Goal: Task Accomplishment & Management: Complete application form

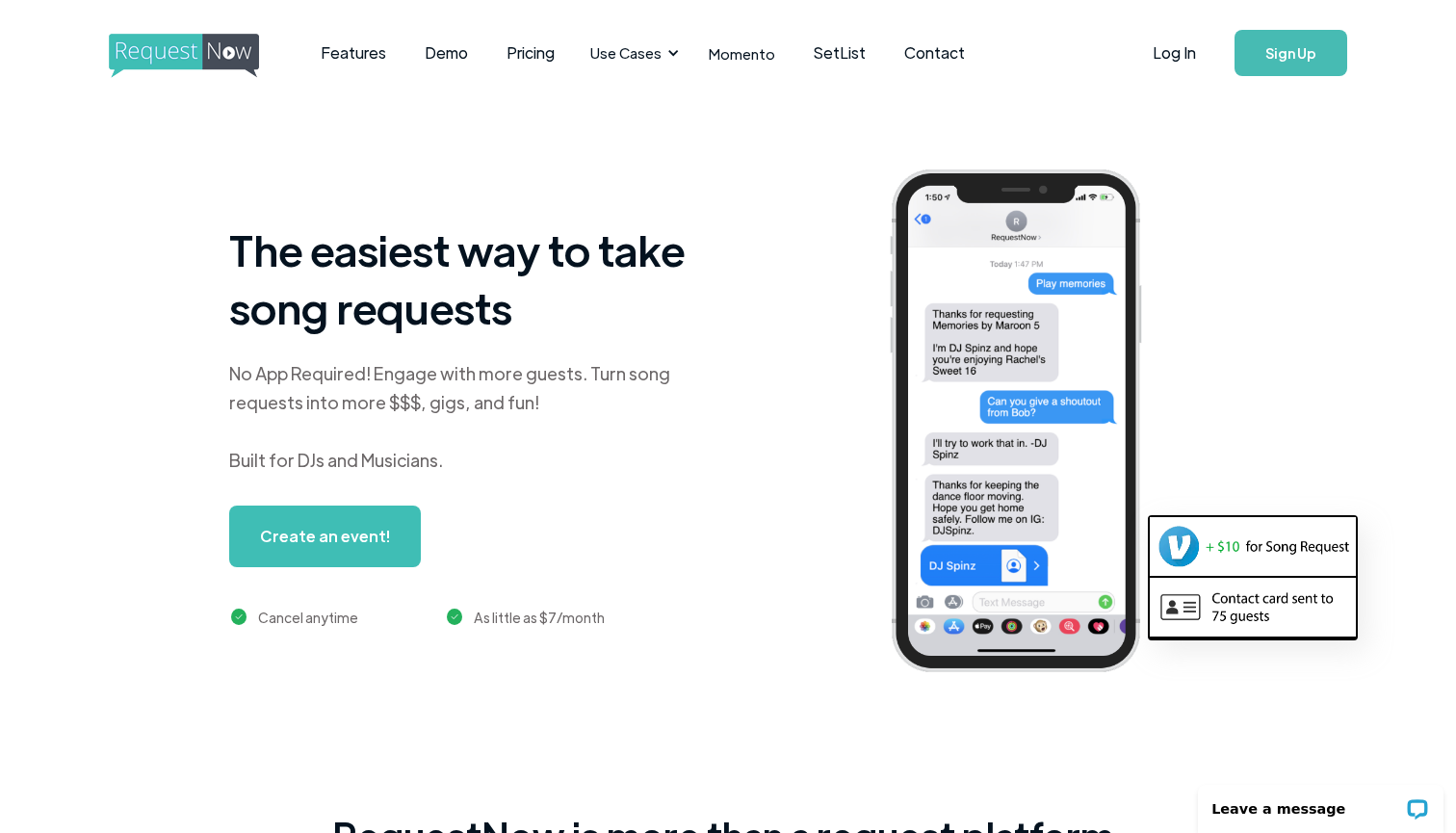
click at [374, 539] on link "Create an event!" at bounding box center [325, 536] width 191 height 62
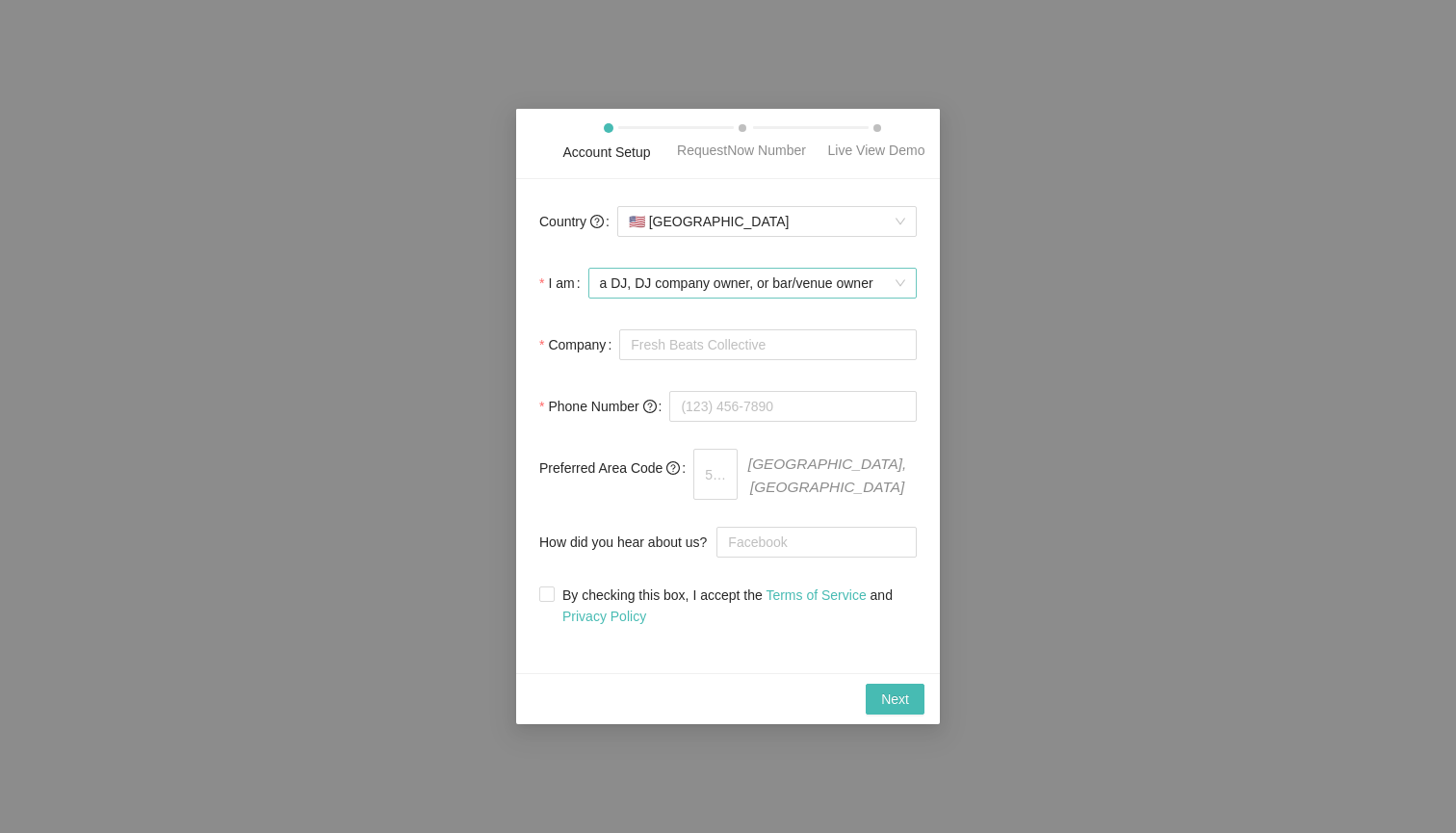
click at [803, 297] on span "a DJ, DJ company owner, or bar/venue owner" at bounding box center [753, 283] width 305 height 28
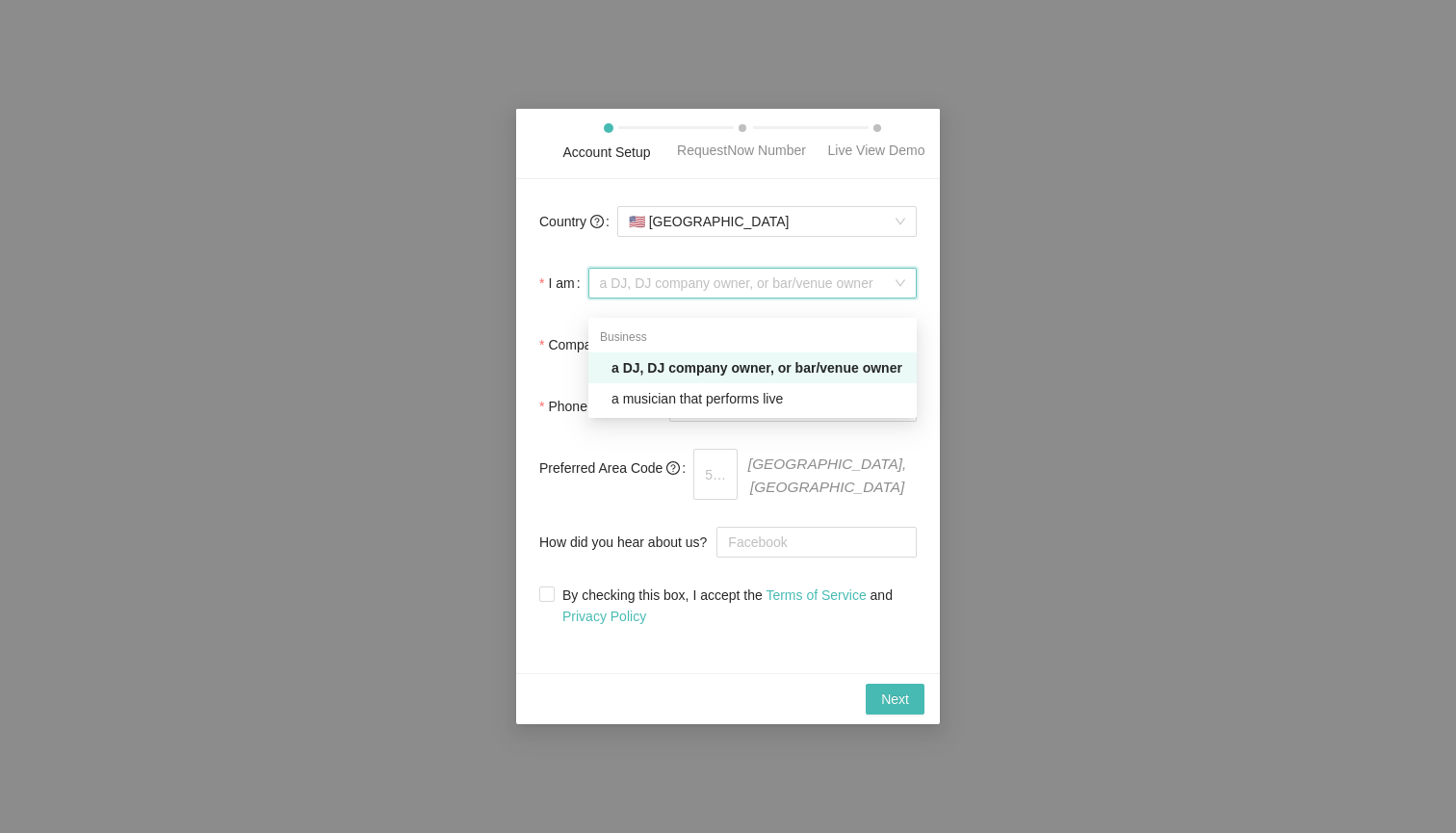
click at [789, 359] on div "a DJ, DJ company owner, or bar/venue owner" at bounding box center [757, 368] width 293 height 22
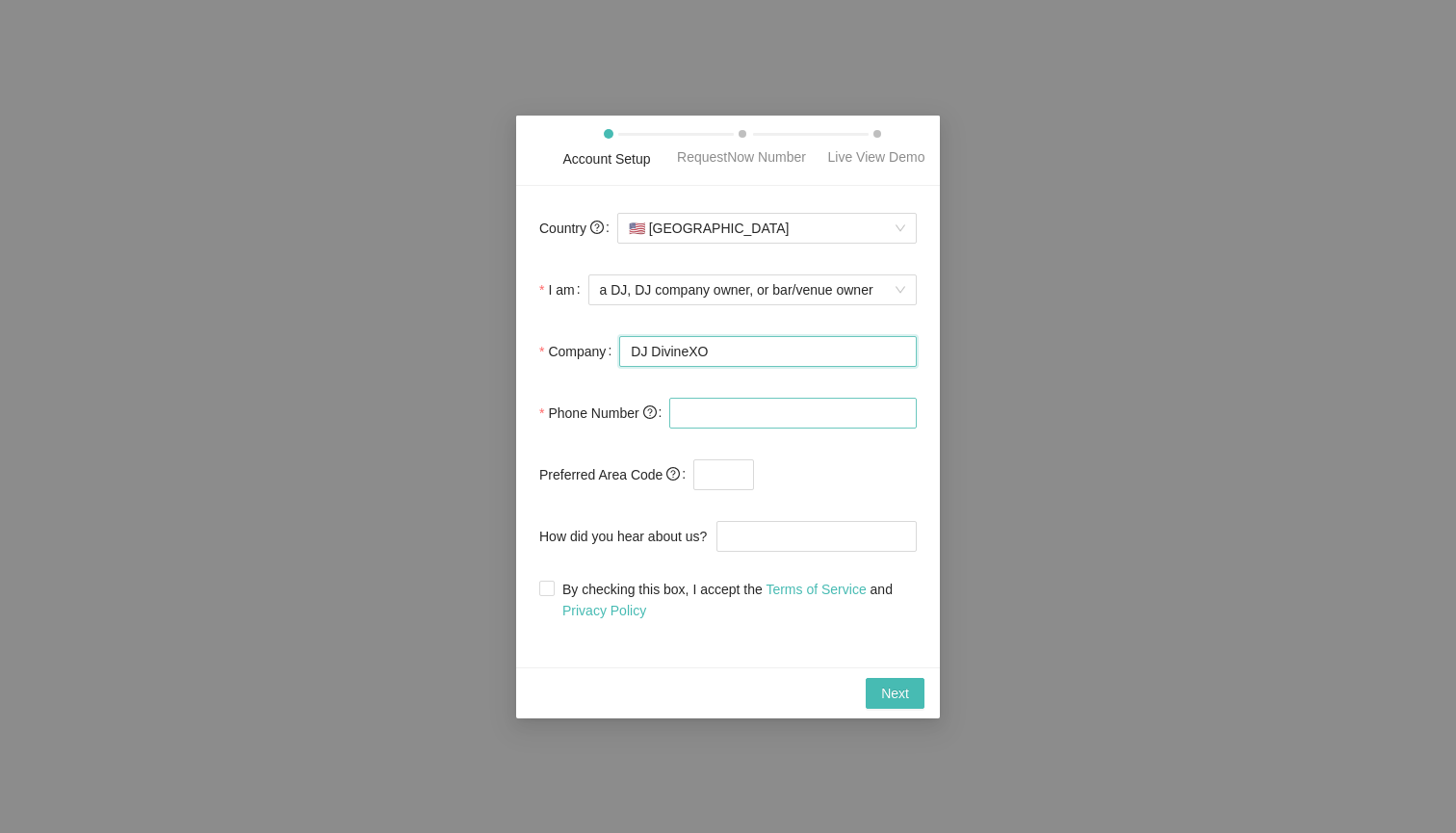
type input "DJ DivineXO"
type input "[PHONE_NUMBER]"
click at [745, 495] on div at bounding box center [806, 474] width 224 height 38
click at [555, 607] on span "By checking this box, I accept the Terms of Service and Privacy Policy" at bounding box center [735, 599] width 362 height 42
click at [552, 595] on input "By checking this box, I accept the Terms of Service and Privacy Policy" at bounding box center [546, 588] width 14 height 14
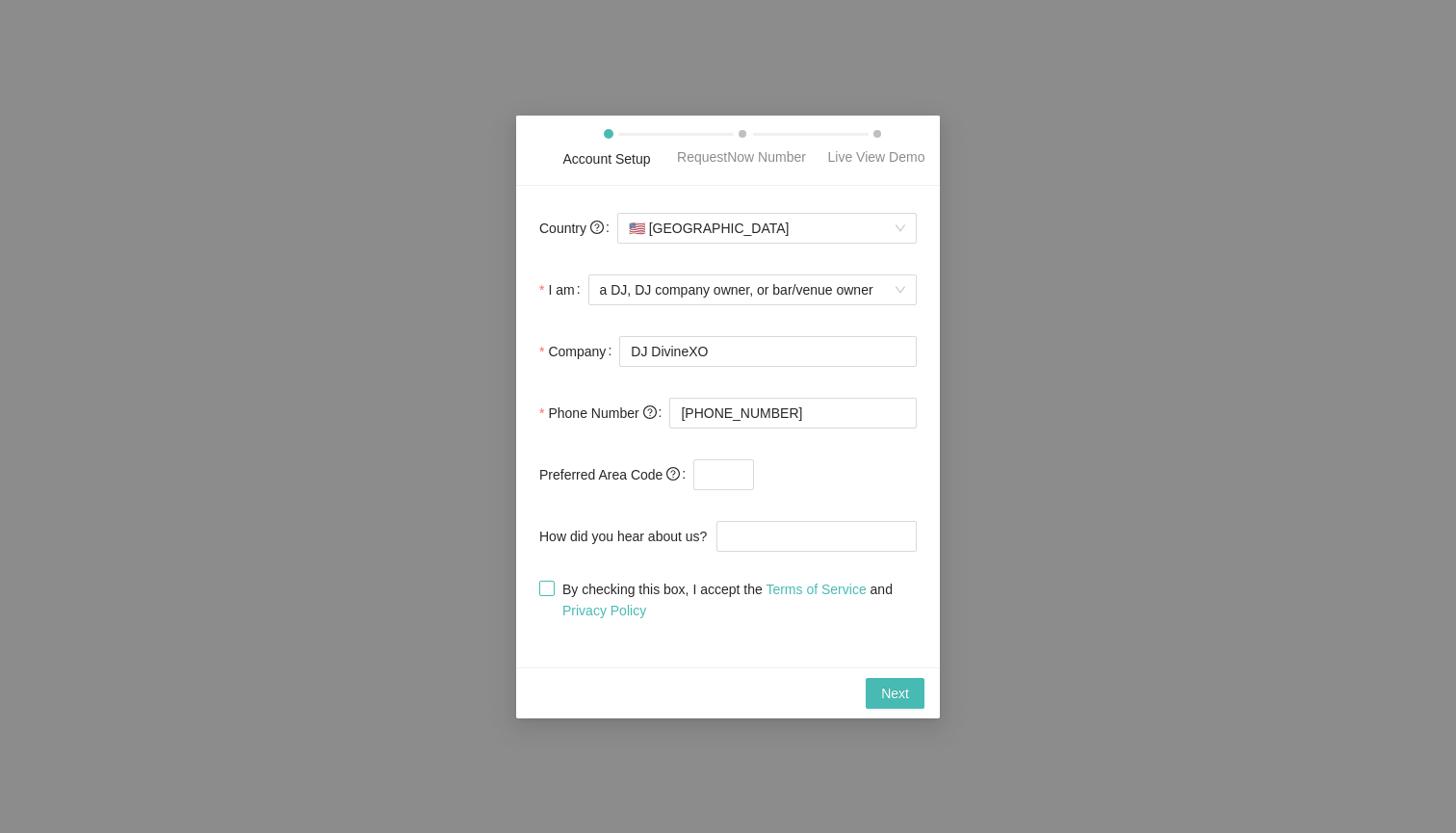
checkbox input "true"
click at [902, 702] on span "Next" at bounding box center [895, 694] width 27 height 22
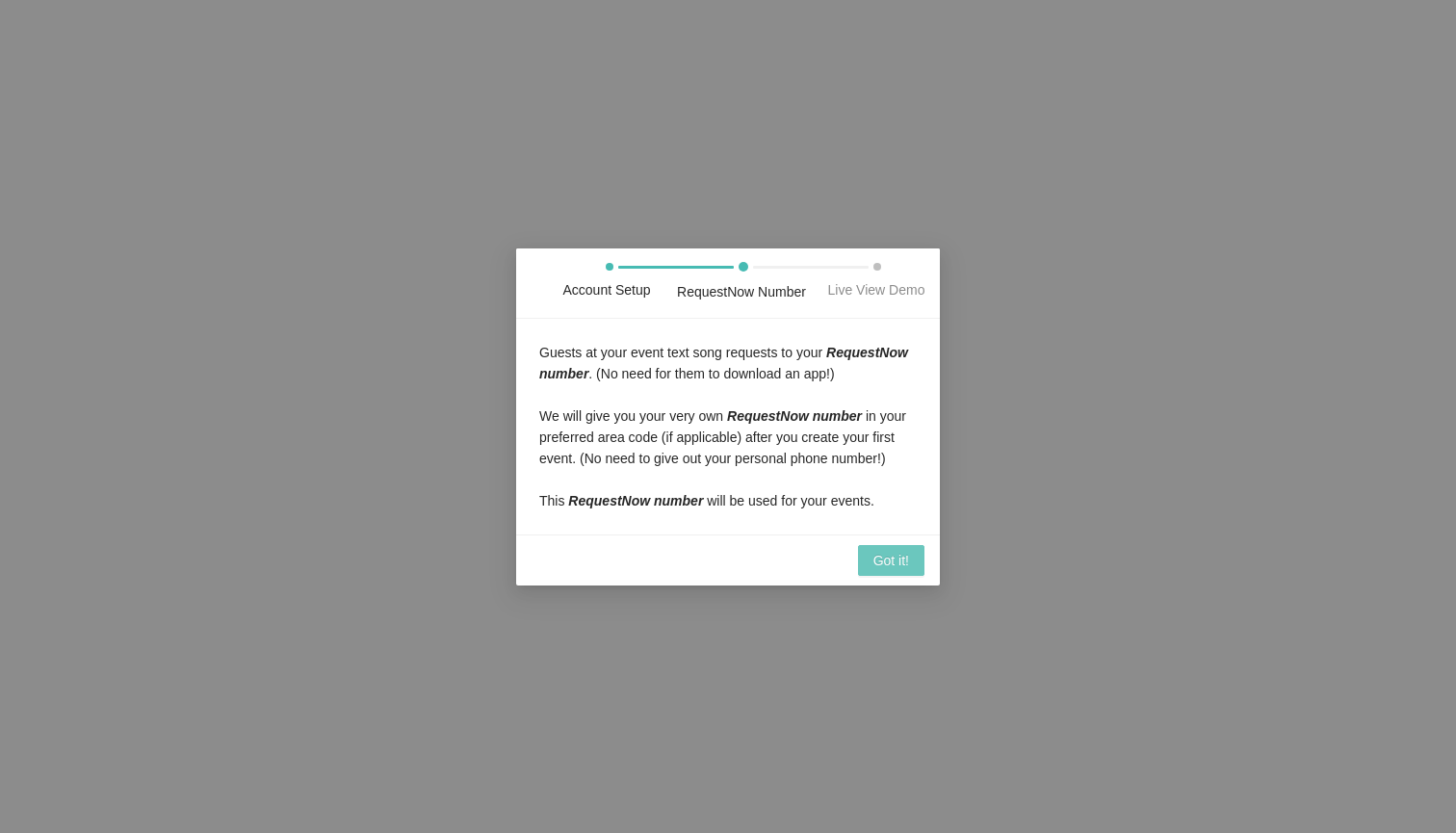
click at [883, 571] on span "Got it!" at bounding box center [891, 561] width 35 height 22
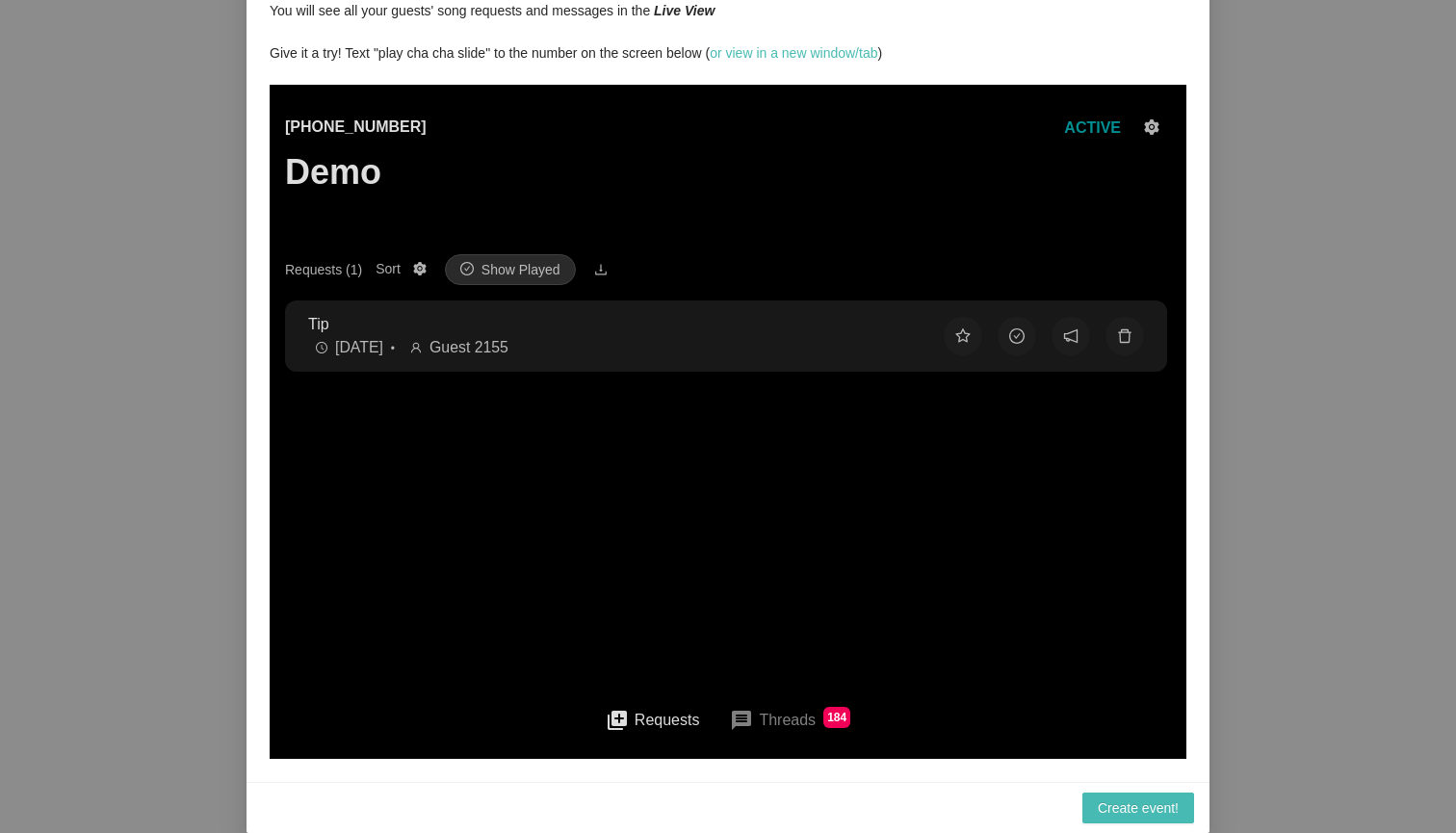
scroll to position [92, 0]
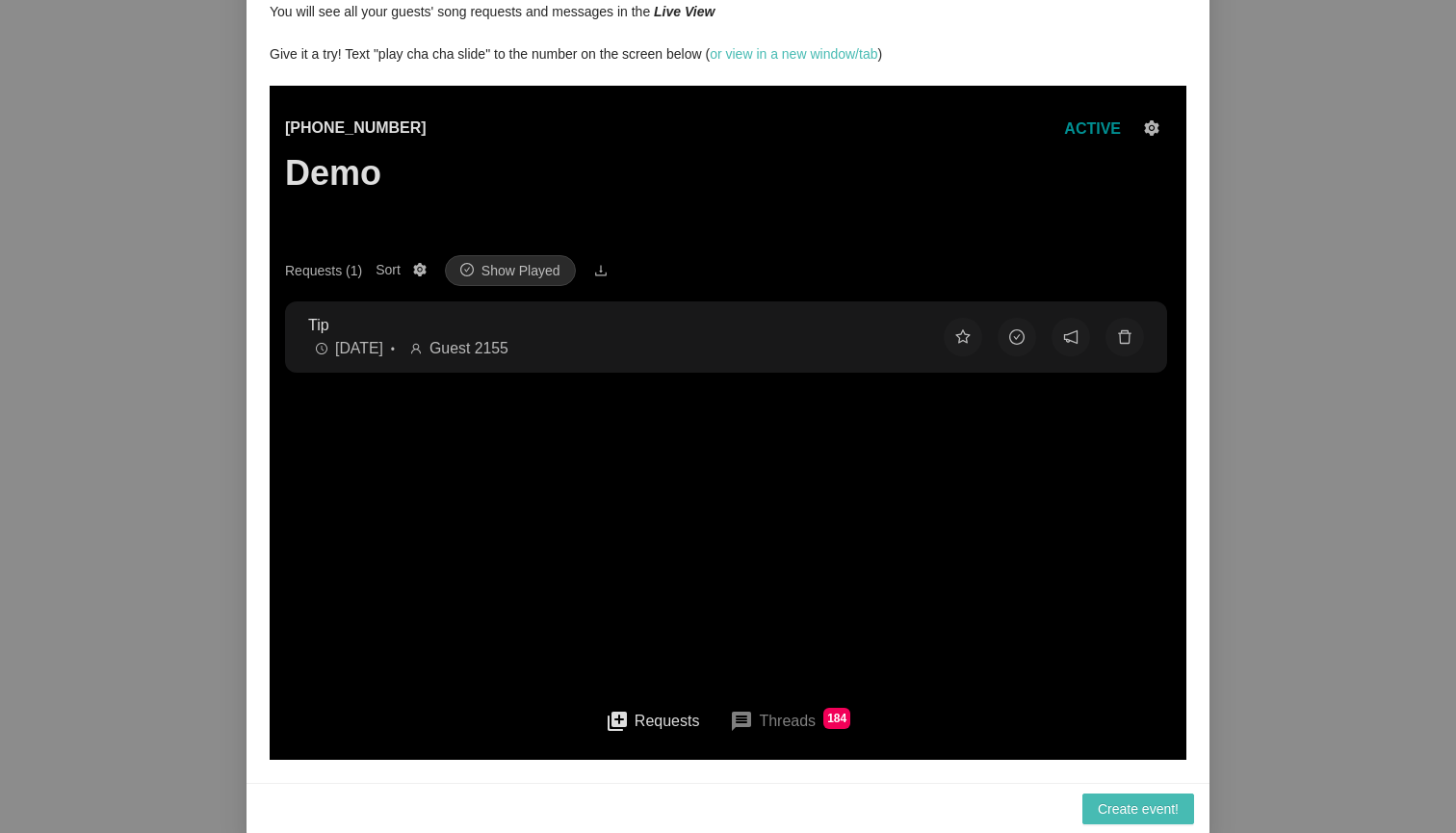
click at [765, 707] on button "message Threads 184" at bounding box center [790, 721] width 151 height 46
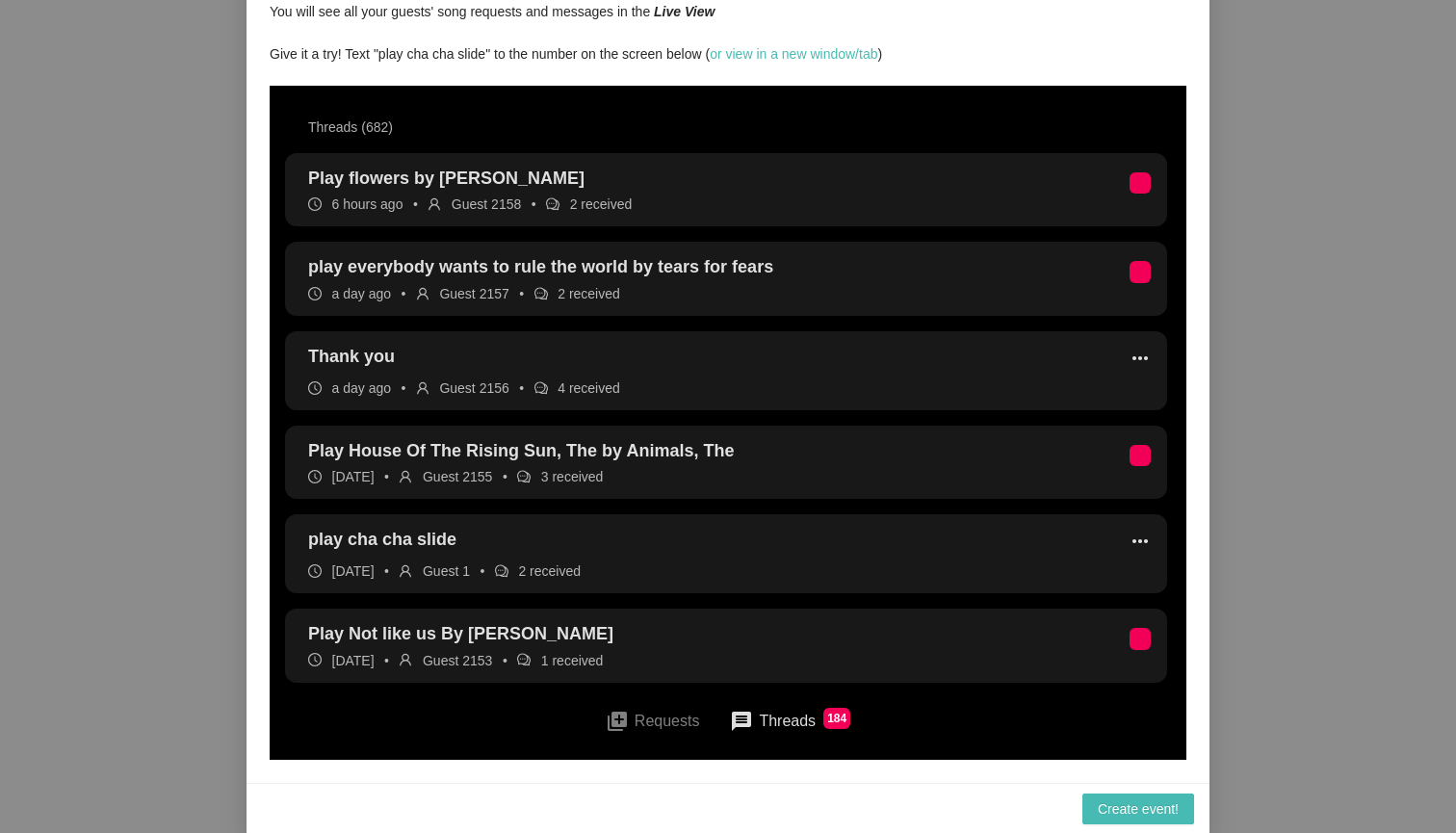
click at [650, 715] on button "queue Requests" at bounding box center [653, 721] width 126 height 43
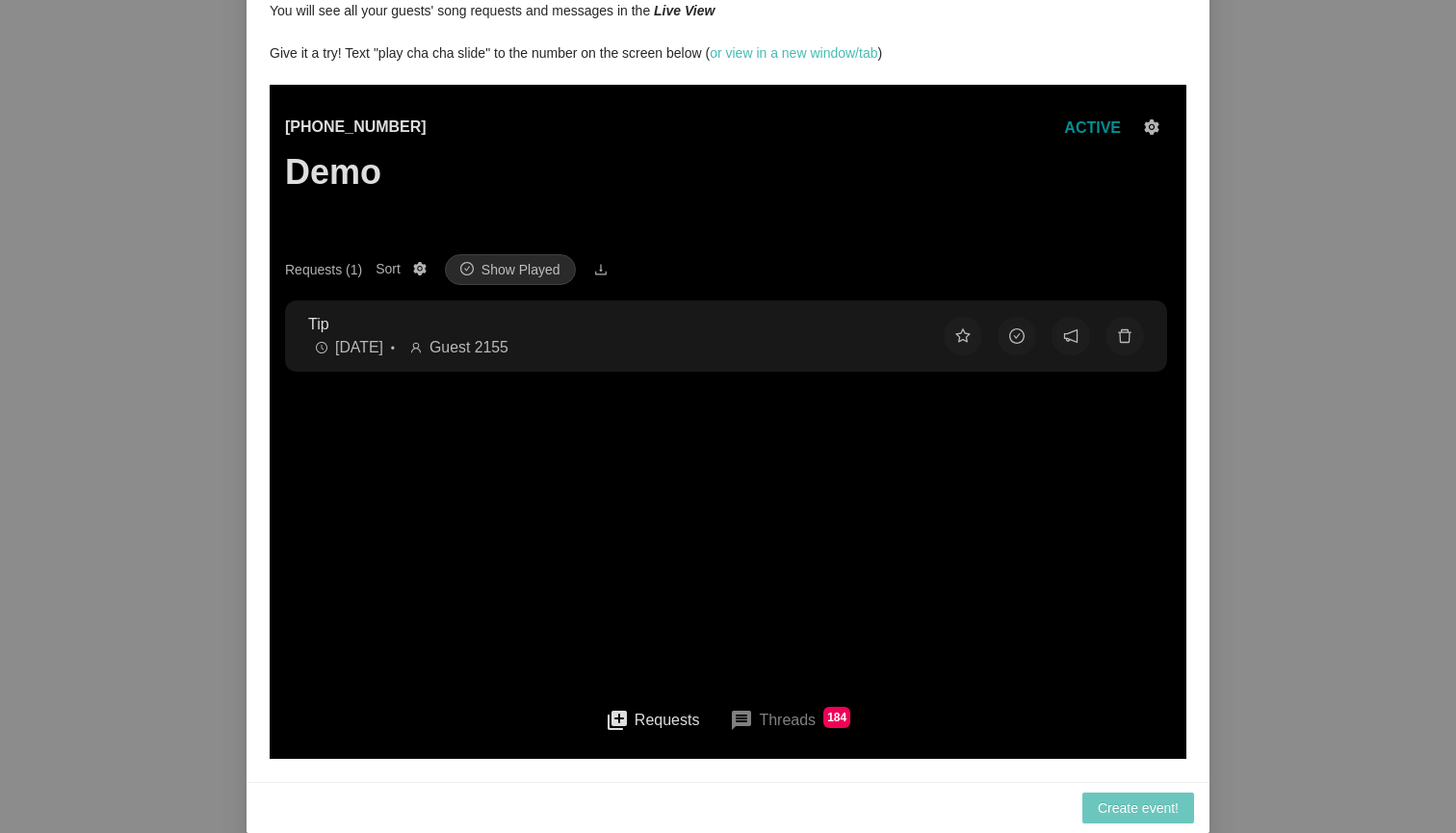
scroll to position [113, 0]
click at [1136, 802] on span "Create event!" at bounding box center [1138, 808] width 80 height 22
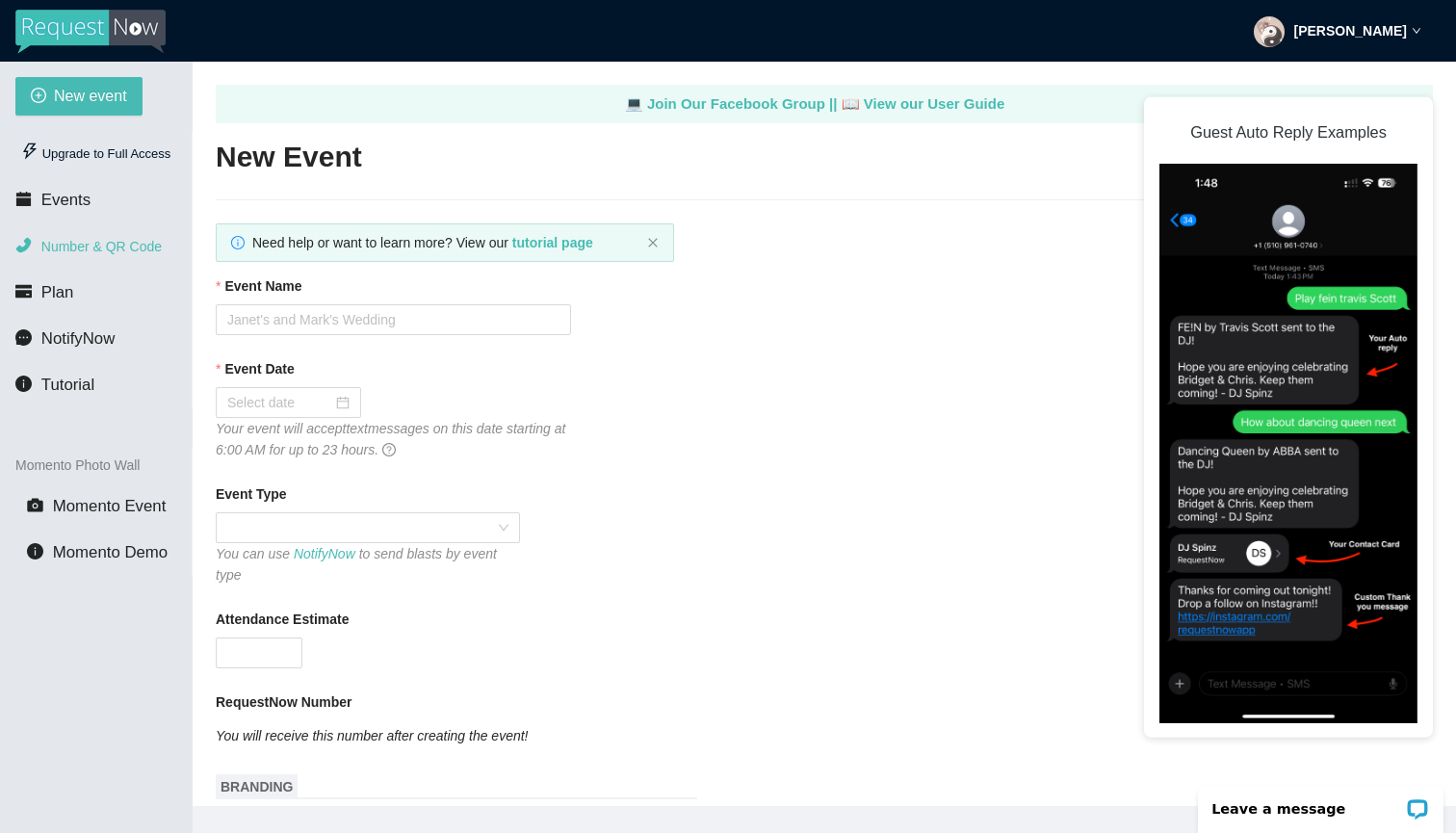
click at [112, 245] on span "Number & QR Code" at bounding box center [101, 246] width 121 height 16
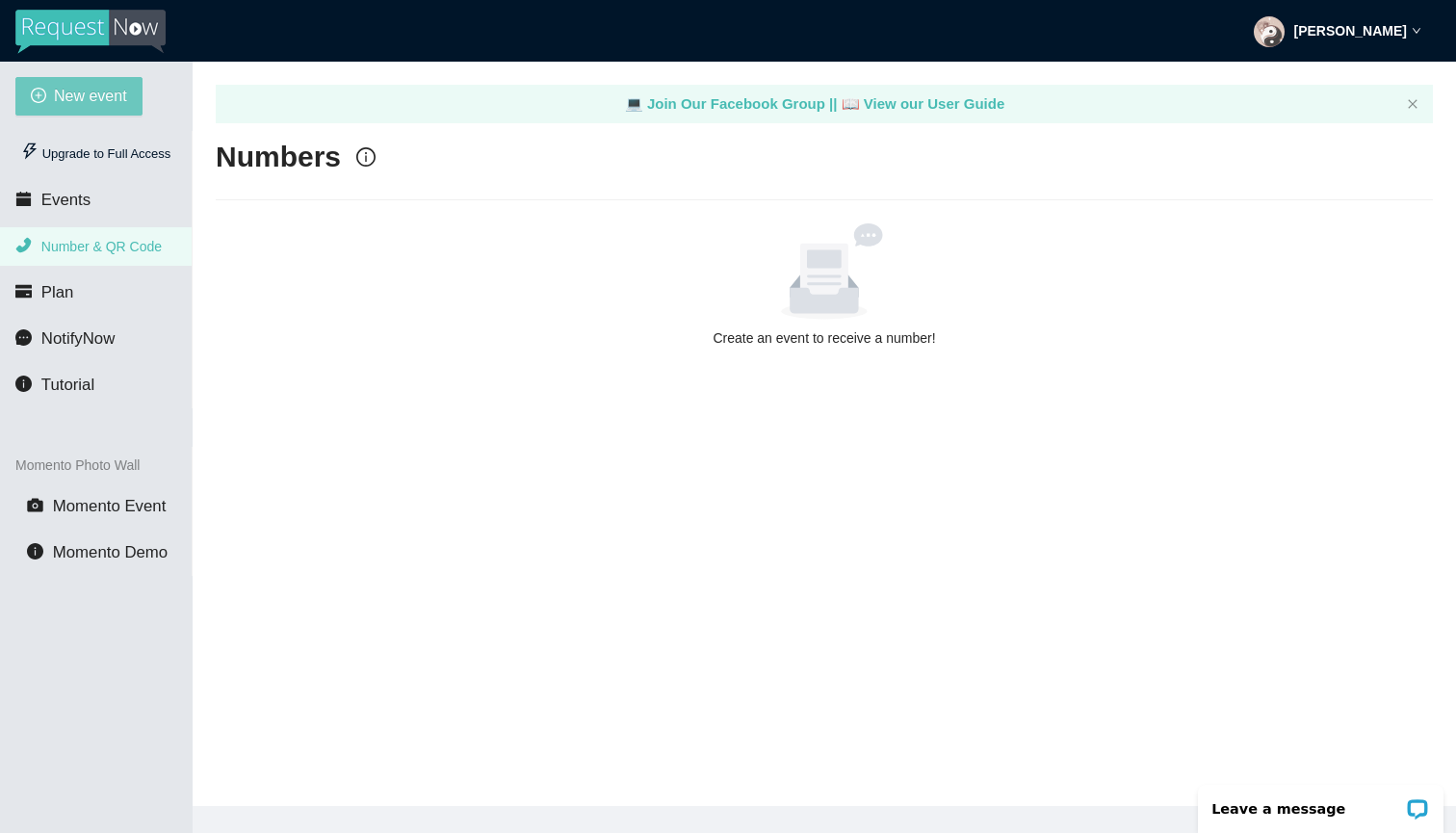
click at [110, 112] on button "New event" at bounding box center [79, 96] width 128 height 38
type textarea "[URL][DOMAIN_NAME]"
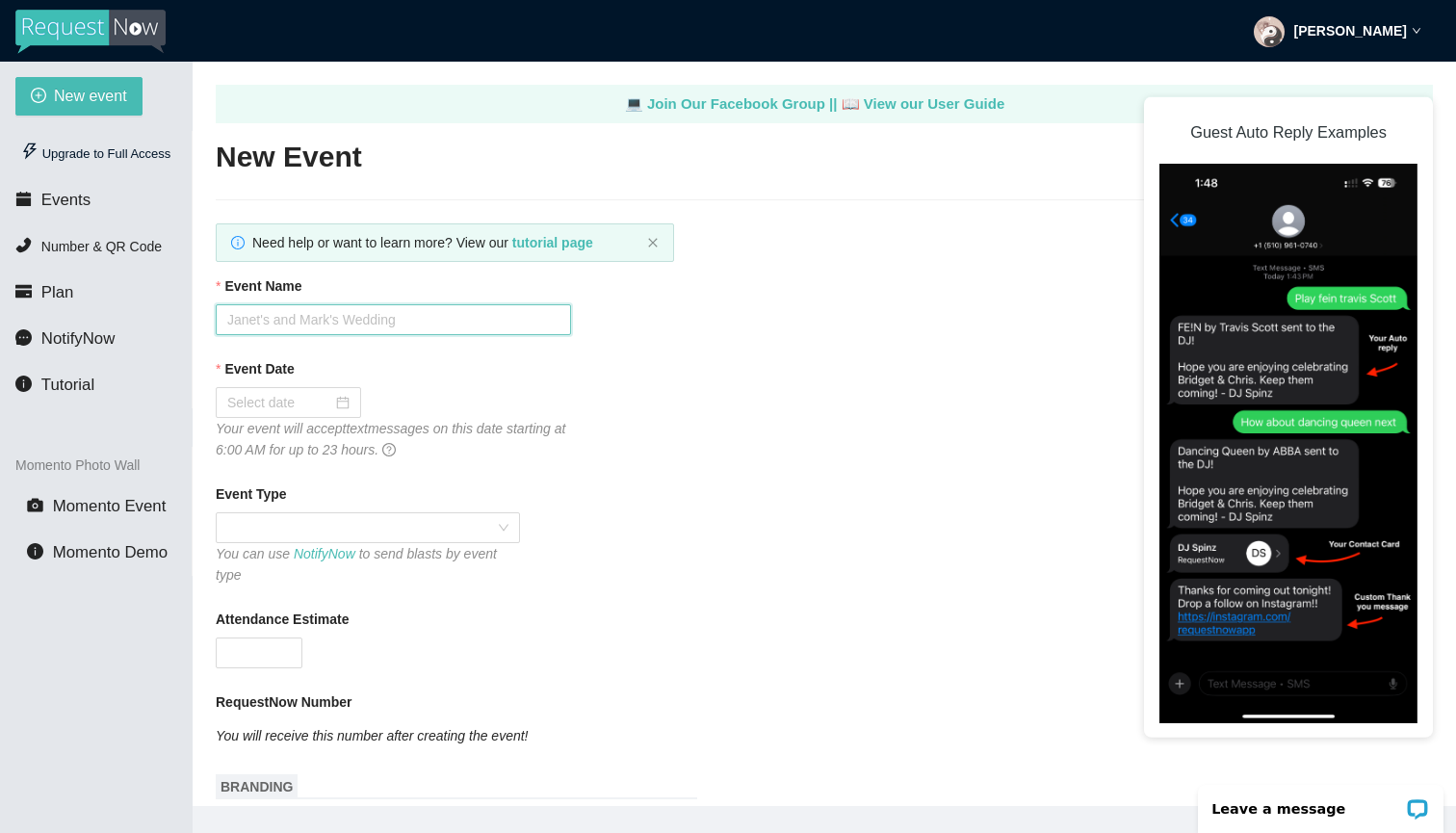
click at [287, 322] on input "Event Name" at bounding box center [393, 319] width 355 height 30
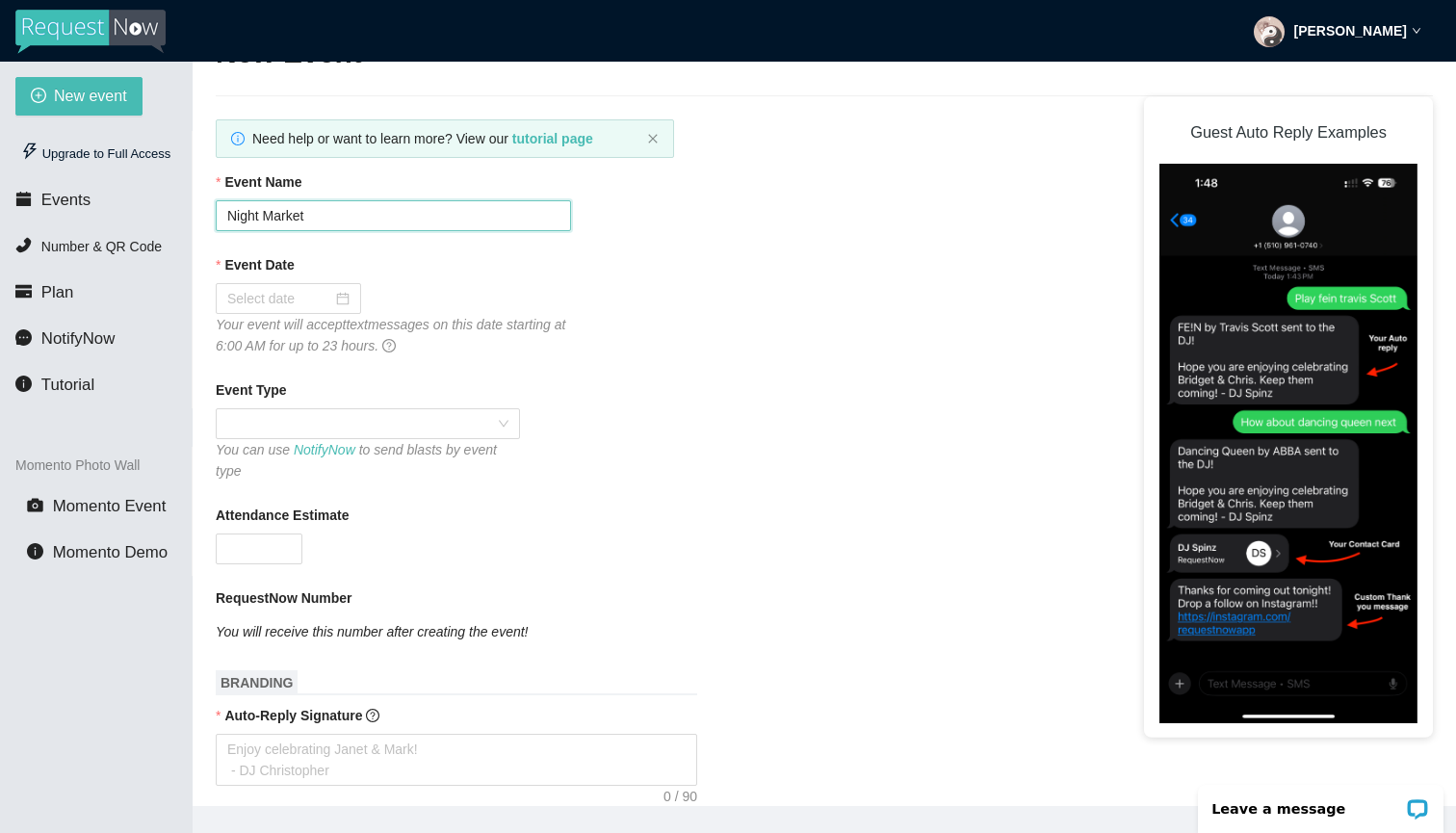
scroll to position [118, 0]
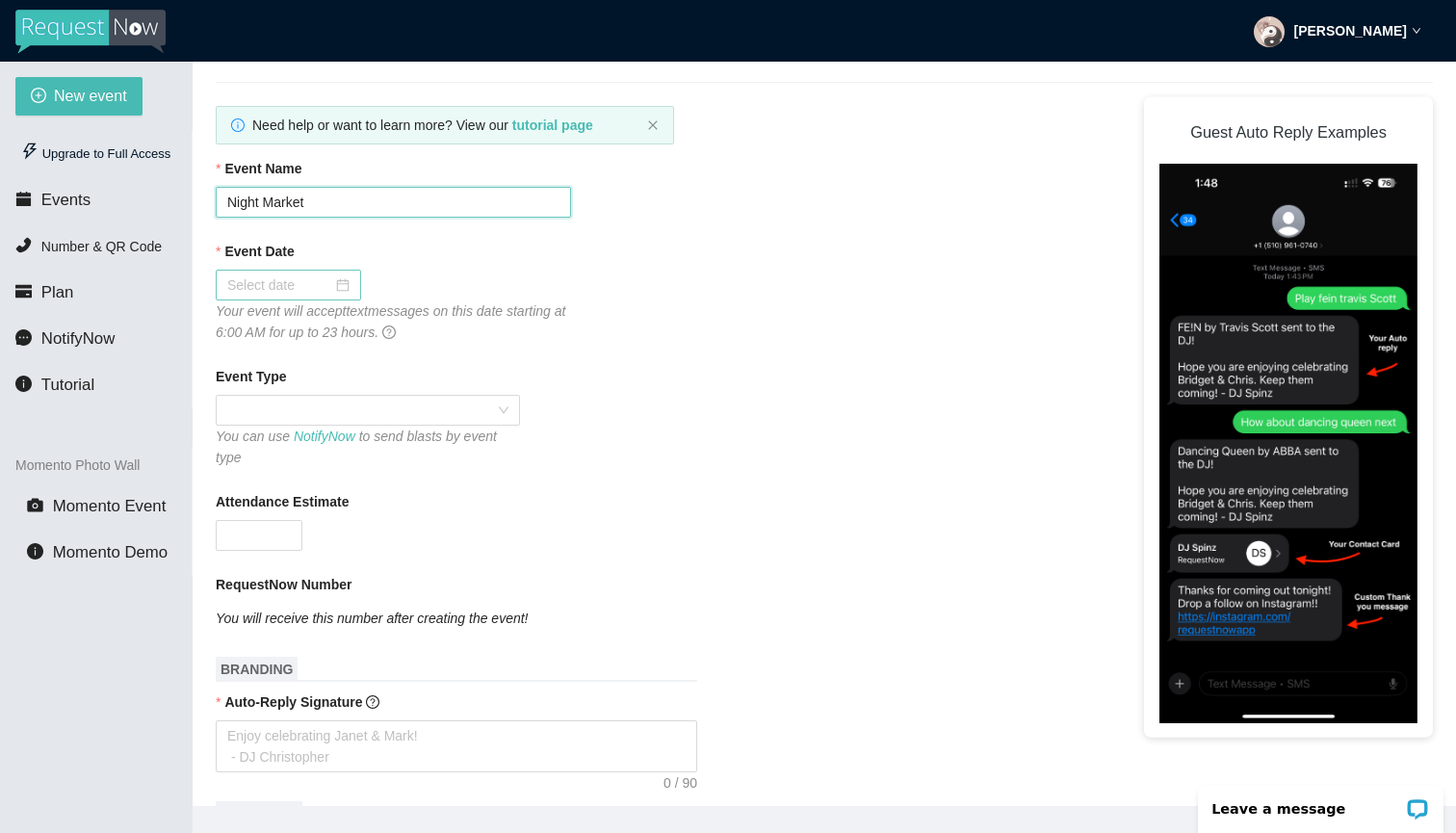
type input "Night Market"
click at [341, 283] on div at bounding box center [288, 286] width 123 height 22
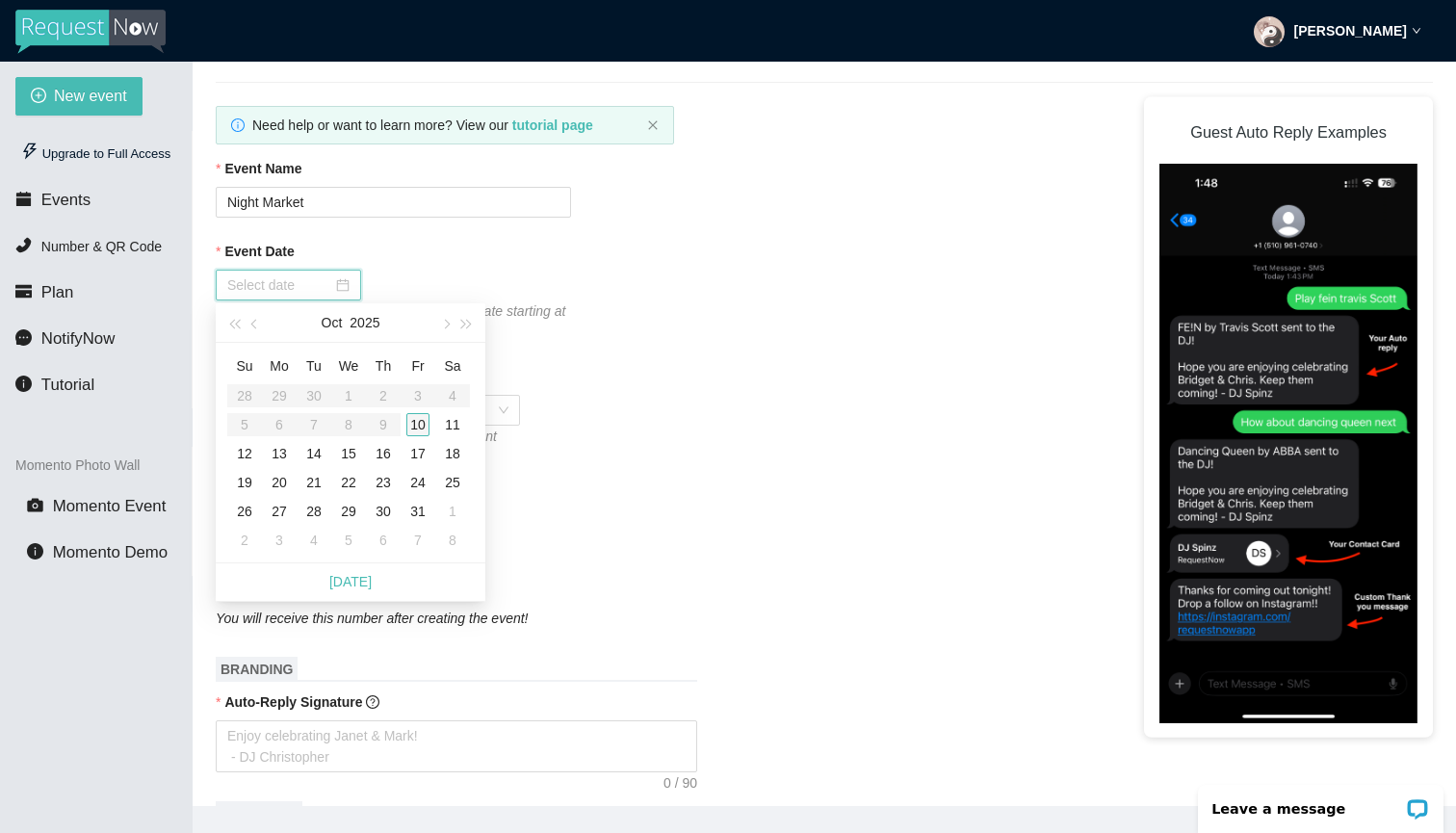
type input "[DATE]"
click at [410, 416] on div "10" at bounding box center [418, 425] width 24 height 24
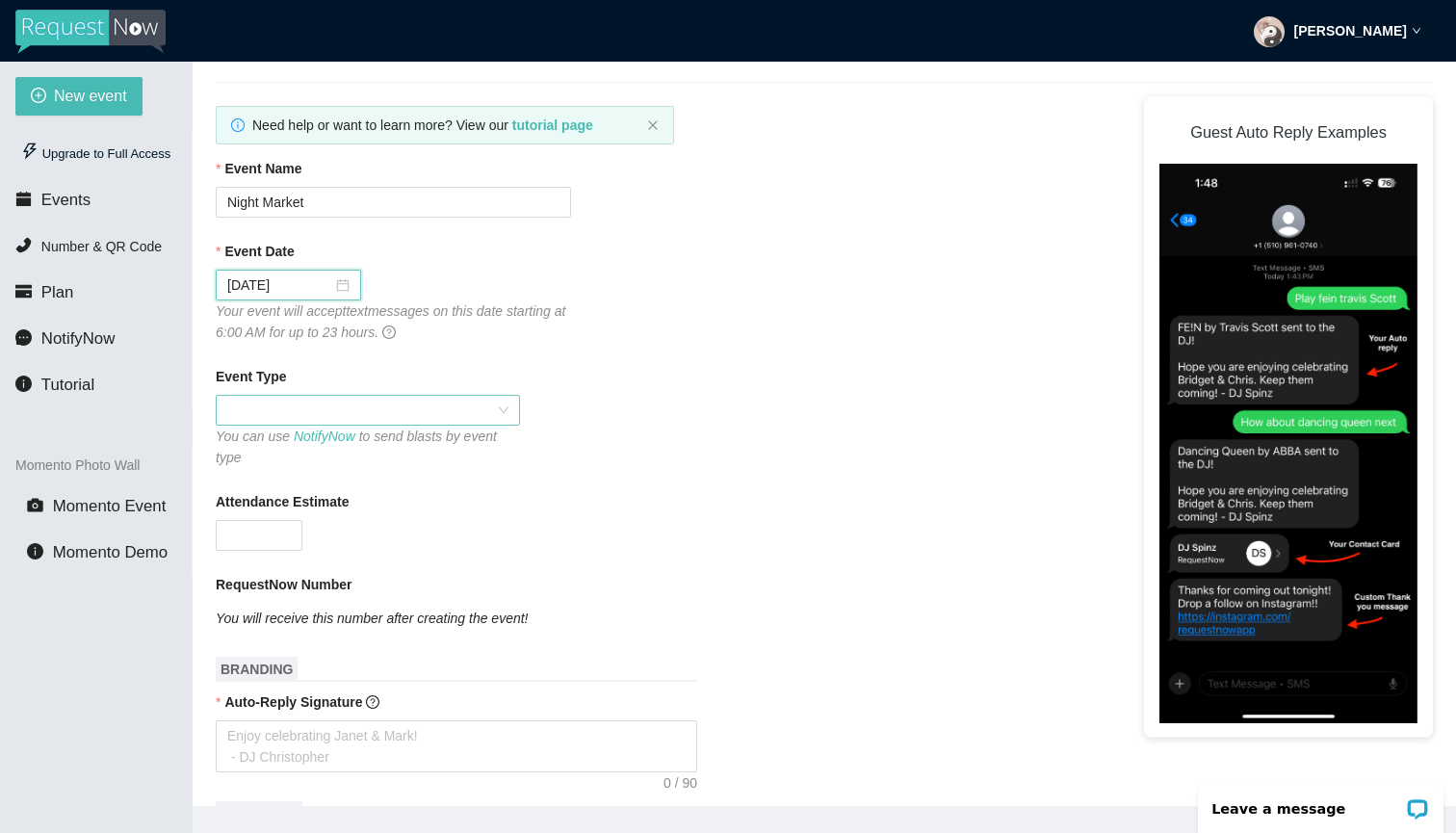
click at [337, 411] on span at bounding box center [368, 409] width 282 height 28
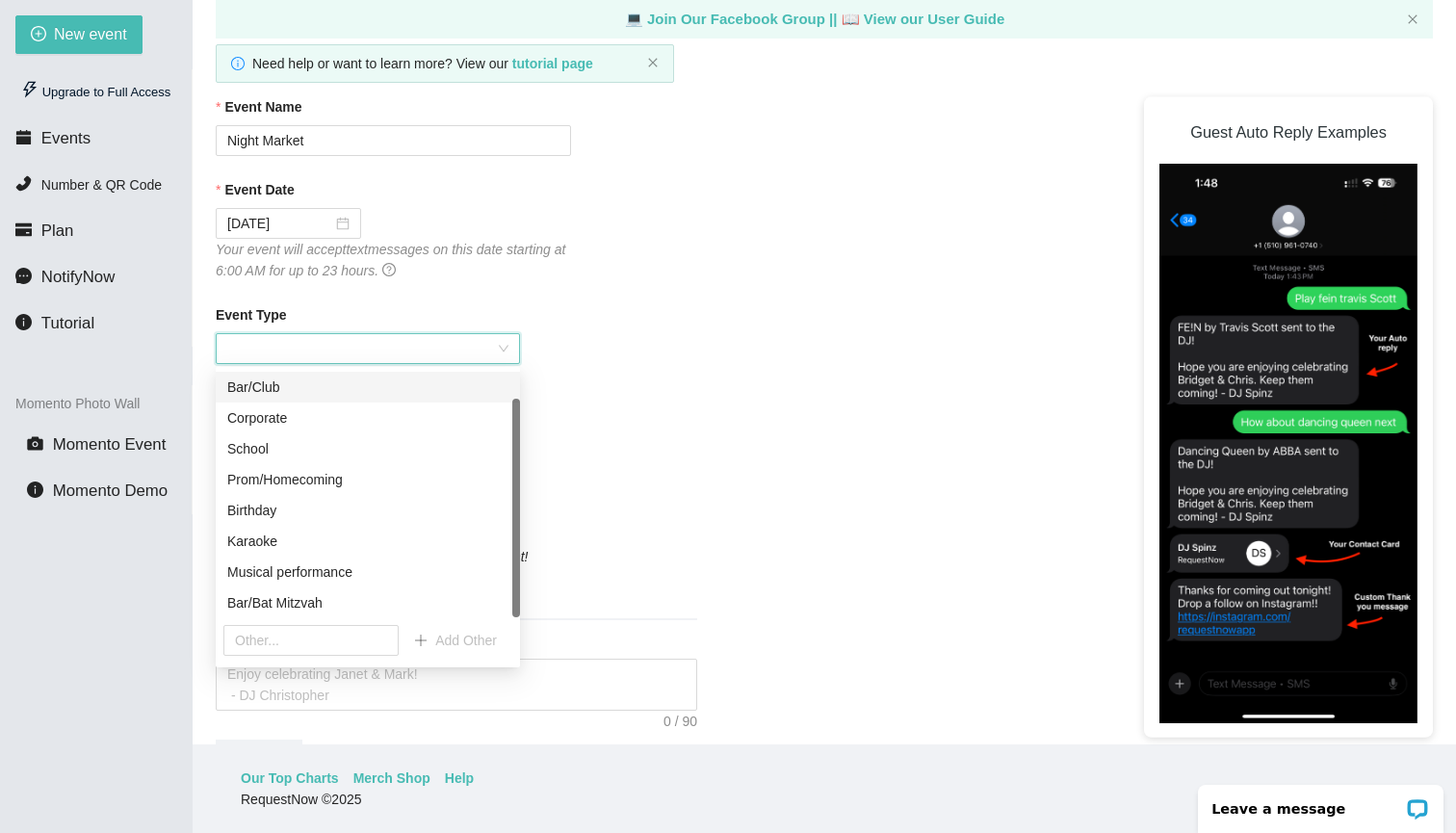
scroll to position [30, 0]
click at [362, 421] on div "Corporate" at bounding box center [368, 417] width 282 height 22
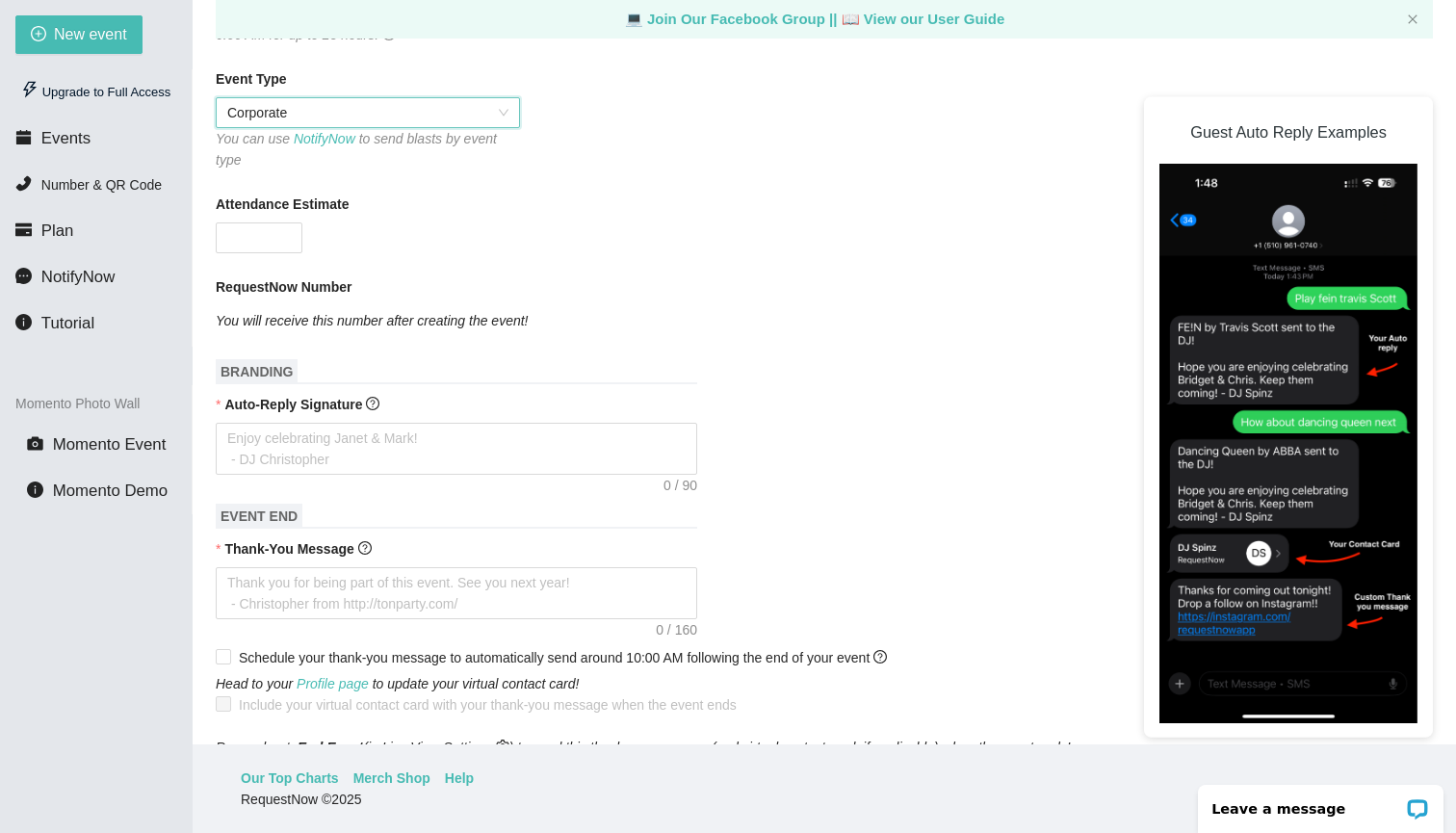
scroll to position [359, 0]
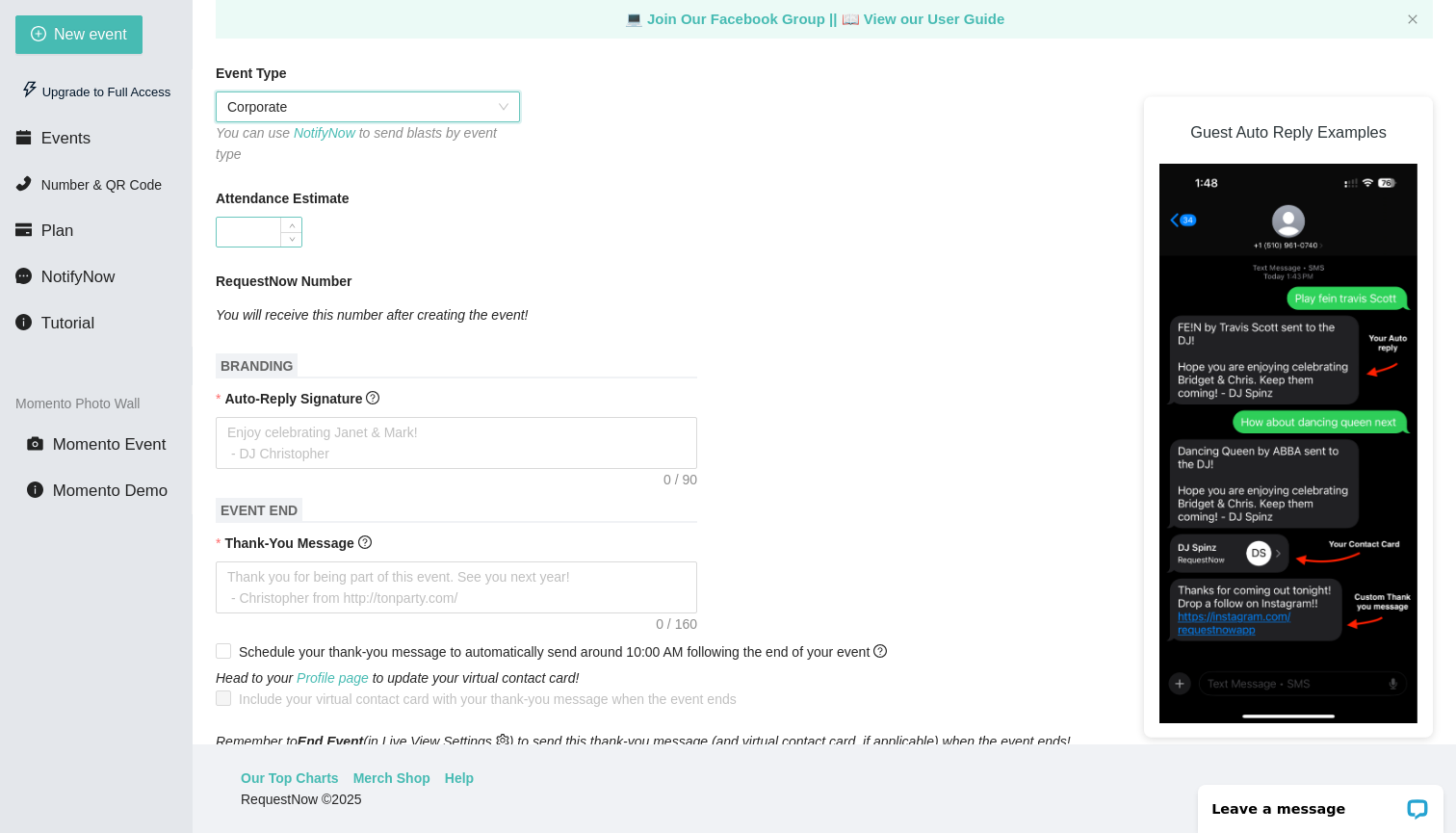
click at [263, 226] on input "Attendance Estimate" at bounding box center [259, 232] width 84 height 28
type input "300"
click at [529, 252] on form "Event Name Night Market Event Date [DATE] Your event will accept text messages …" at bounding box center [824, 639] width 1218 height 1569
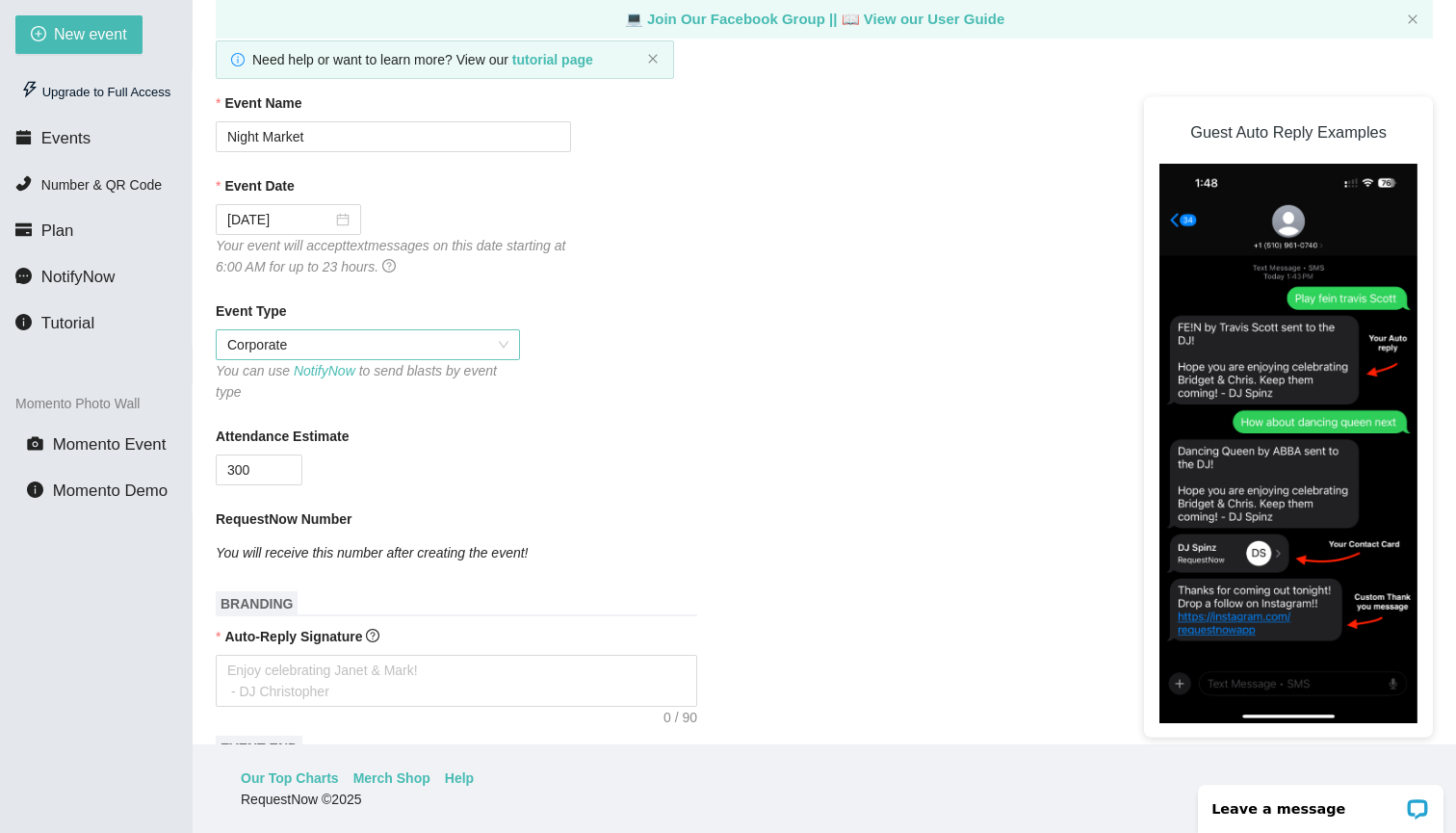
scroll to position [88, 0]
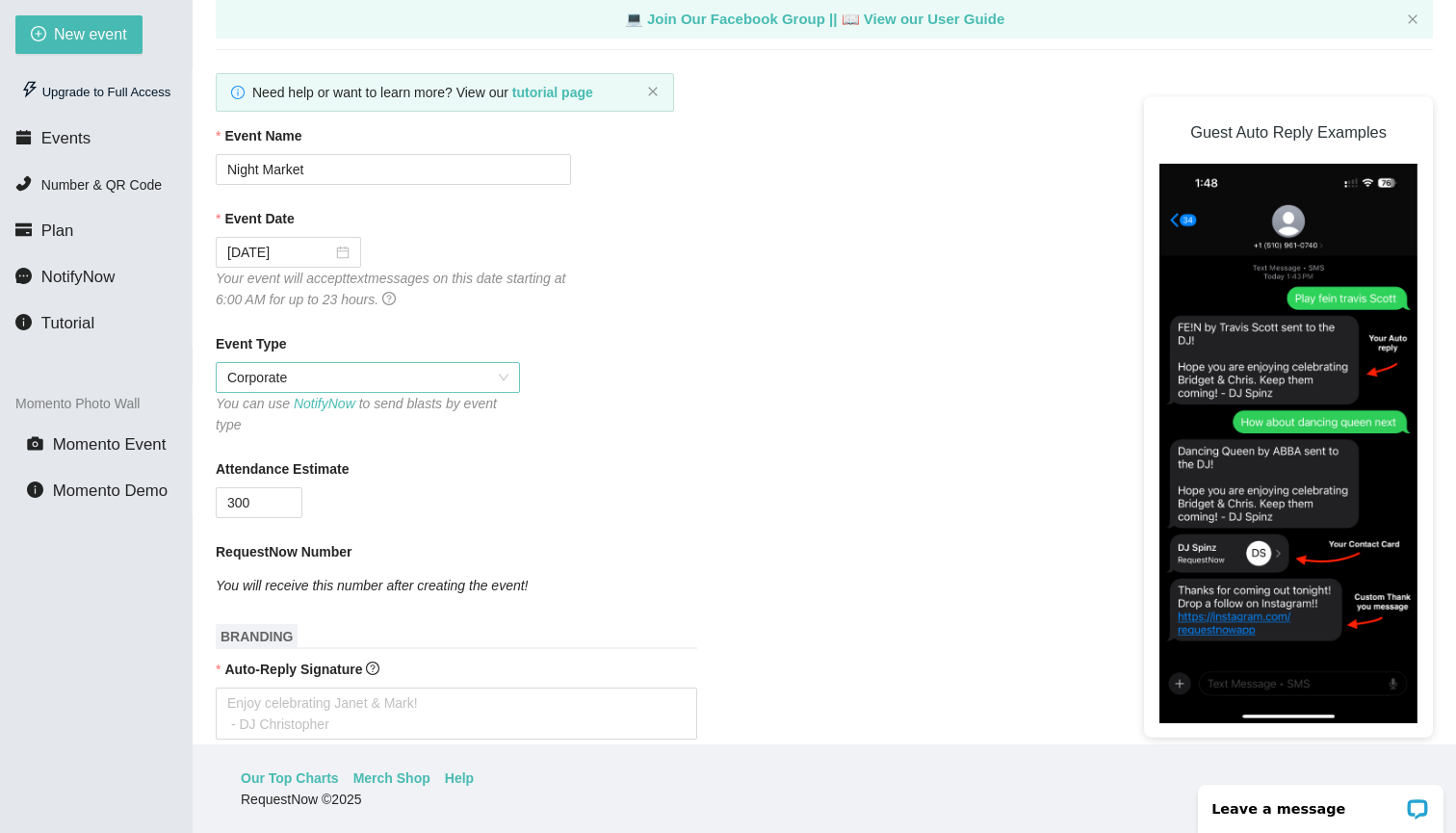
click at [387, 364] on span "Corporate" at bounding box center [368, 377] width 282 height 28
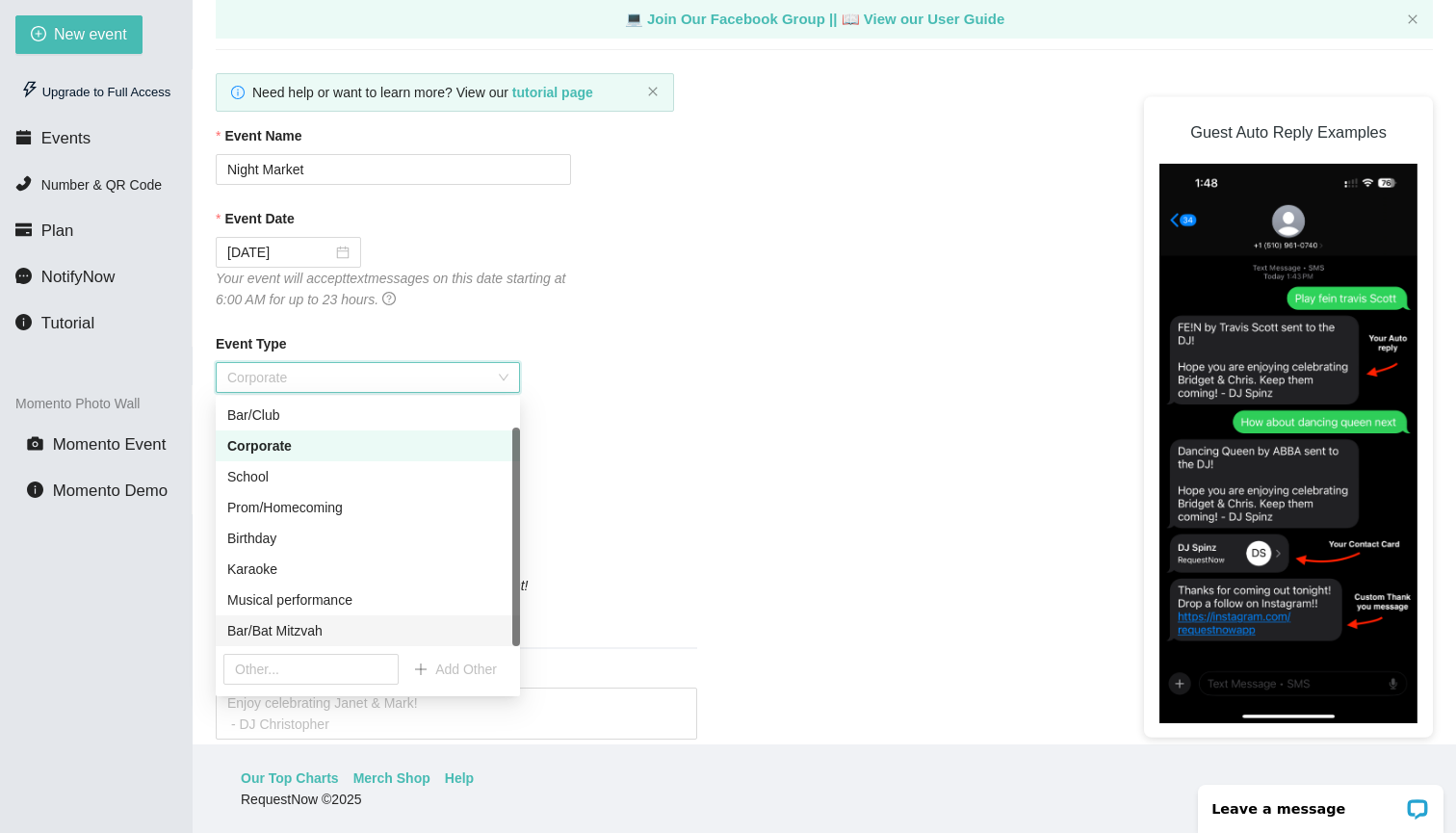
scroll to position [62, 0]
click at [349, 630] on div "Bar/Bat Mitzvah" at bounding box center [368, 631] width 282 height 22
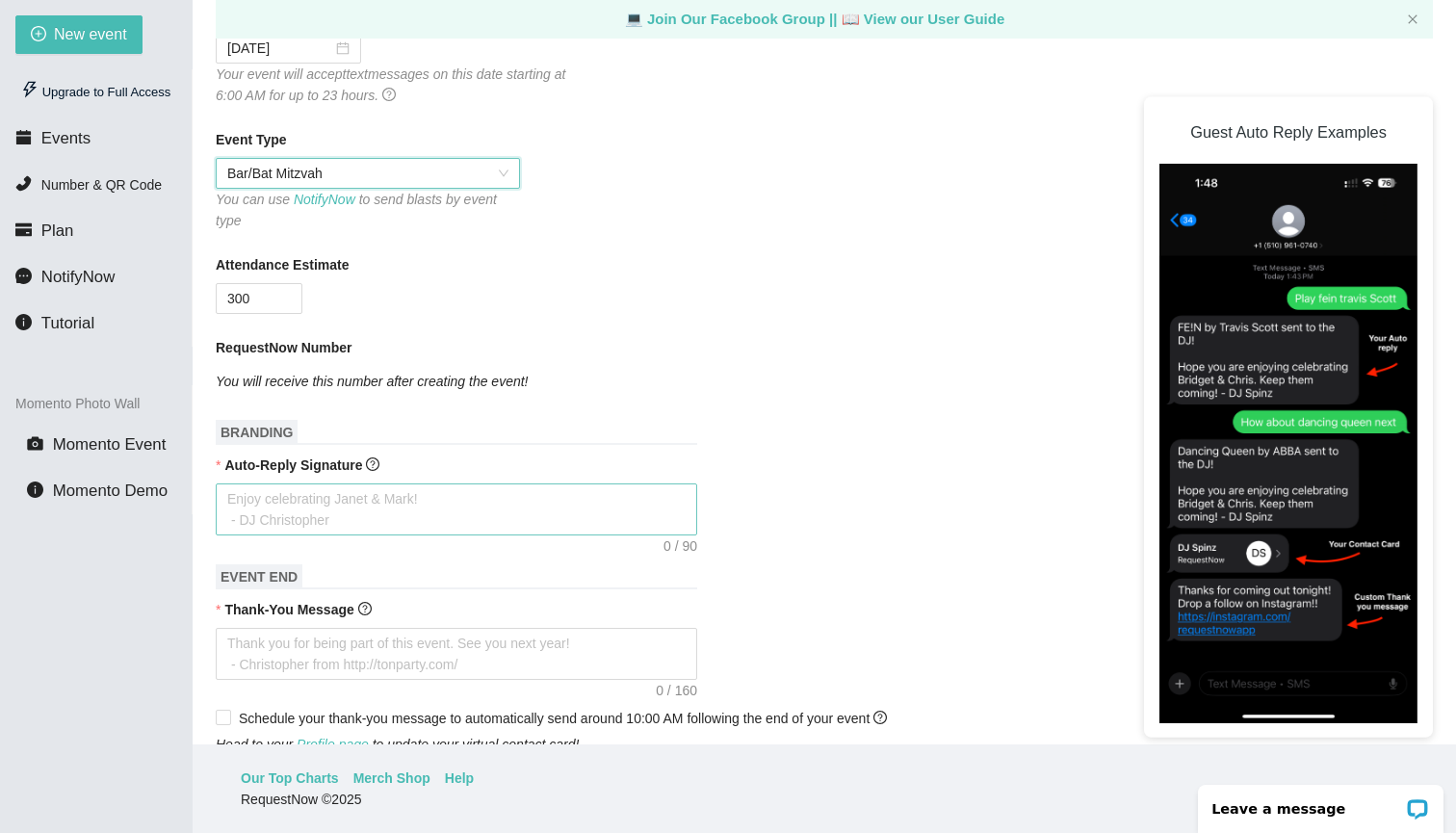
scroll to position [294, 0]
click at [455, 175] on span "Bar/Bat Mitzvah" at bounding box center [368, 171] width 282 height 28
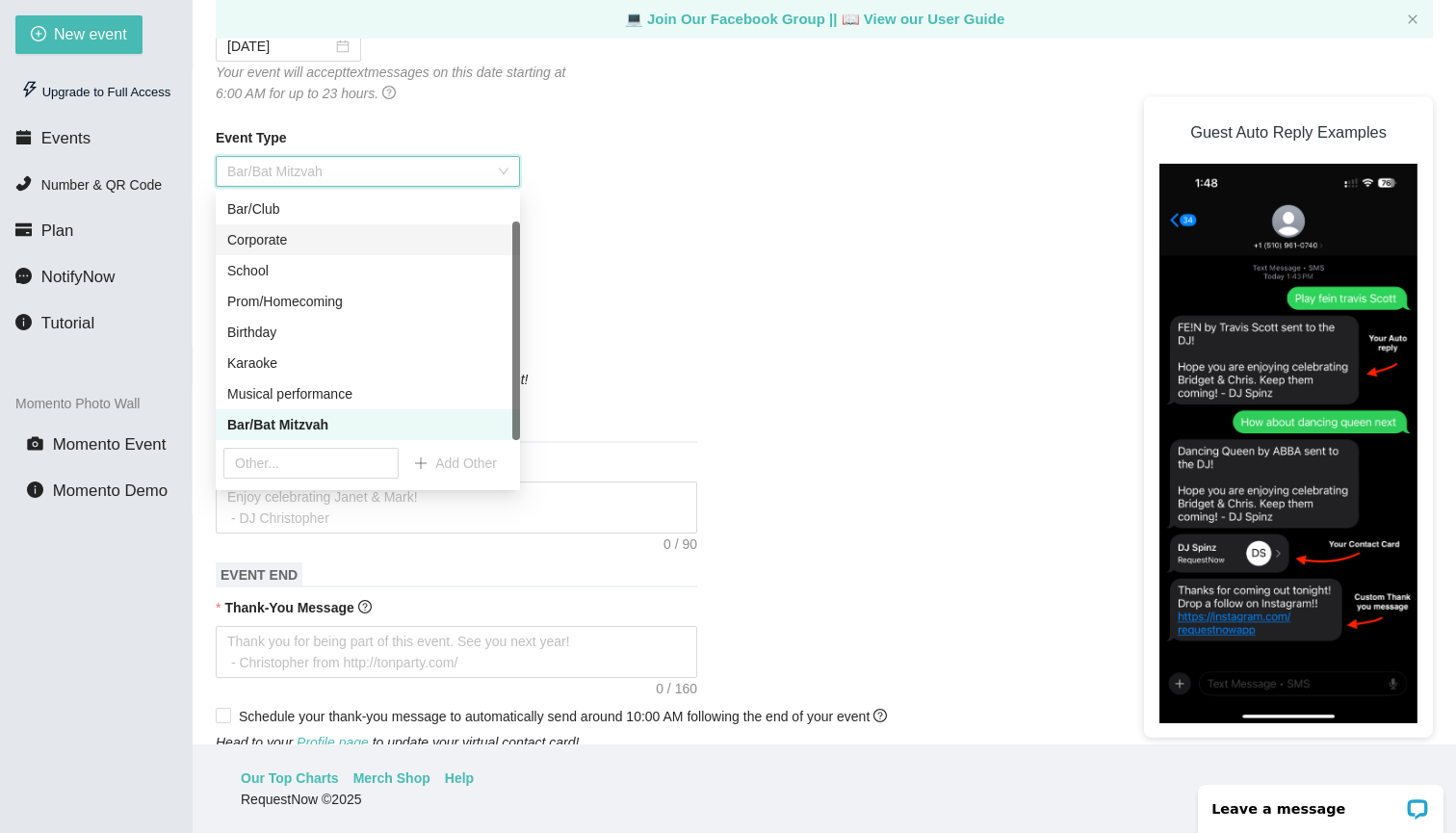
scroll to position [0, 0]
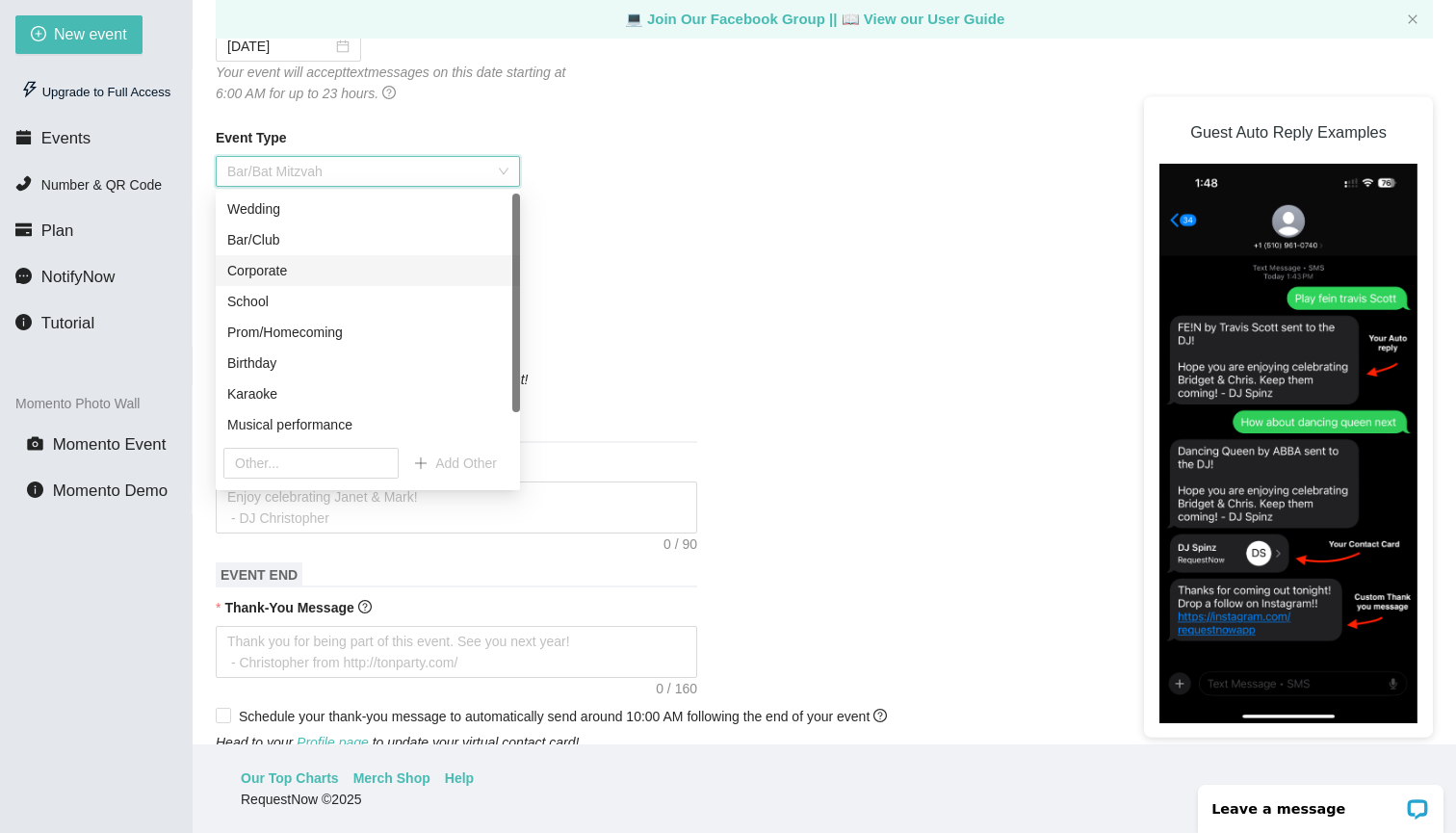
click at [372, 281] on div "Corporate" at bounding box center [368, 271] width 282 height 22
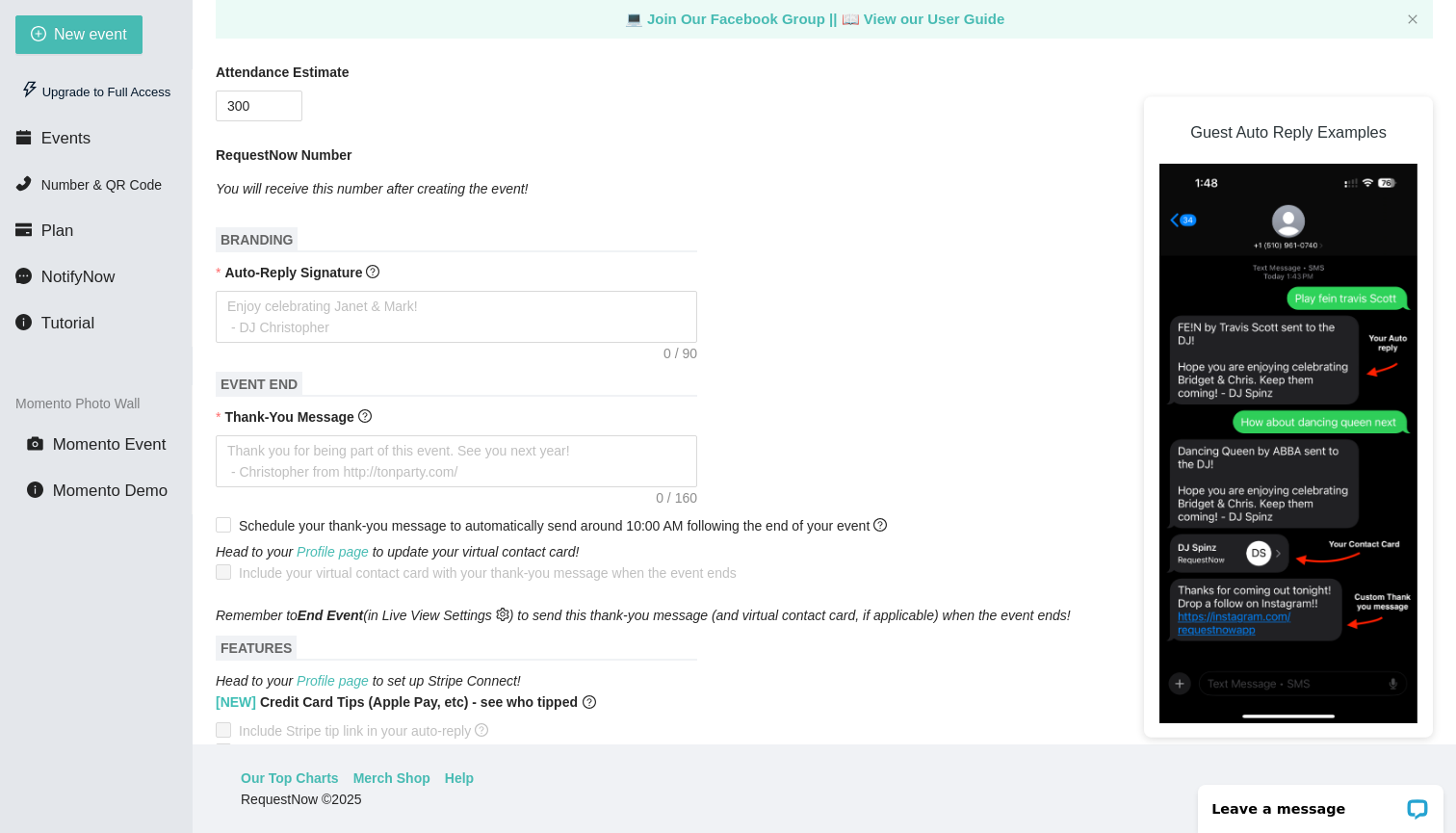
scroll to position [616, 0]
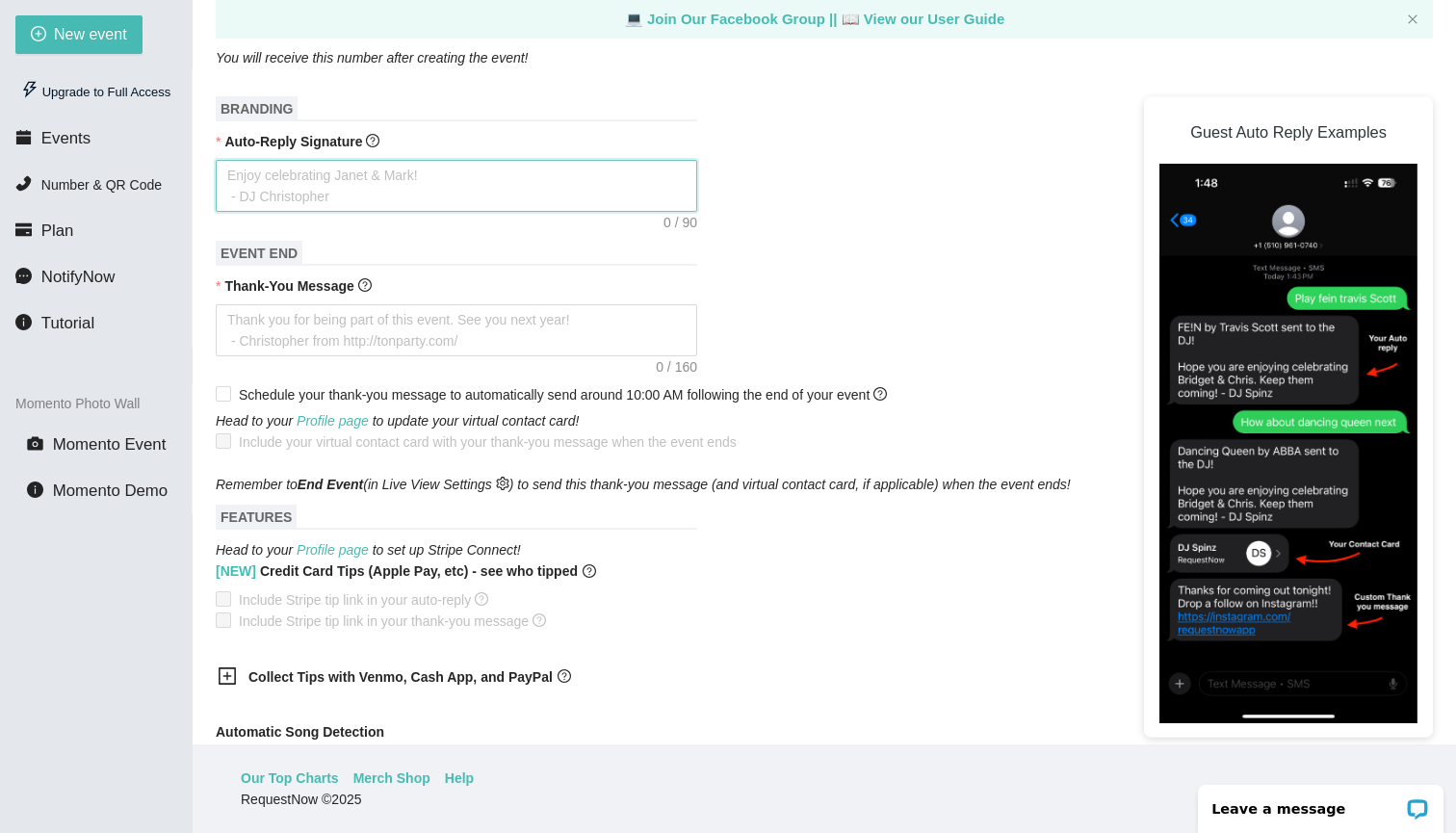
click at [471, 197] on textarea "Auto-Reply Signature" at bounding box center [456, 185] width 482 height 52
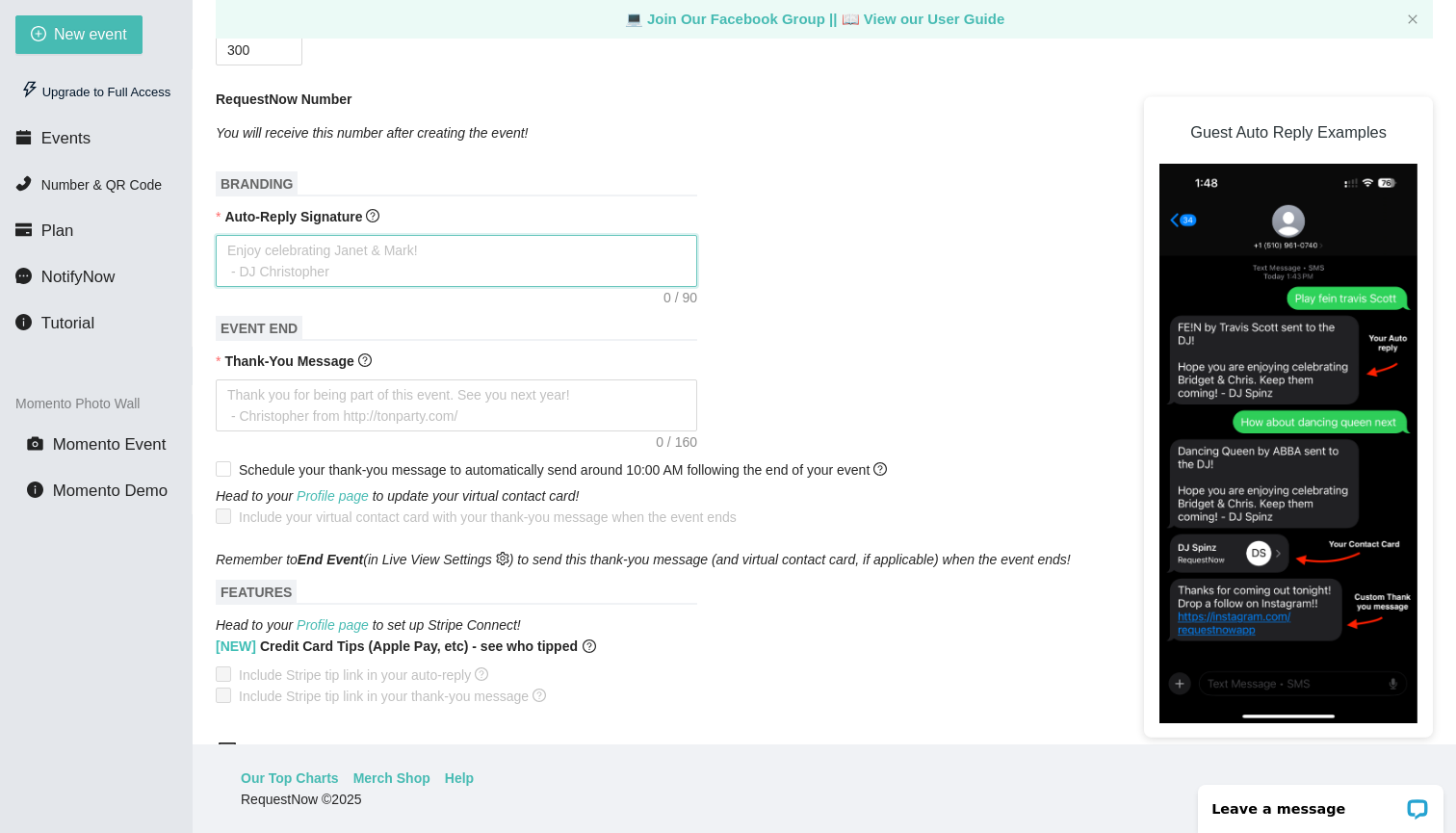
scroll to position [541, 0]
click at [533, 400] on textarea "Thank-You Message" at bounding box center [456, 406] width 482 height 52
paste textarea "Gracias por vibear conmigo esta noche 💫 Every request keeps the energy flowing …"
type textarea "Gracias por vibear conmigo esta noche 💫 Every request keeps the energy flowing …"
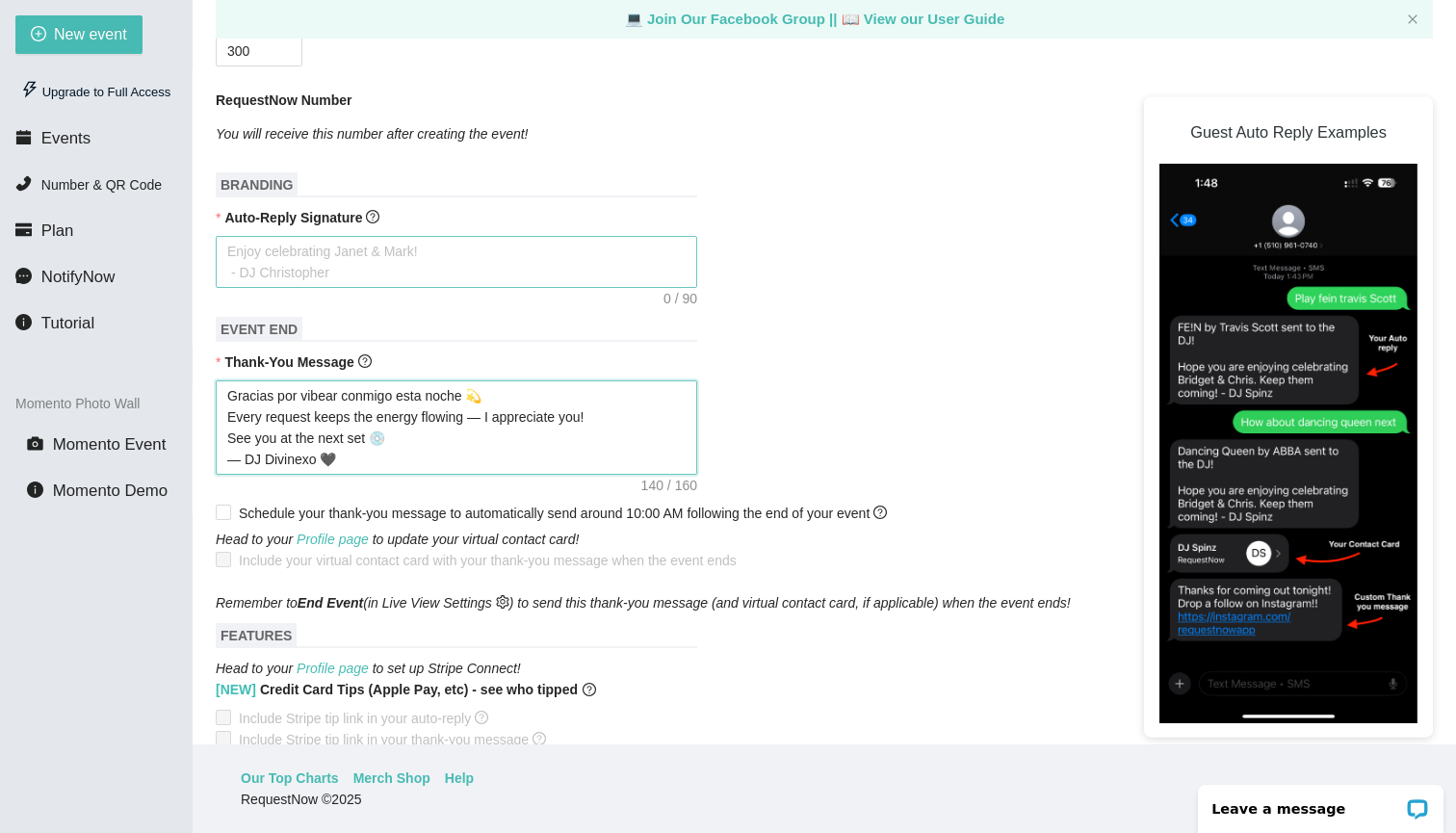
type textarea "Gracias por vibear conmigo esta noche 💫 Every request keeps the energy flowing …"
click at [371, 274] on textarea "Auto-Reply Signature" at bounding box center [456, 262] width 482 height 52
paste textarea "Hey hey! 🪩 Gracias por tu request 💿✨ I see you 👀 — your song’s been added to th…"
type textarea "Hey hey! 🪩 Gracias por tu request 💿✨ I see you 👀 — your song’s been added to th…"
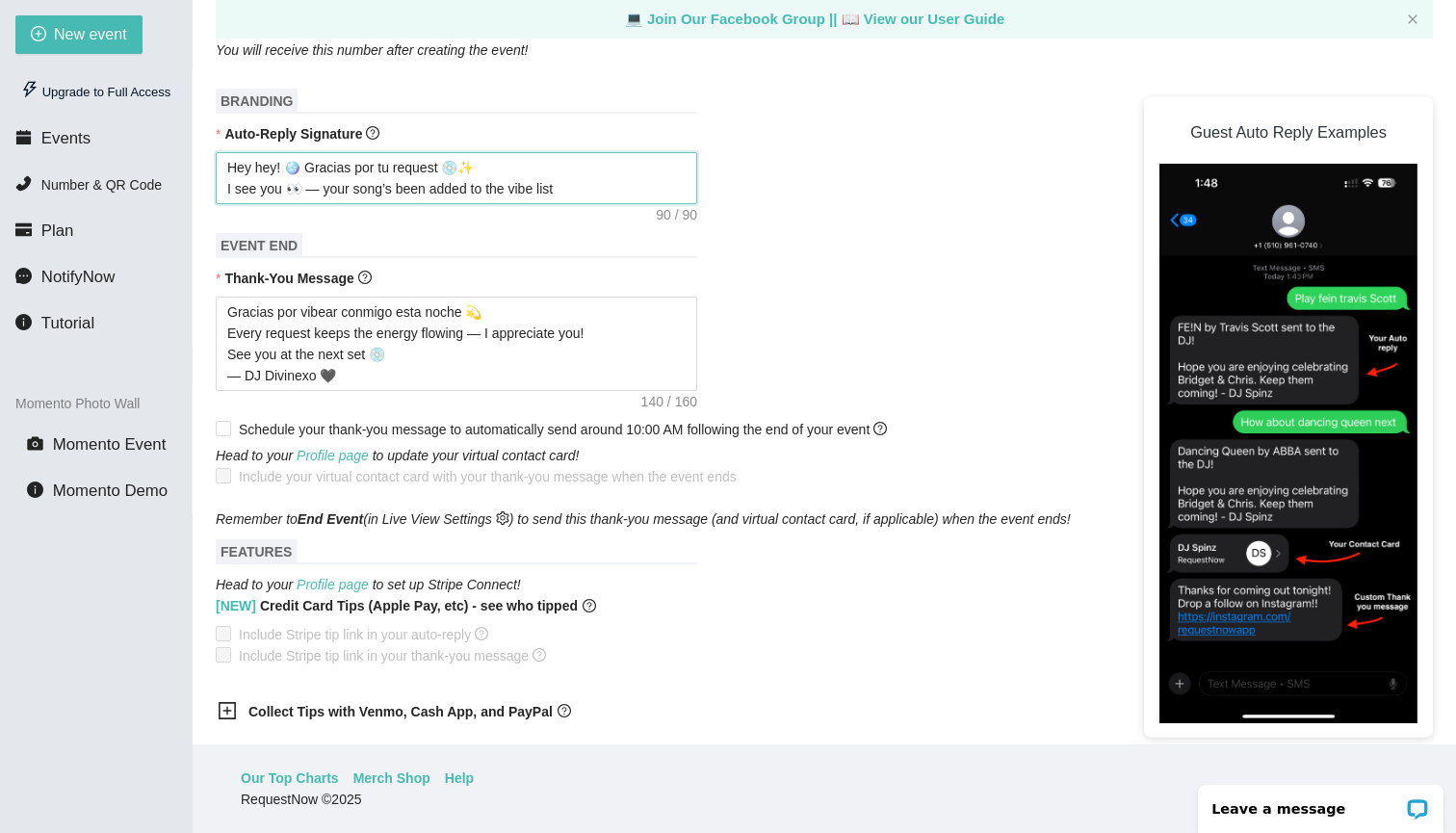
scroll to position [635, 0]
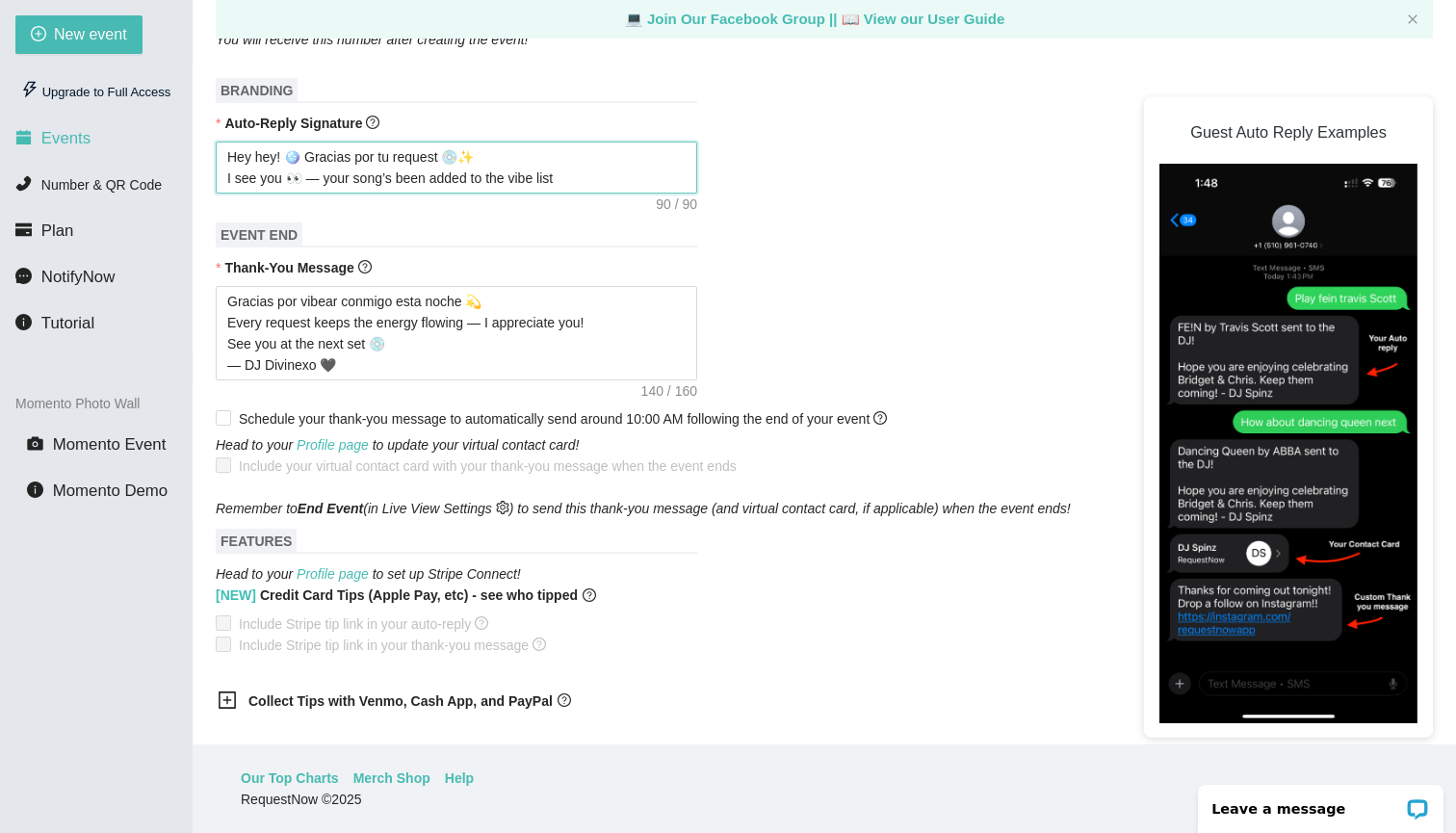
drag, startPoint x: 657, startPoint y: 177, endPoint x: 98, endPoint y: 139, distance: 560.3
click at [98, 139] on section "New event Upgrade to Full Access Events Number & QR Code Plan NotifyNow Tutoria…" at bounding box center [728, 416] width 1456 height 833
paste textarea "Got it 💿 gracias por tu request! I’ll try to mix it in tonight 🎧 – DJ [PERSON_N…"
type textarea "Got it 💿 gracias por tu request! I’ll try to mix it in tonight 🎧 – DJ [PERSON_N…"
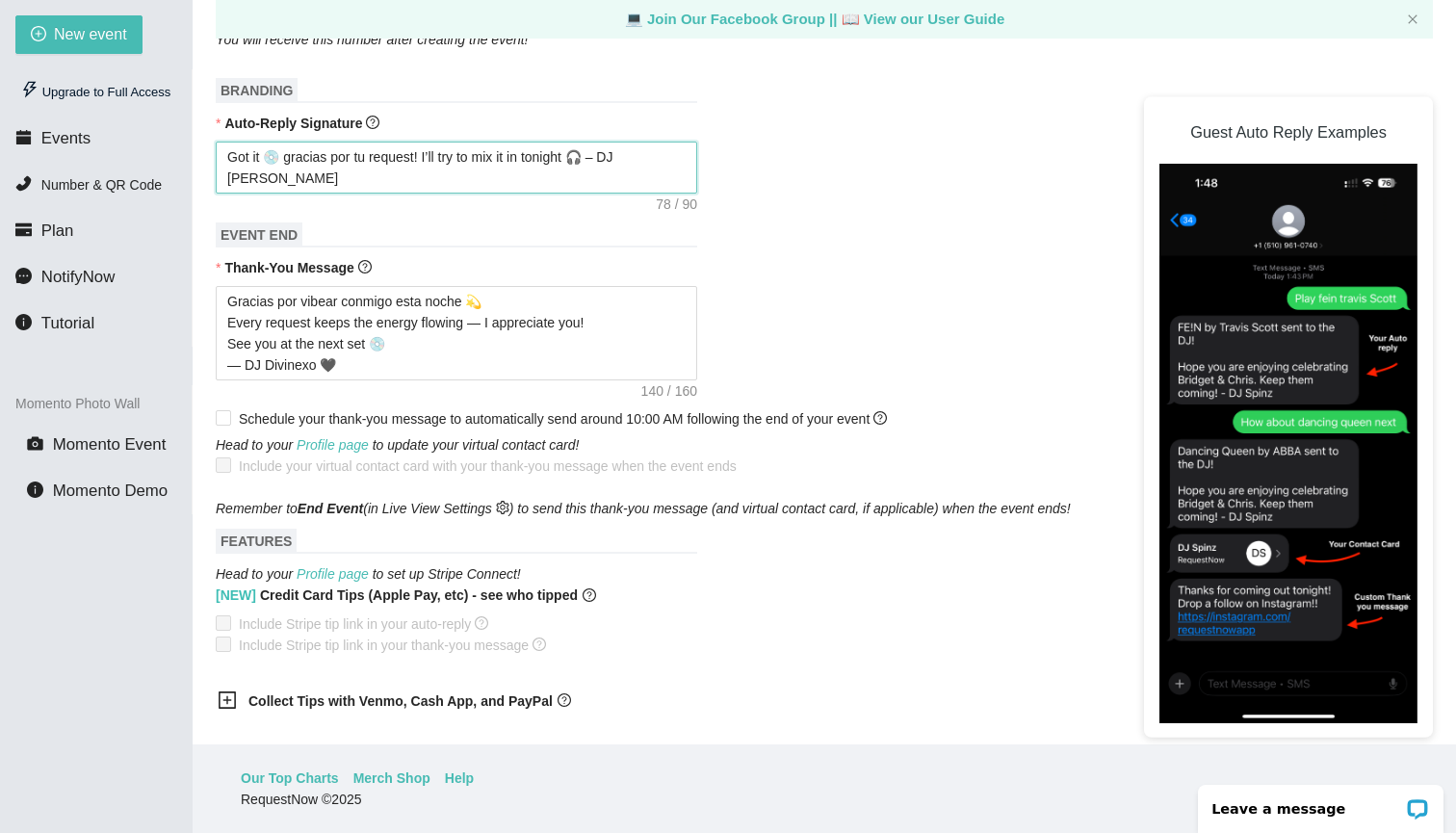
click at [605, 160] on textarea "Got it 💿 gracias por tu request! I’ll try to mix it in tonight 🎧 – DJ [PERSON_N…" at bounding box center [456, 167] width 482 height 52
type textarea "Got it 💿 gracias por tu request! I’ll try to mix it in tonight 🎧 – DJ [PERSON_N…"
click at [364, 182] on textarea "Got it 💿 gracias por tu request! I’ll try to mix it in tonight 🎧 – DJ [PERSON_N…" at bounding box center [456, 167] width 482 height 52
type textarea "Got it 💿 gracias por tu request! I’ll try to mix it in tonight 🎧 – DJ Divinexo🖤"
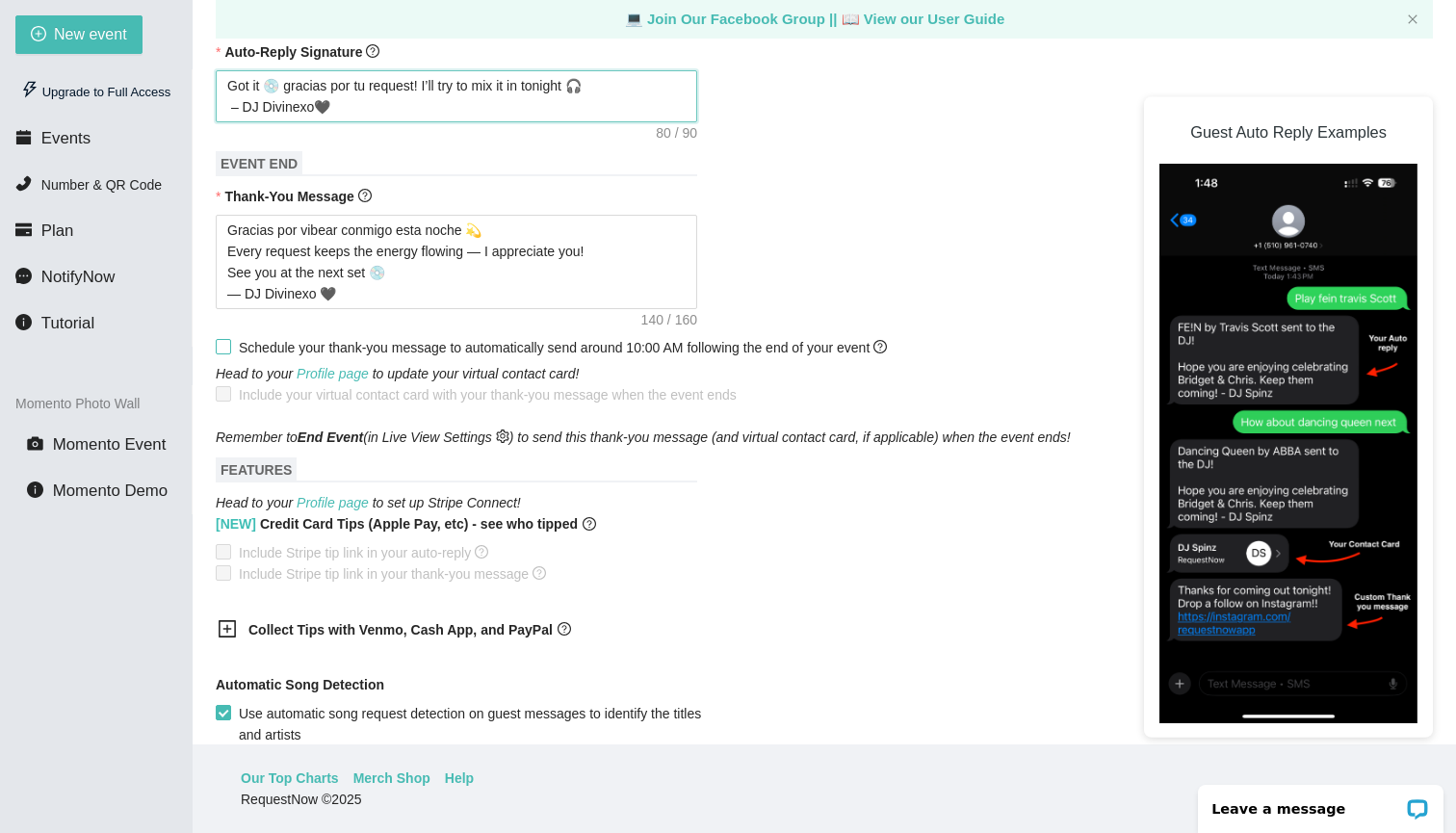
scroll to position [785, 0]
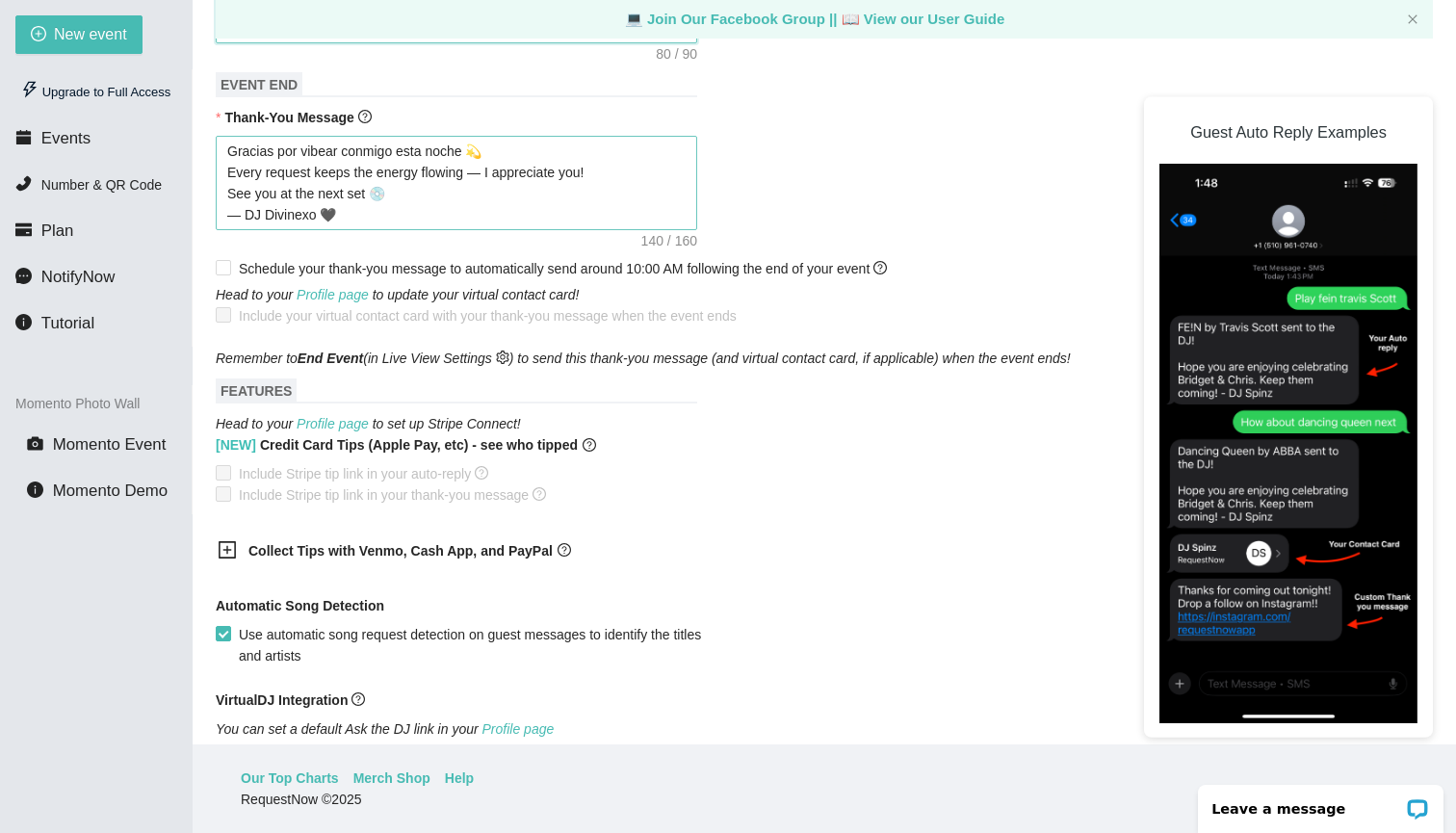
type textarea "Got it 💿 gracias por tu request! I’ll try to mix it in tonight 🎧 – DJ Divinexo🖤"
click at [241, 210] on textarea "Gracias por vibear conmigo esta noche 💫 Every request keeps the energy flowing …" at bounding box center [456, 182] width 482 height 94
type textarea "Gracias por vibear conmigo esta noche 💫 Every request keeps the energy flowing …"
click at [272, 217] on textarea "Gracias por vibear conmigo esta noche 💫 Every request keeps the energy flowing …" at bounding box center [456, 182] width 482 height 94
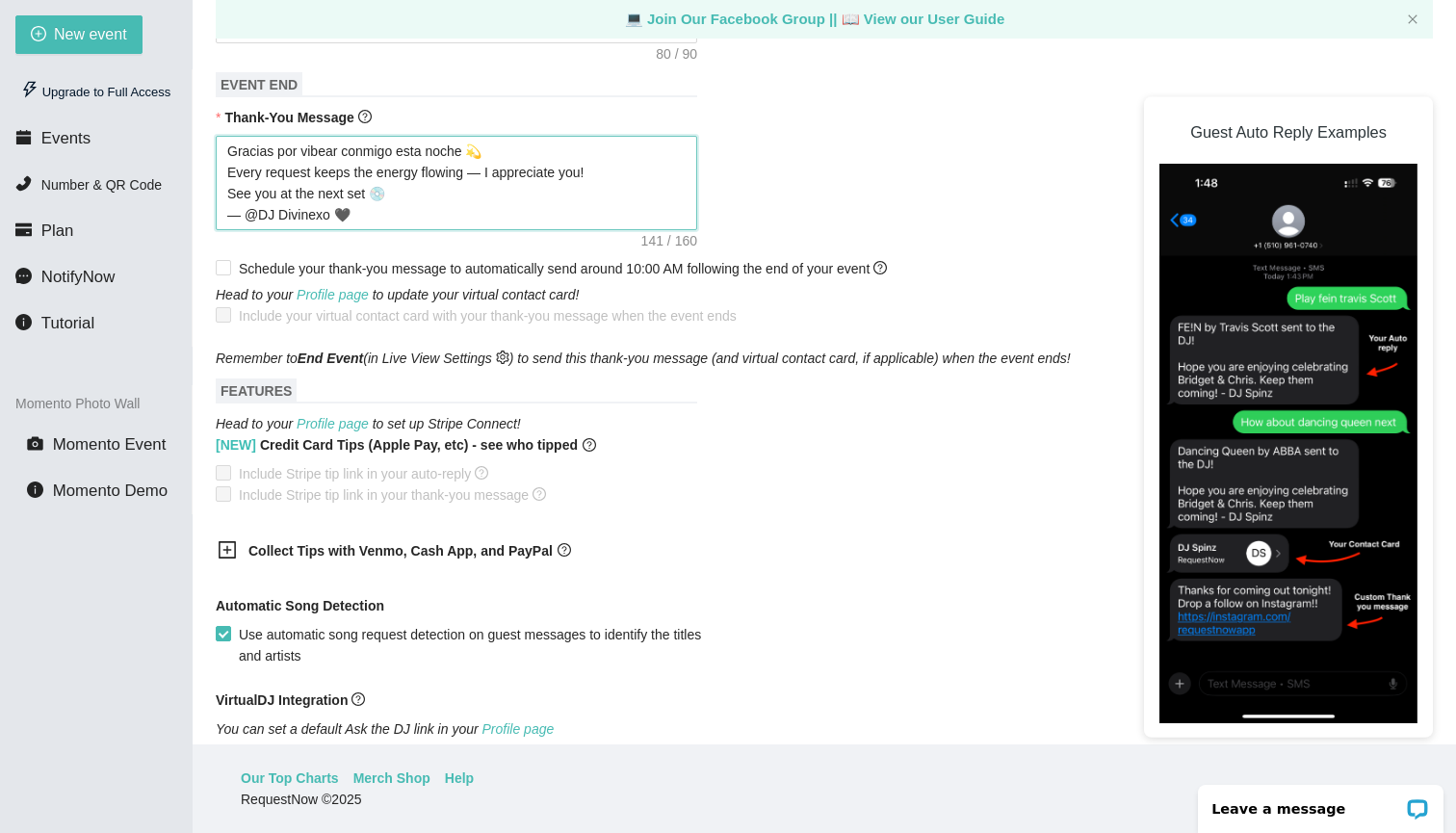
type textarea "Gracias por vibear conmigo esta noche 💫 Every request keeps the energy flowing …"
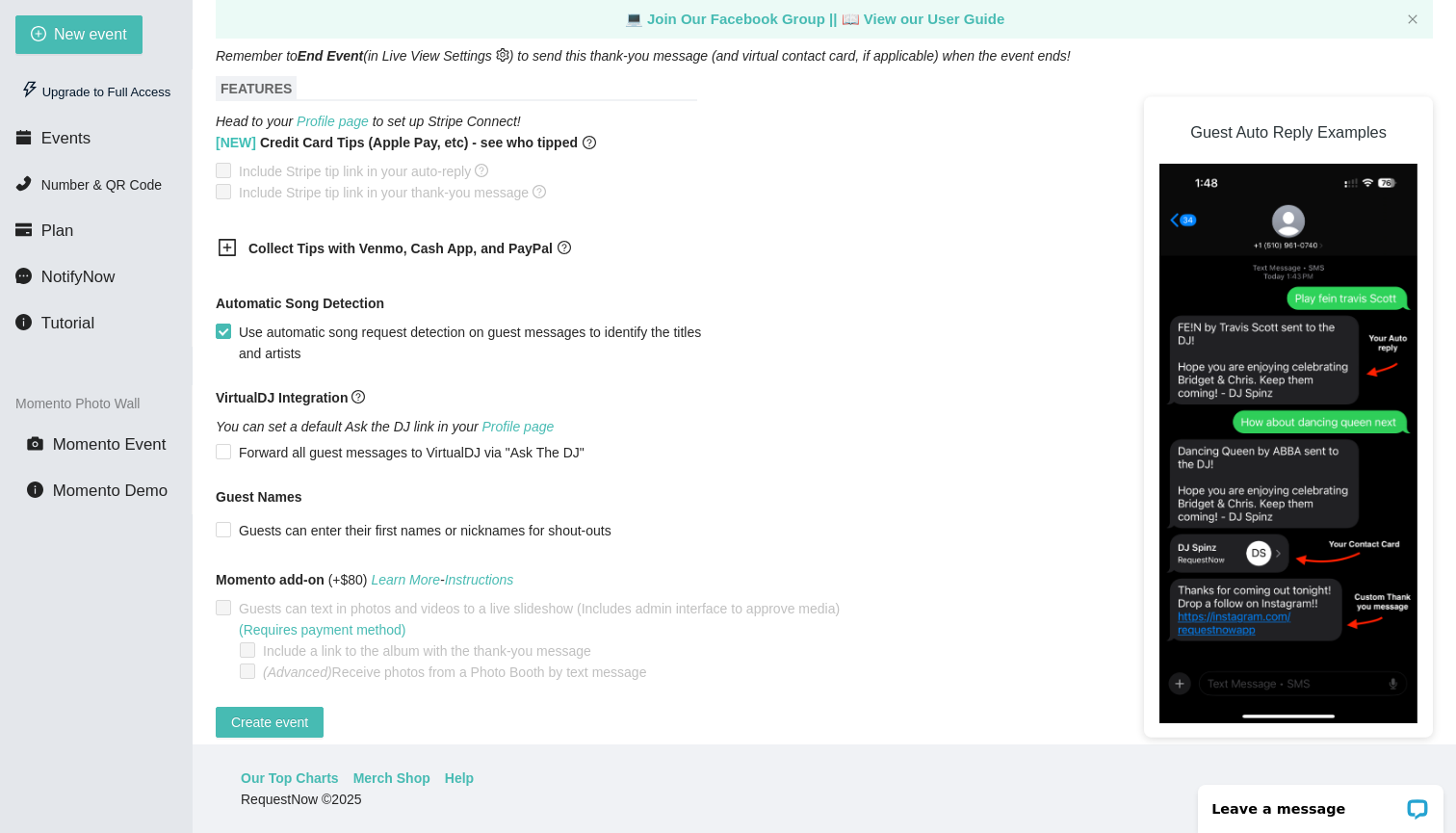
scroll to position [1096, 0]
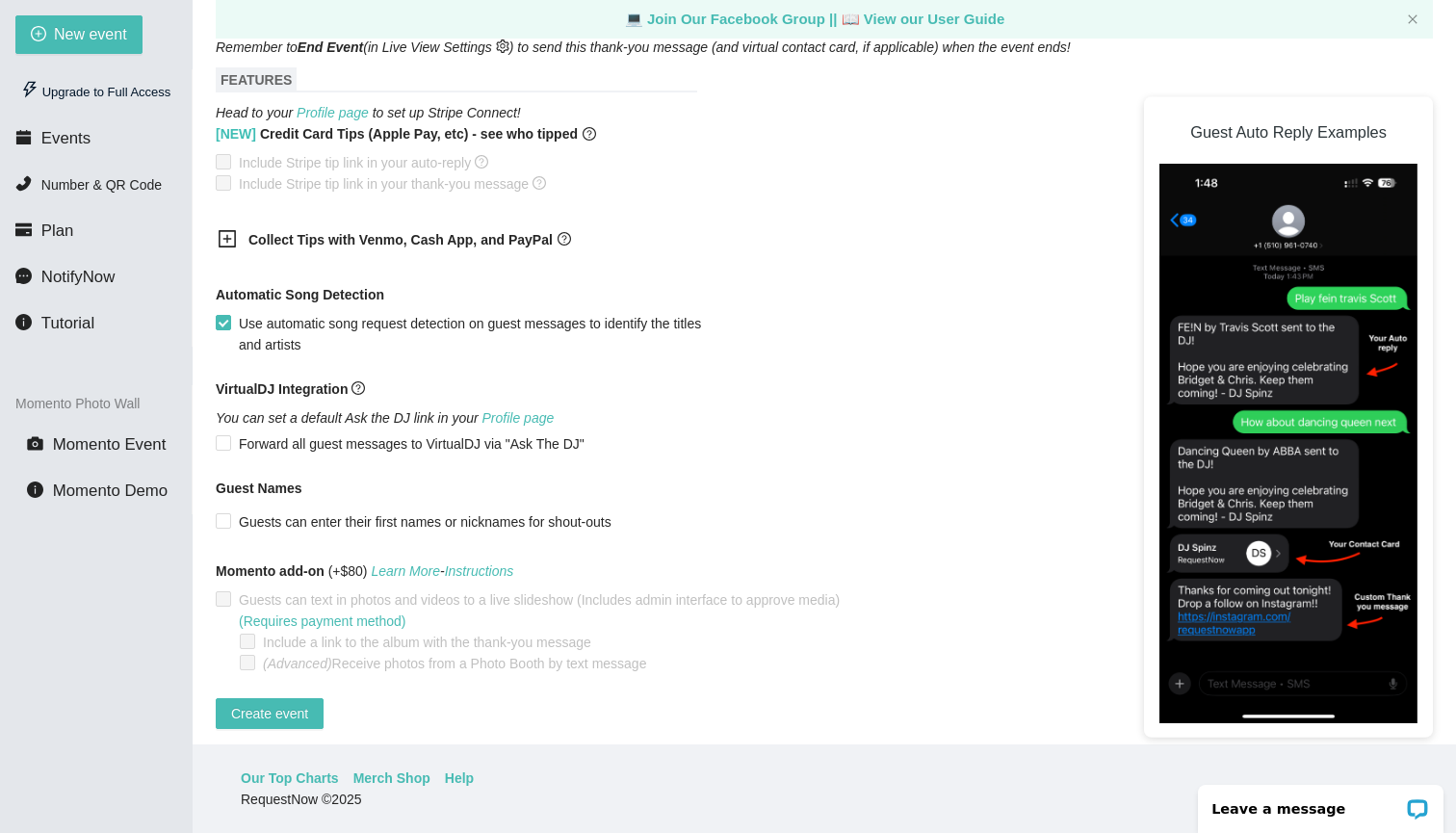
type textarea "Gracias por vibear conmigo esta noche 💫 Every request keeps the energy flowing …"
click at [234, 239] on icon "plus-square" at bounding box center [228, 239] width 20 height 20
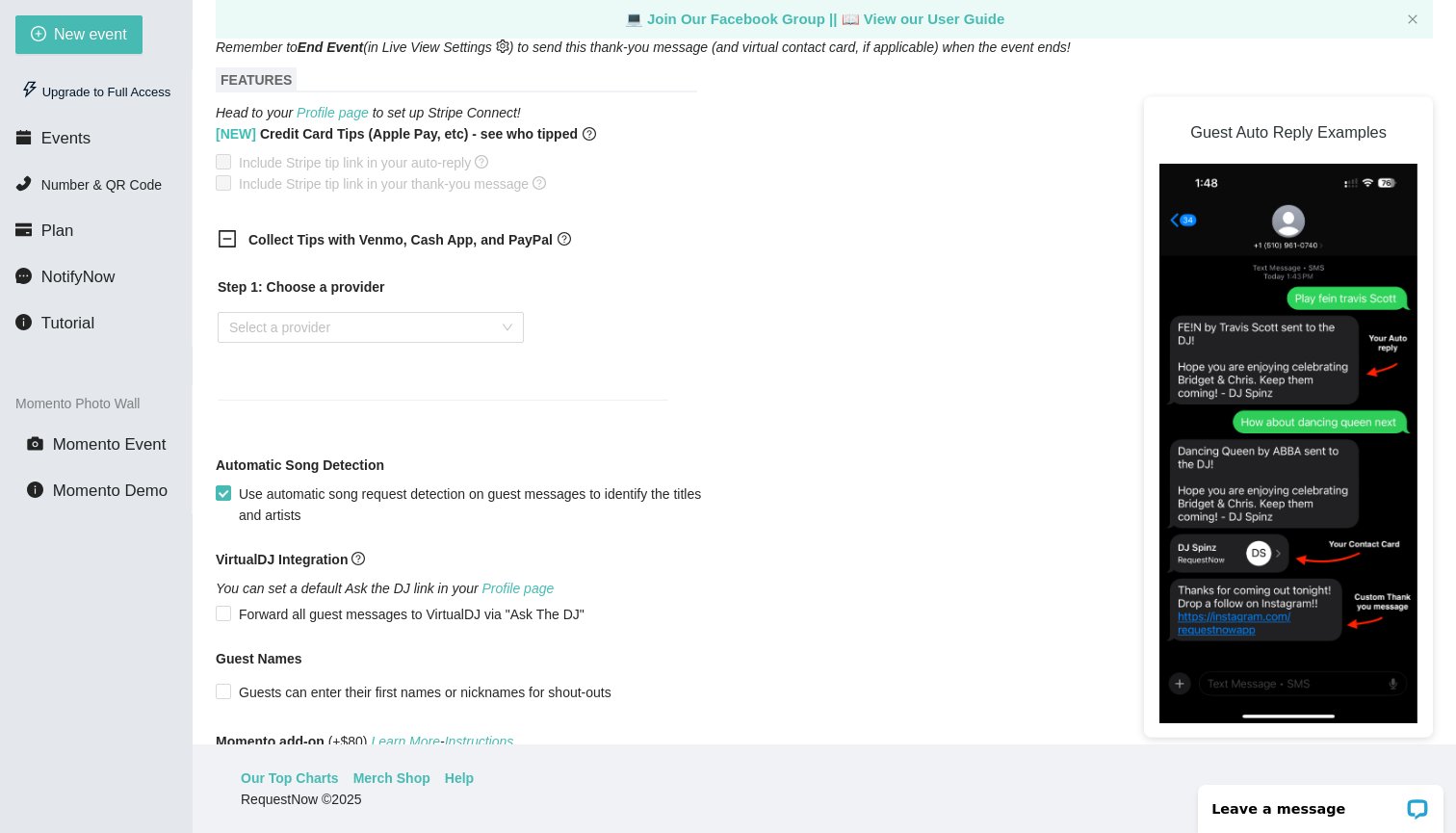
click at [359, 344] on div "Step 1: Choose a provider Select a provider" at bounding box center [442, 327] width 450 height 100
click at [366, 329] on input "search" at bounding box center [364, 327] width 270 height 28
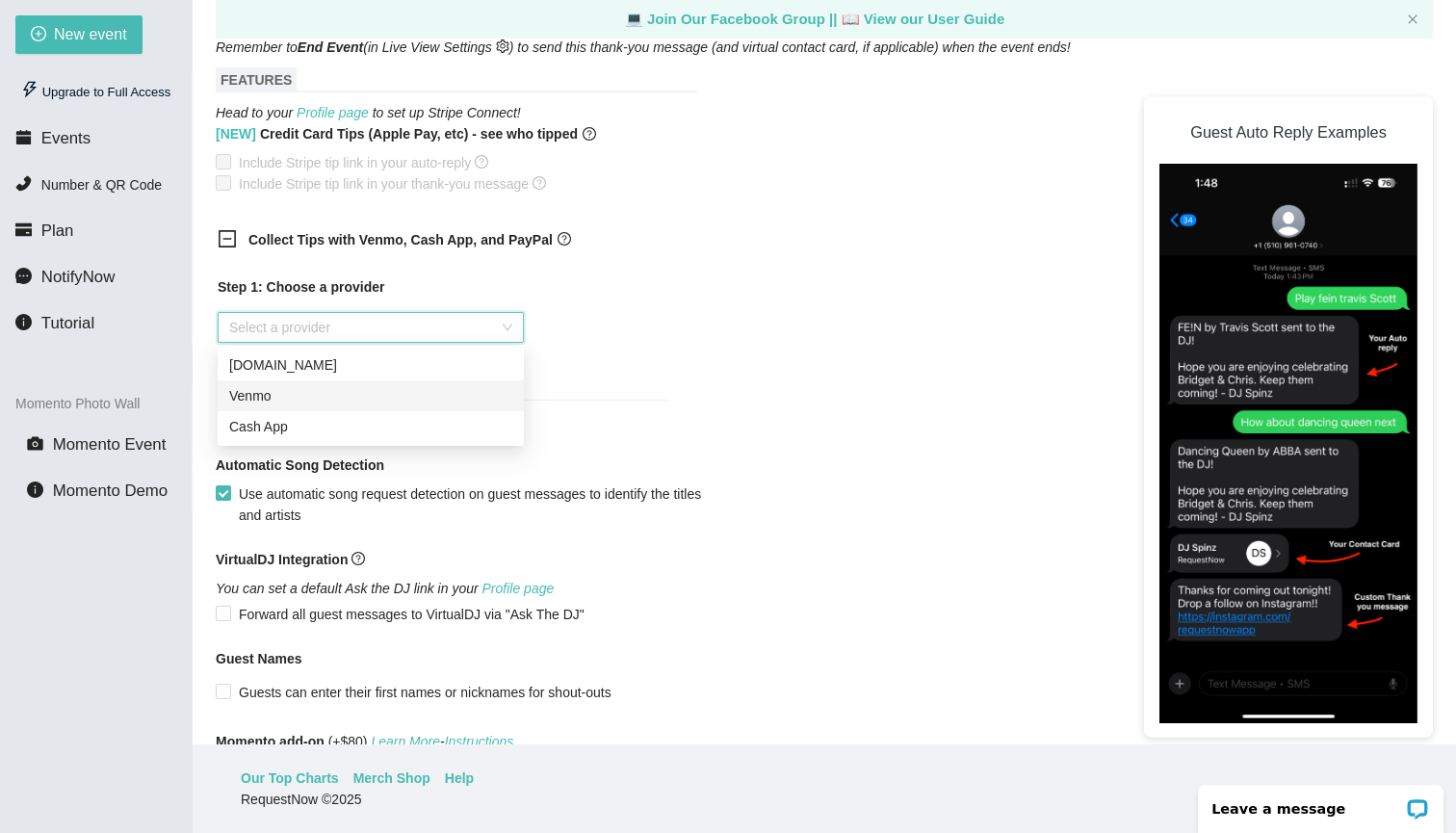
click at [372, 400] on div "Venmo" at bounding box center [371, 396] width 284 height 22
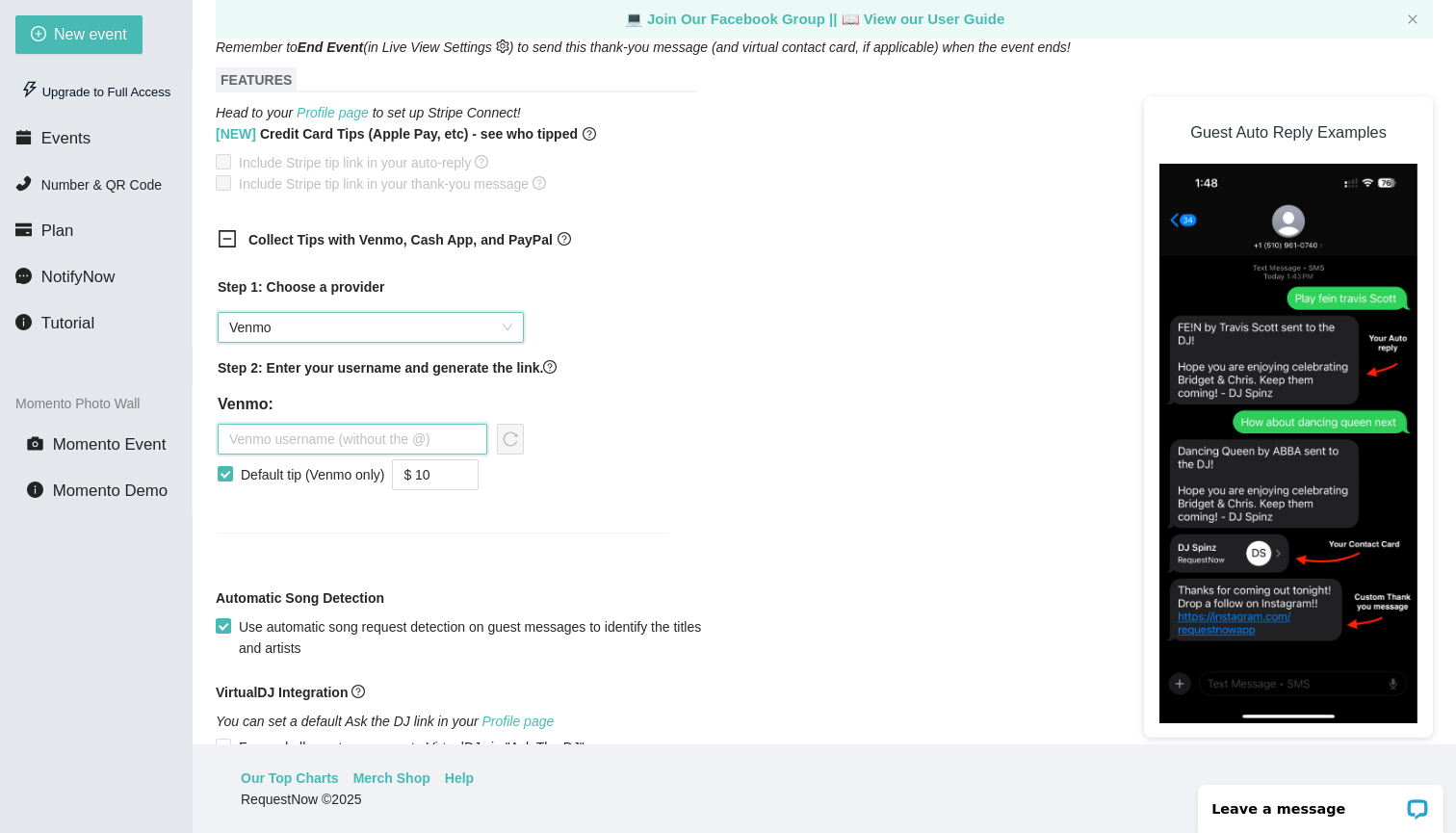
click at [429, 439] on input "text" at bounding box center [352, 439] width 270 height 30
type input "[PERSON_NAME]"
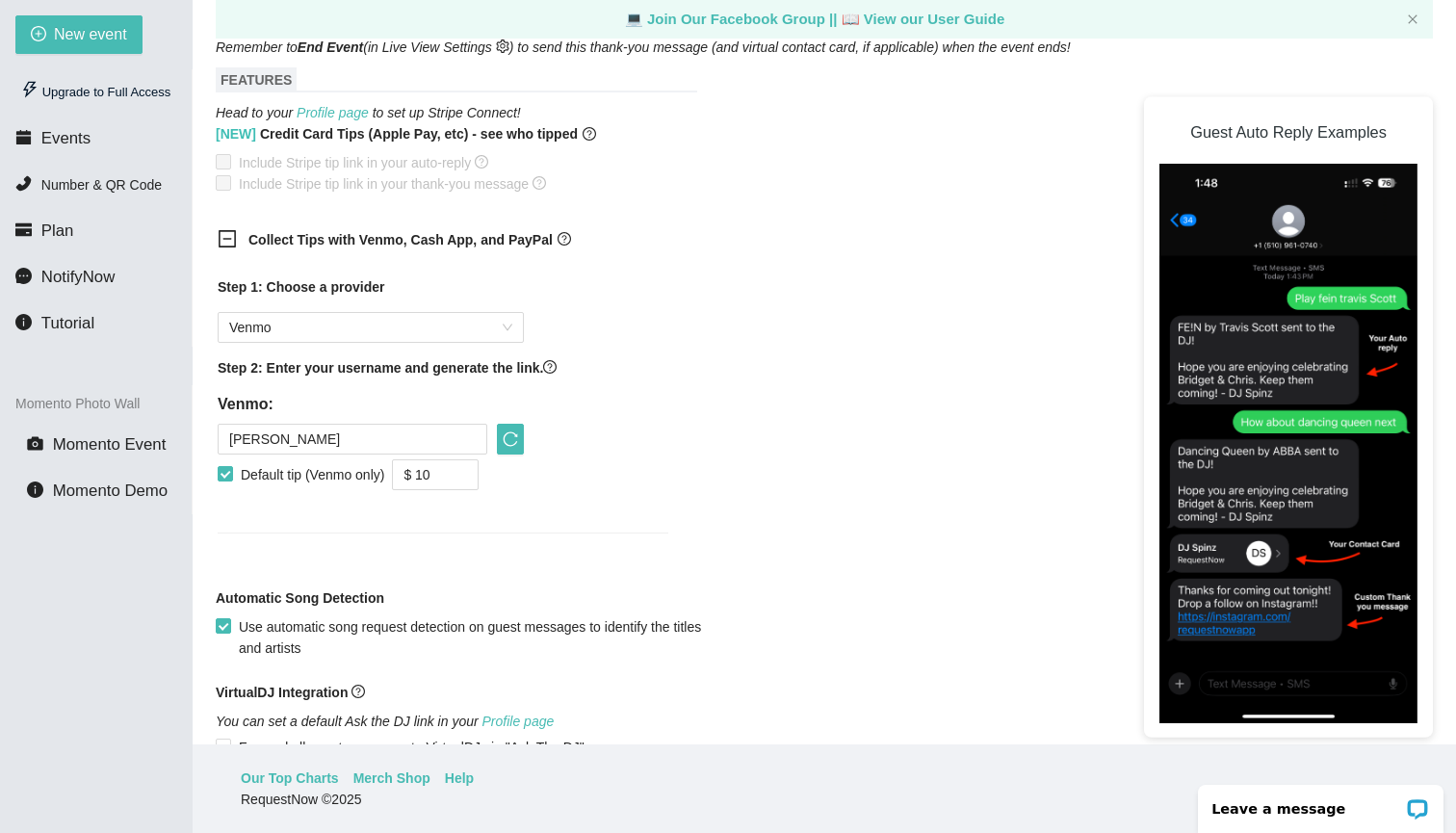
click at [626, 480] on div "Step 1: Choose a provider Venmo Step 2: Enter your username and generate the li…" at bounding box center [442, 393] width 450 height 234
click at [519, 442] on span "reload" at bounding box center [511, 440] width 26 height 16
click at [478, 484] on span "Decrease Value" at bounding box center [467, 481] width 22 height 18
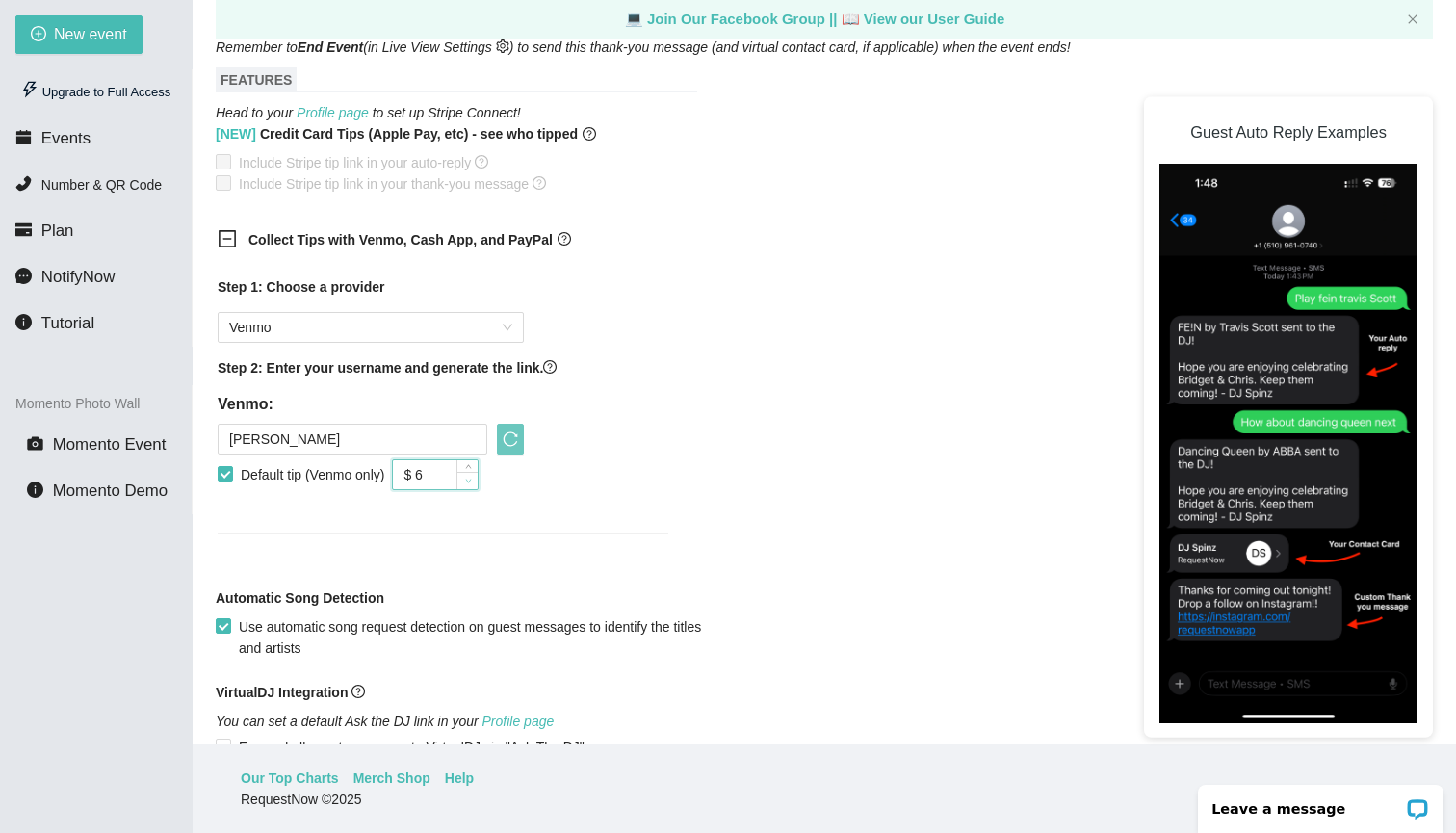
click at [478, 484] on span "Decrease Value" at bounding box center [467, 481] width 22 height 18
type input "$ 5"
click at [478, 484] on span "Decrease Value" at bounding box center [467, 481] width 22 height 18
click at [617, 499] on div "Step 1: Choose a provider Venmo Step 2: Enter your username and generate the li…" at bounding box center [442, 393] width 450 height 234
click at [503, 449] on button "button" at bounding box center [510, 439] width 26 height 30
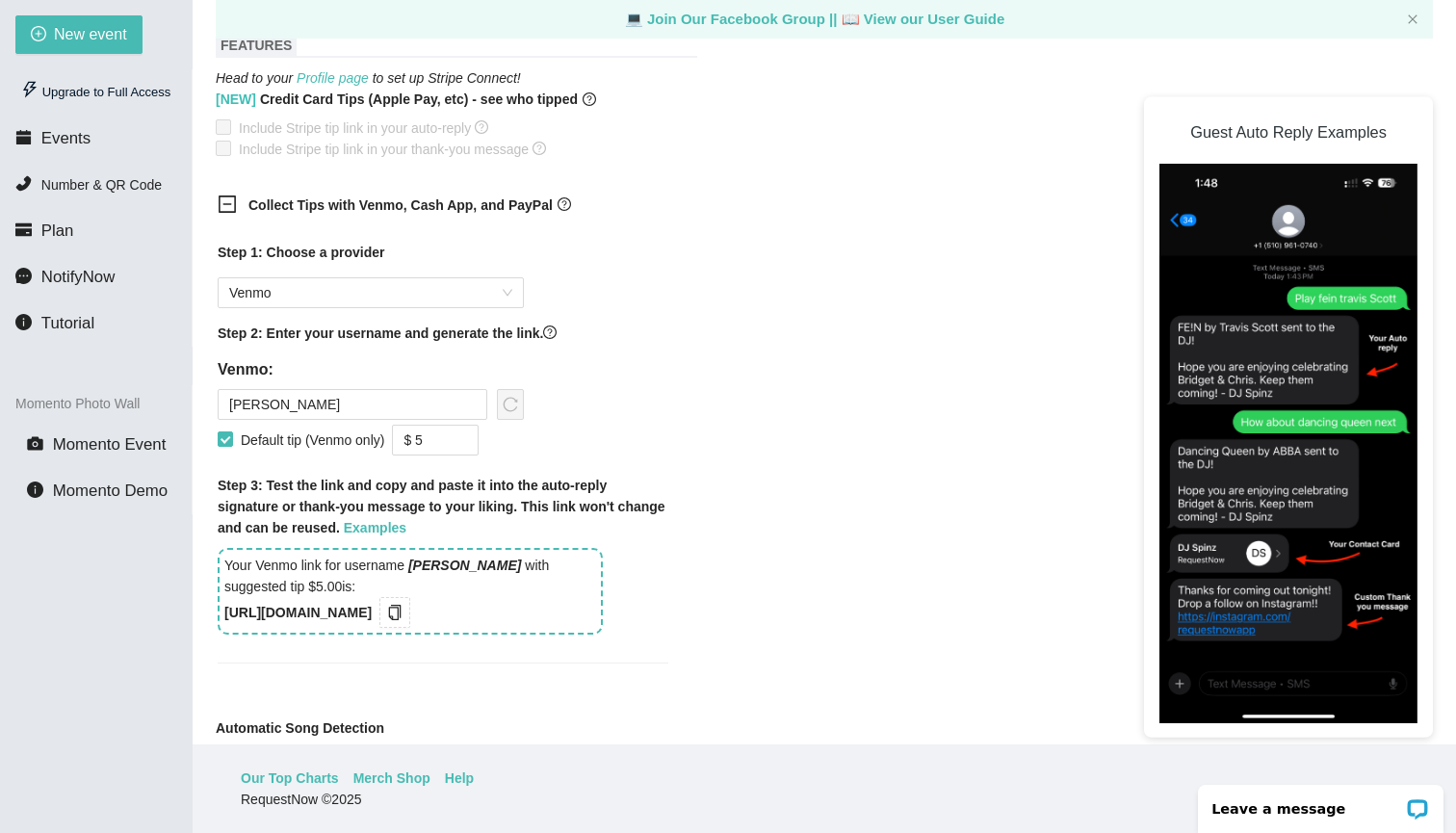
scroll to position [1137, 0]
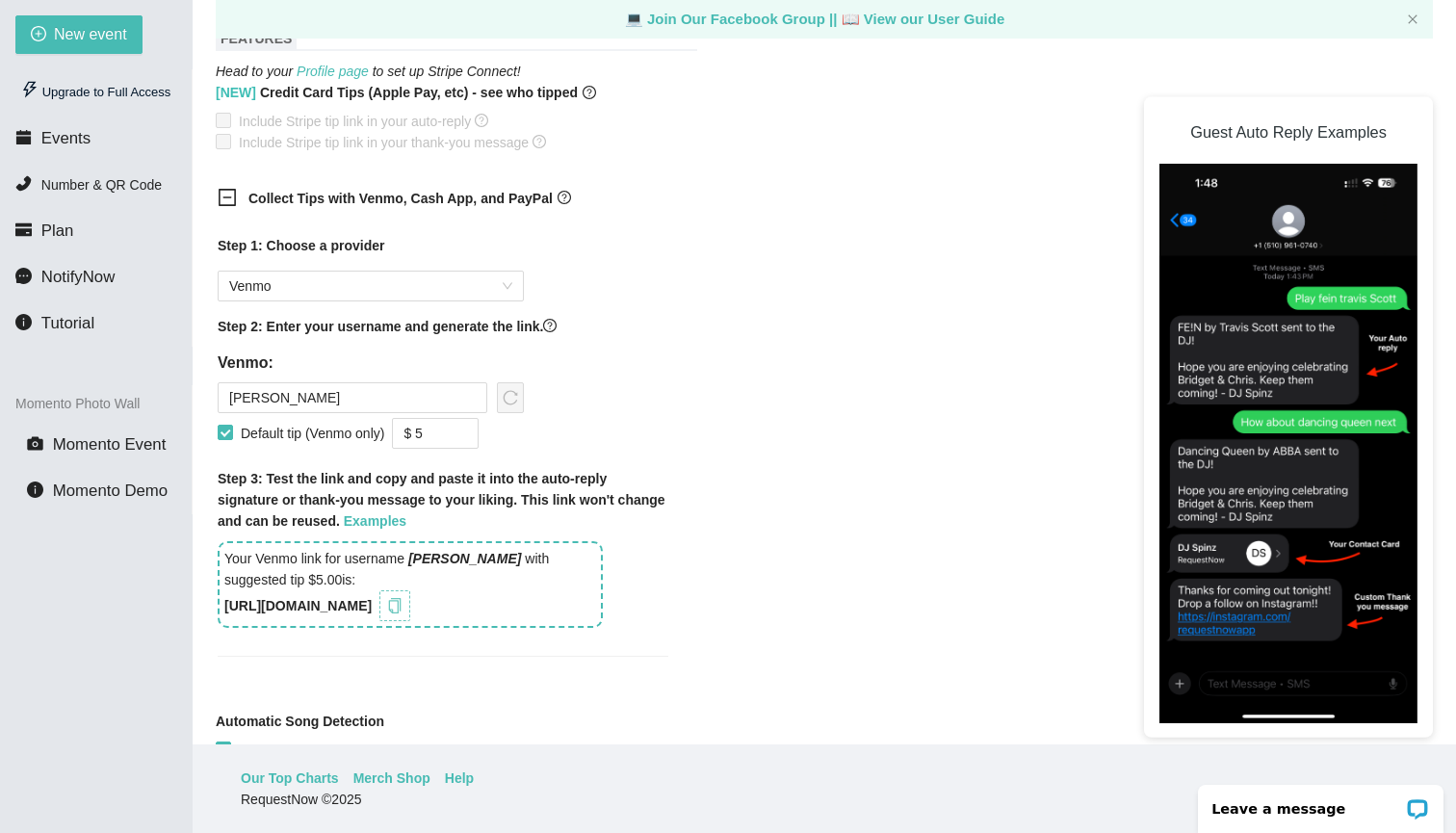
click at [402, 601] on icon "copy" at bounding box center [395, 606] width 16 height 16
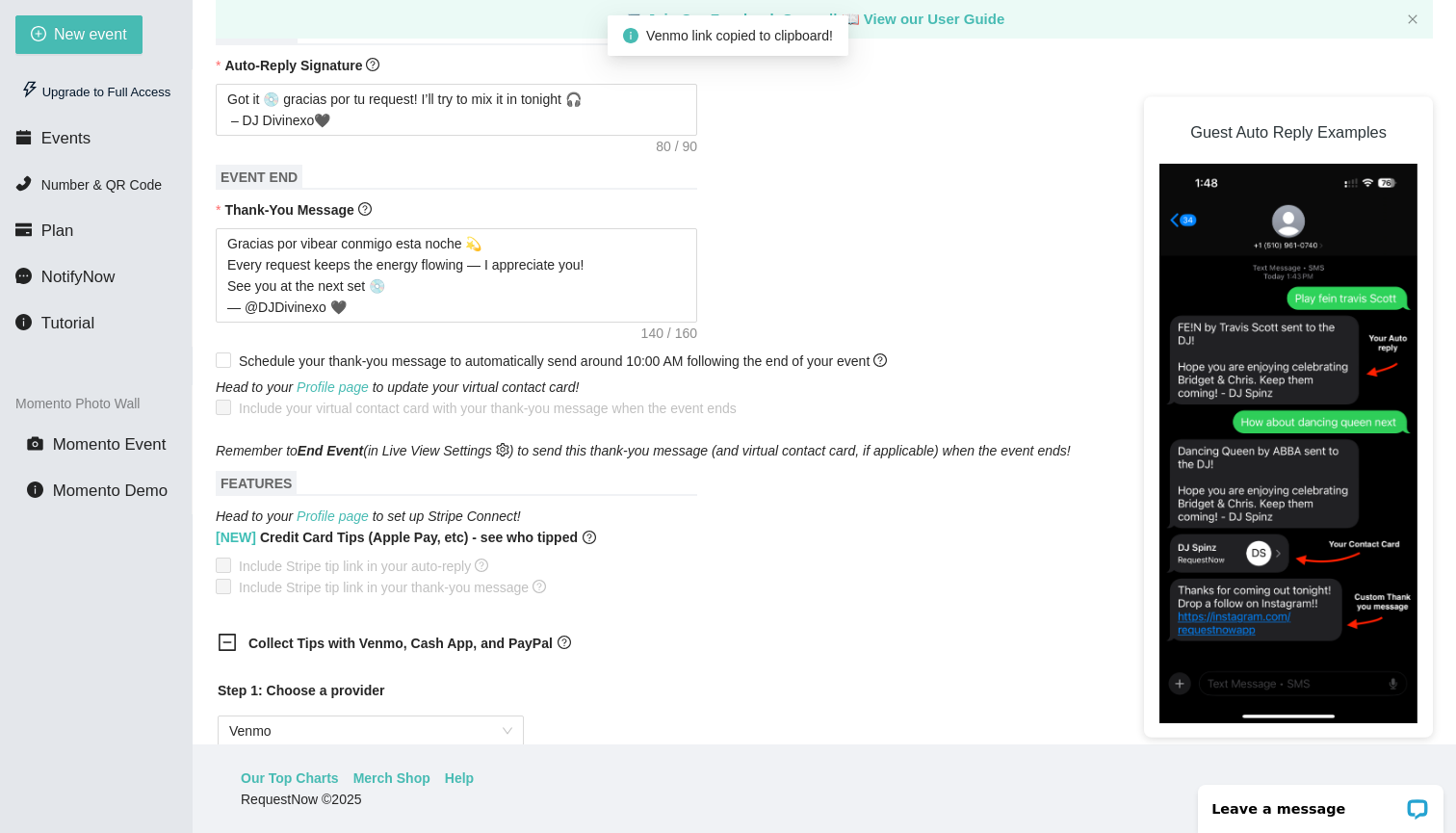
scroll to position [644, 0]
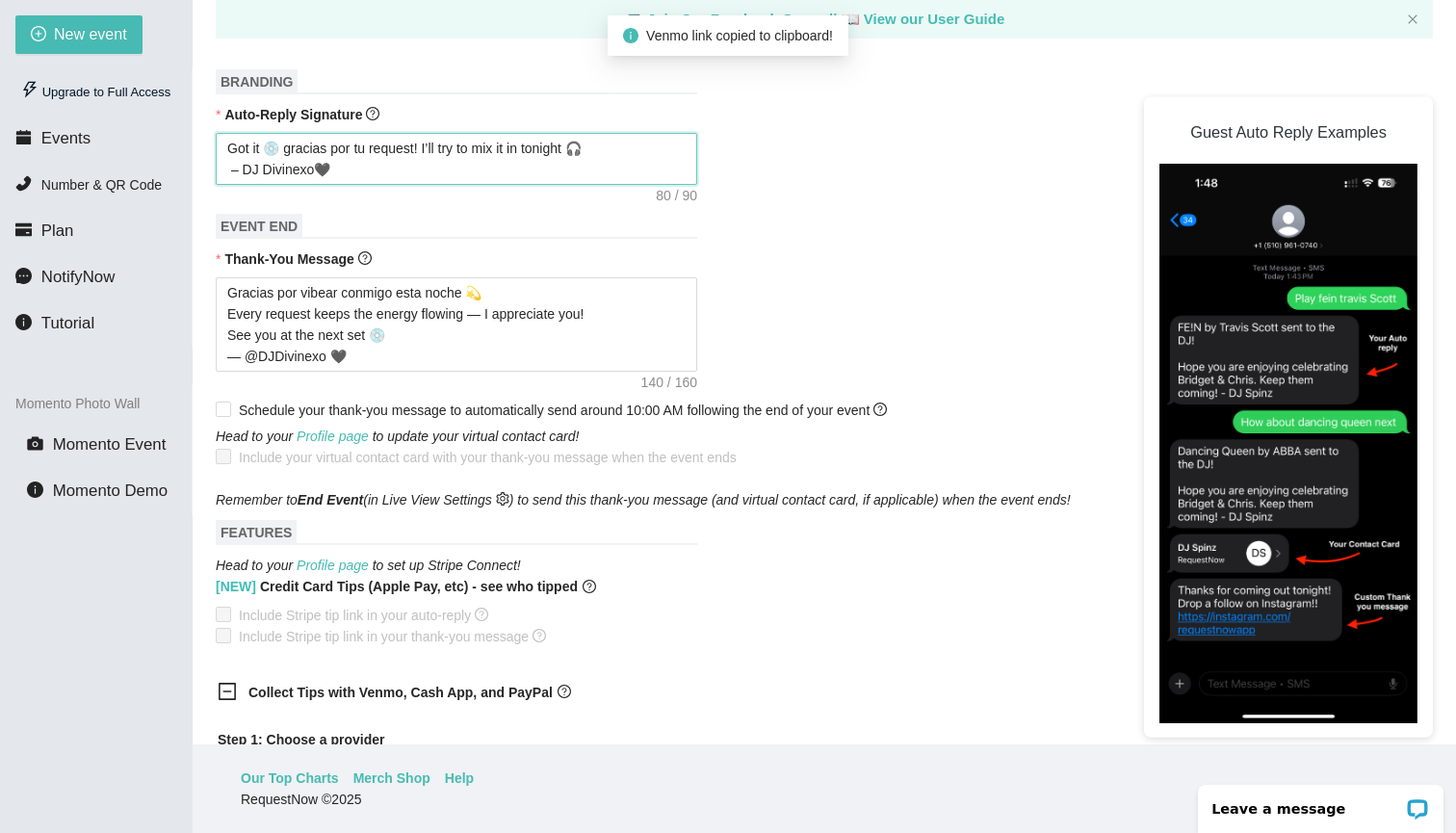
click at [510, 175] on textarea "Got it 💿 gracias por tu request! I’ll try to mix it in tonight 🎧 – DJ Divinexo🖤" at bounding box center [456, 158] width 482 height 52
type textarea "Got it 💿 gracias por tu request! I’ll try to mix it in tonight 🎧 – DJ Divinexo🖤"
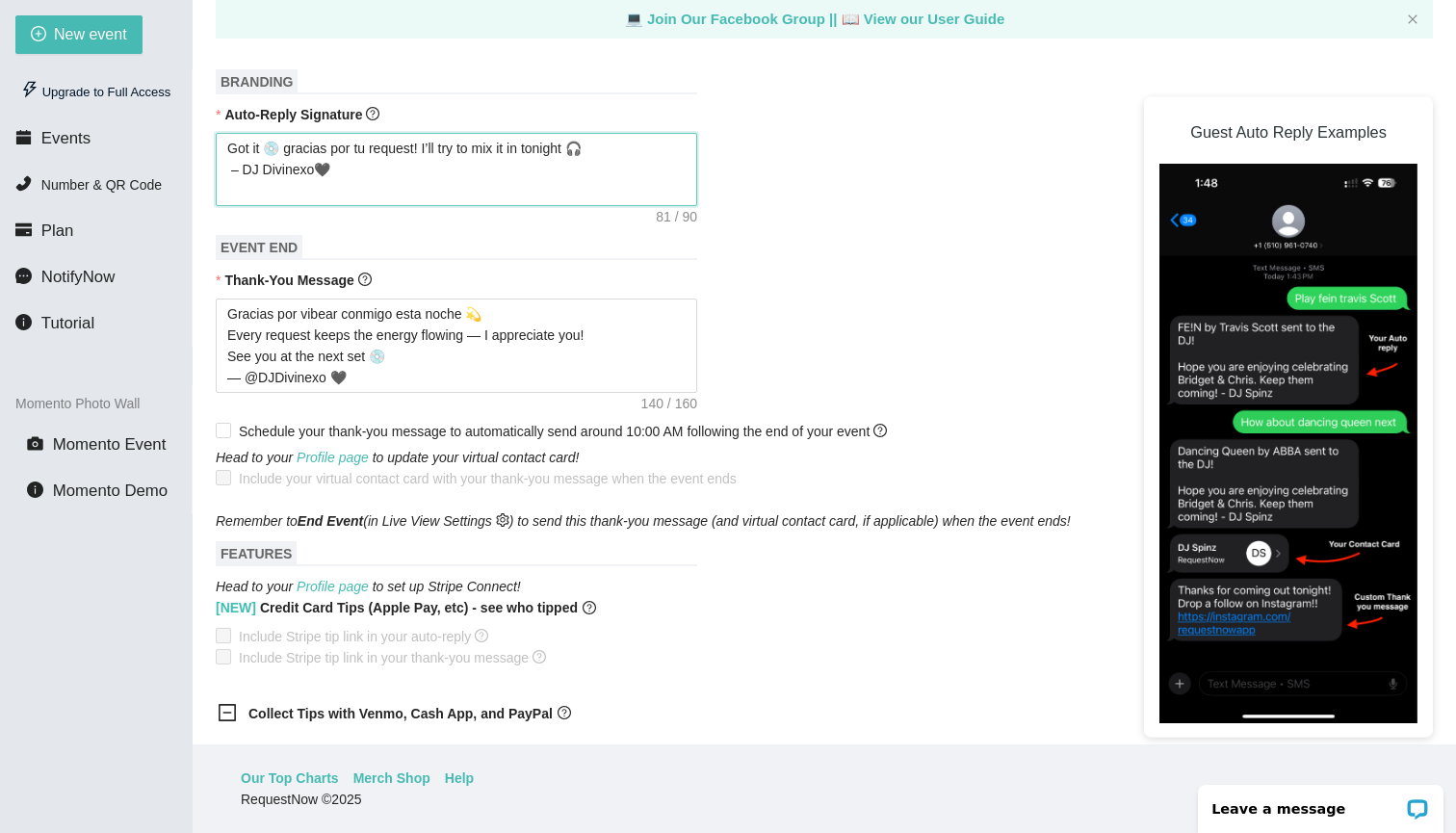
paste textarea "[URL]"
type textarea "Got it 💿 gracias por tu request! I’ll try to mix it in tonight 🎧 – DJ Divinexo🖤…"
drag, startPoint x: 327, startPoint y: 193, endPoint x: 183, endPoint y: 193, distance: 144.0
click at [183, 193] on section "New event Upgrade to Full Access Events Number & QR Code Plan NotifyNow Tutoria…" at bounding box center [728, 416] width 1456 height 833
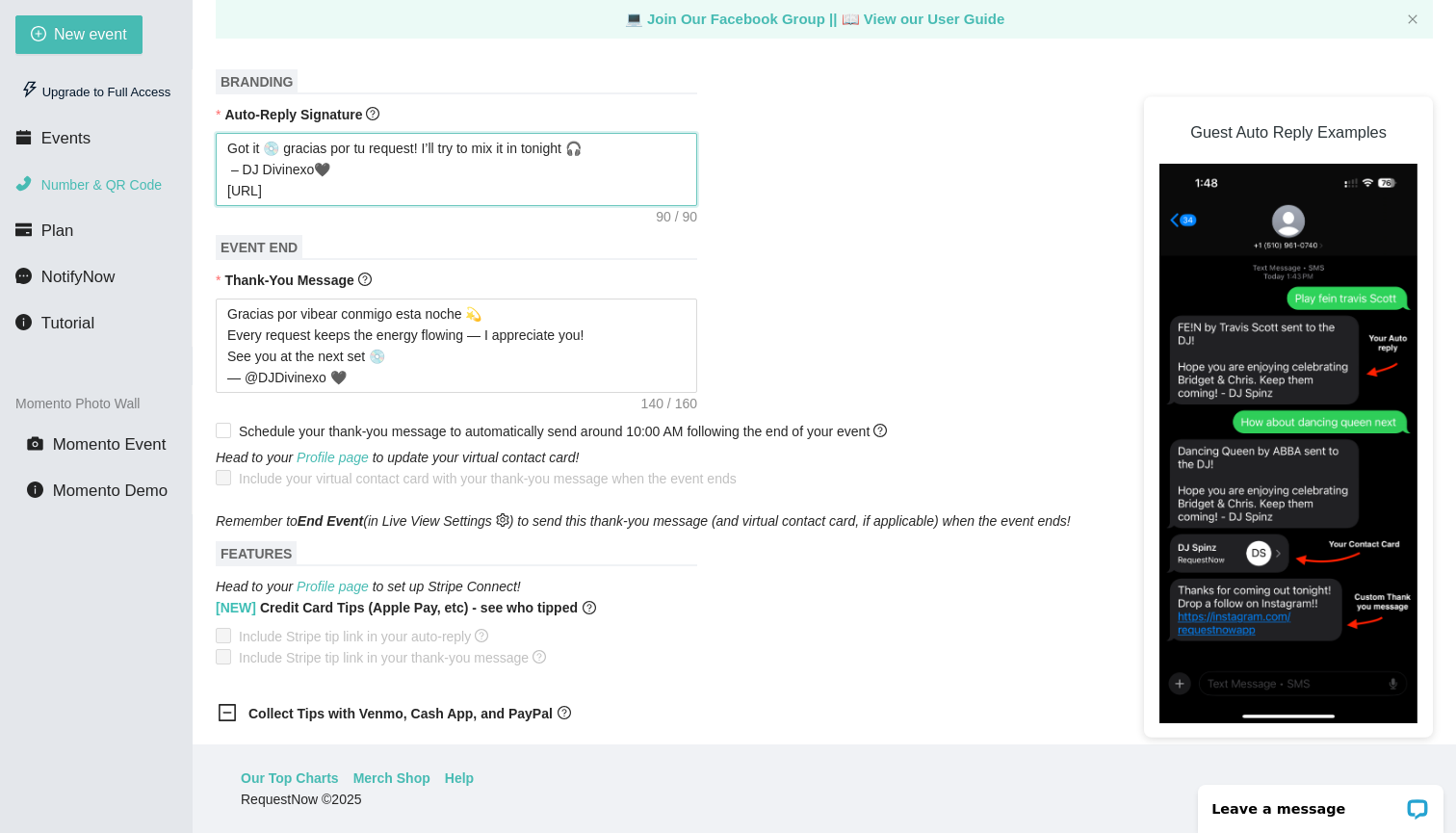
type textarea "Got it 💿 gracias por tu request! I’ll try to mix it in tonight 🎧 – DJ Divinexo🖤"
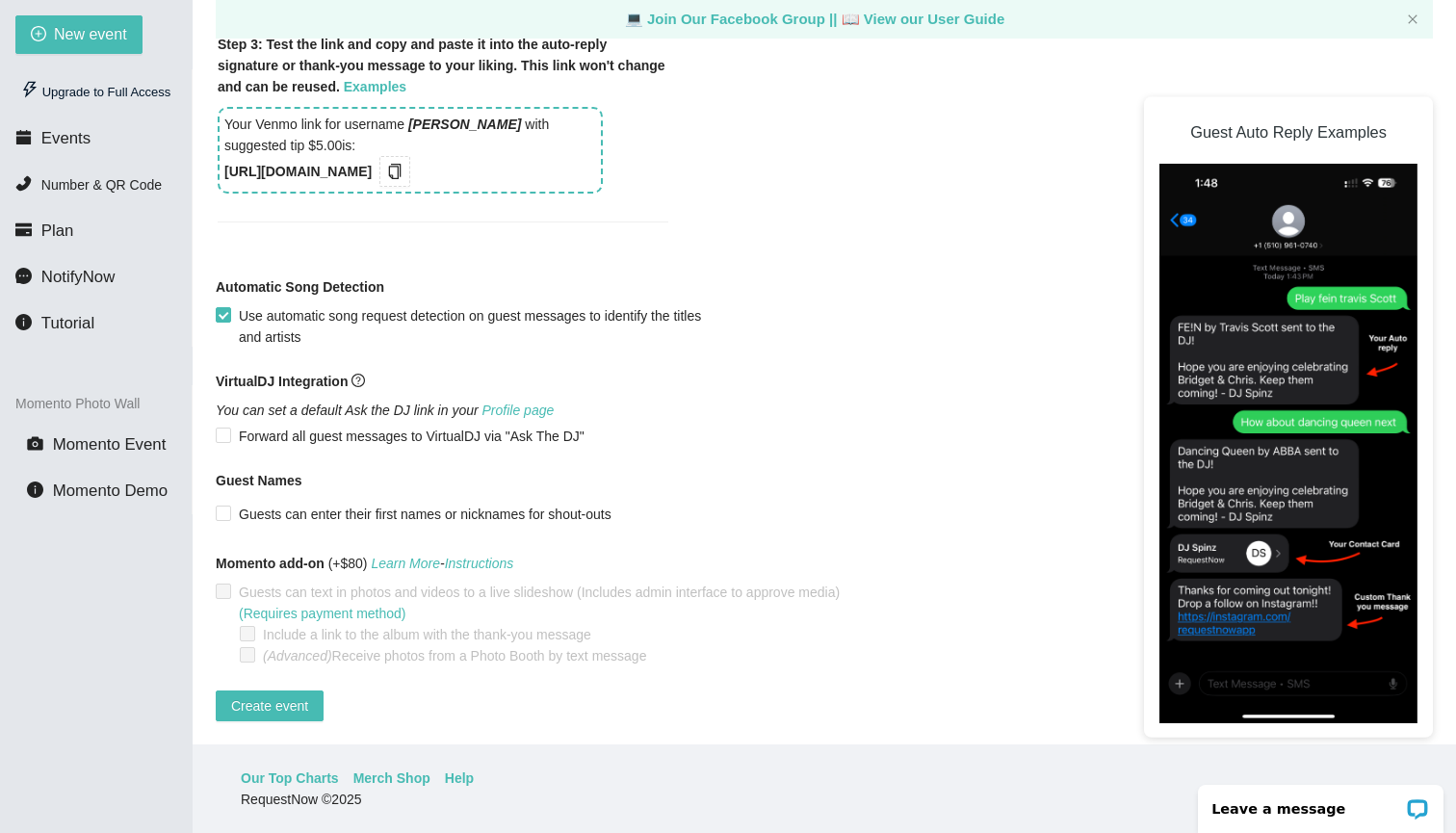
scroll to position [1587, 0]
type textarea "Got it 💿 gracias por tu request! I’ll try to mix it in tonight 🎧 – DJ Divinexo🖤"
click at [291, 700] on span "Create event" at bounding box center [270, 706] width 78 height 22
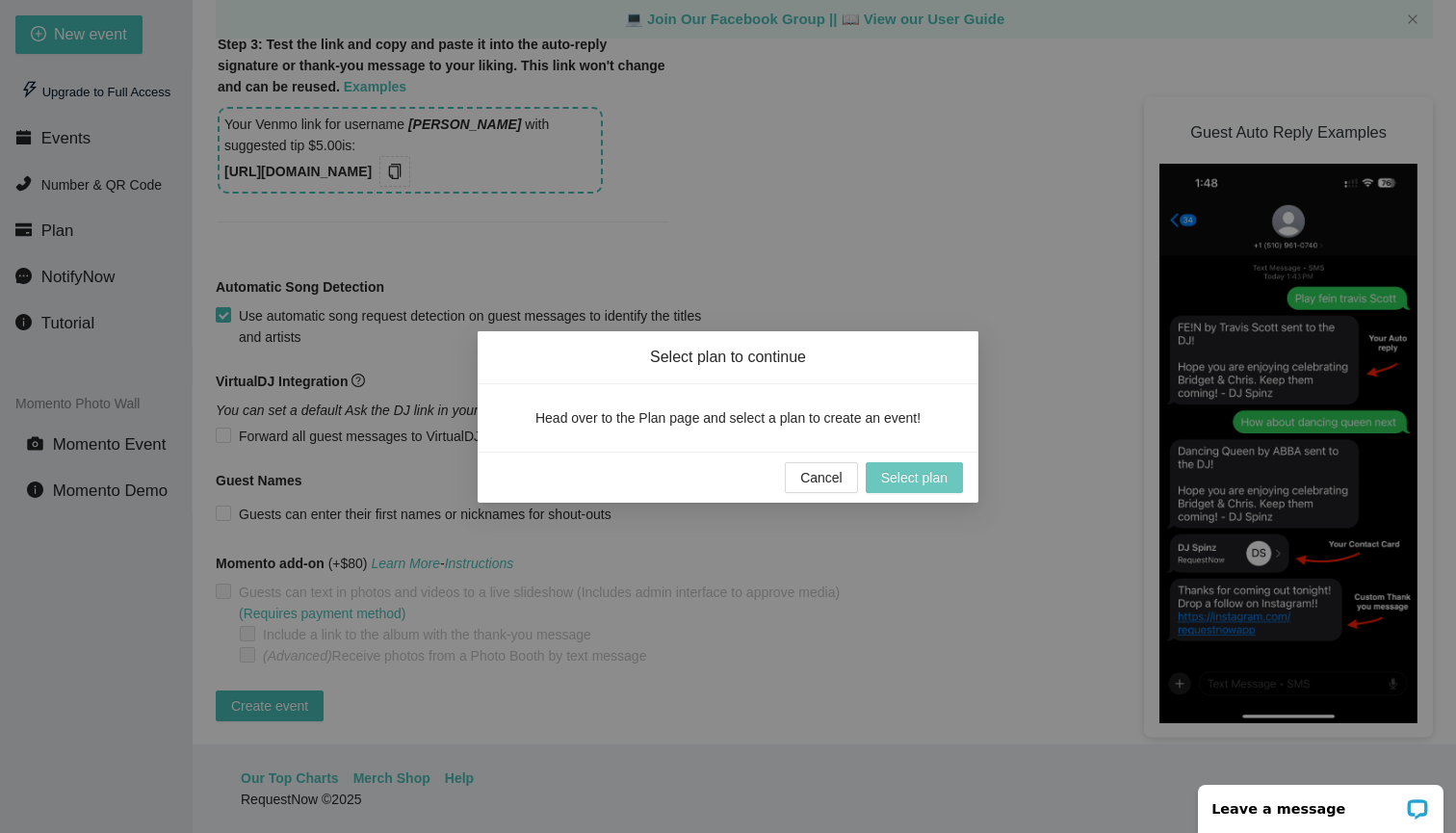
click at [912, 474] on span "Select plan" at bounding box center [914, 478] width 67 height 22
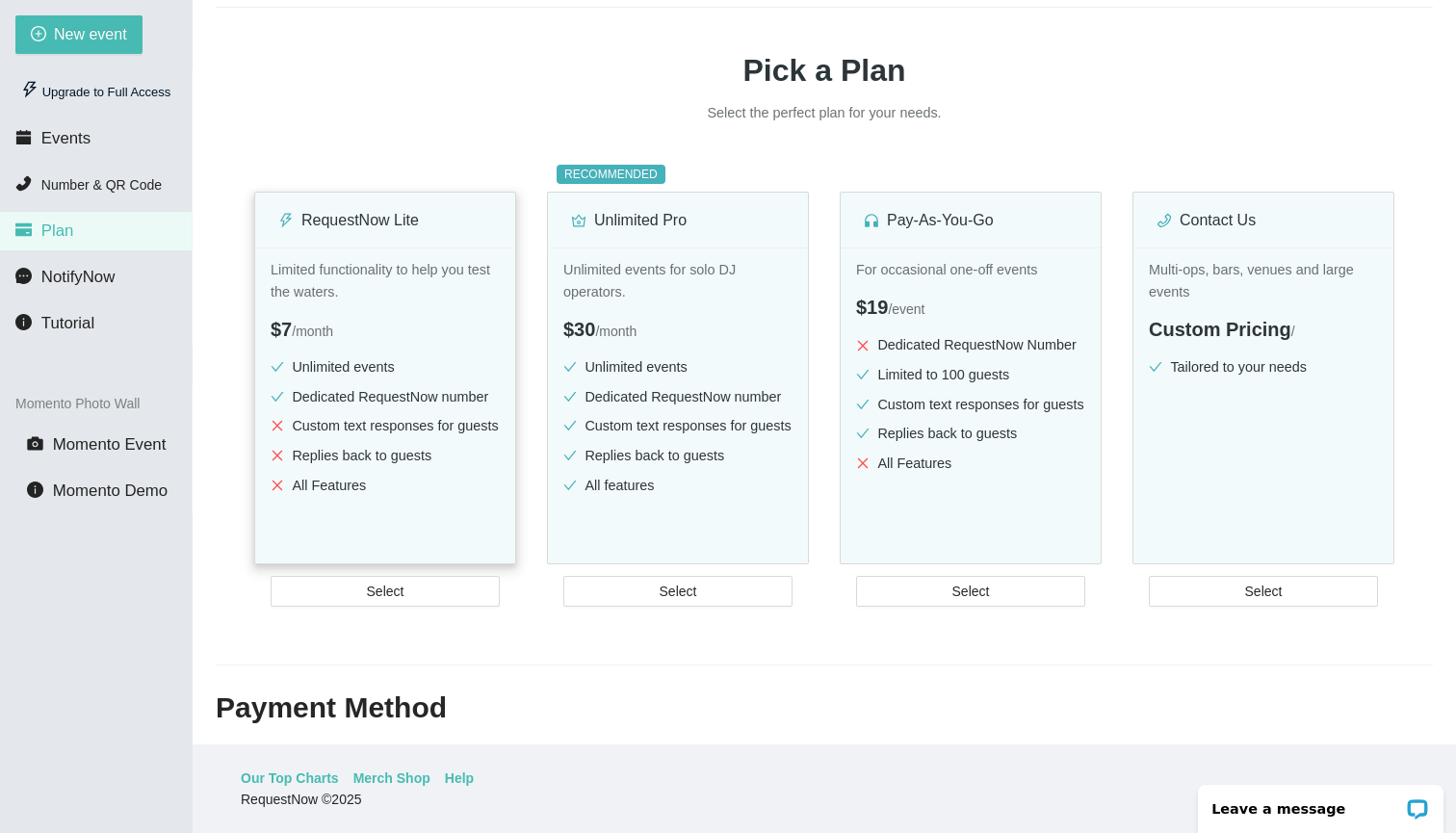
scroll to position [131, 0]
click at [433, 605] on button "Select" at bounding box center [386, 590] width 230 height 30
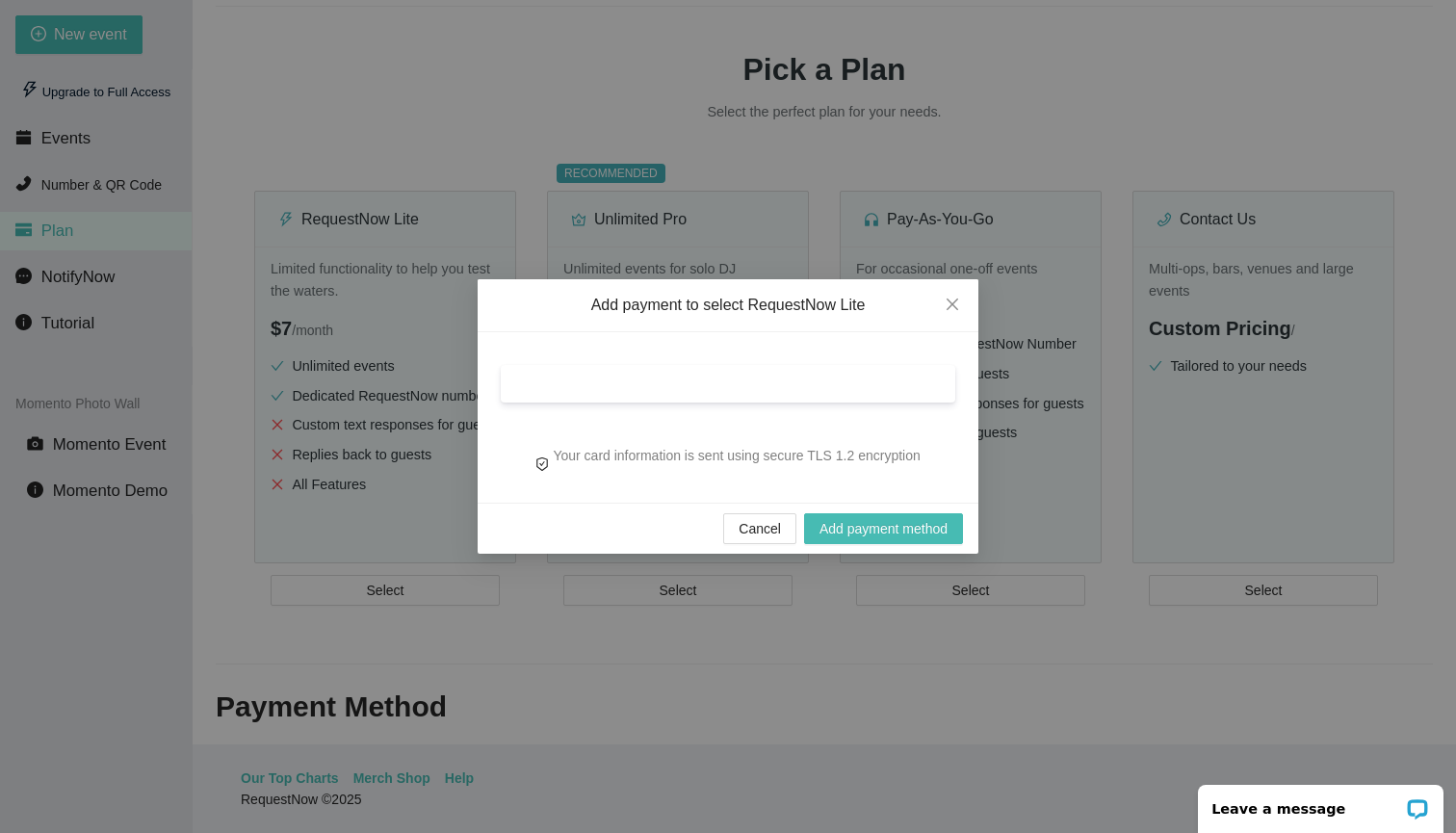
click at [926, 433] on div "Your card information is sent using secure TLS 1.2 encryption" at bounding box center [728, 418] width 500 height 171
click at [925, 397] on div at bounding box center [727, 384] width 454 height 37
click at [859, 533] on span "Add payment method" at bounding box center [883, 529] width 129 height 22
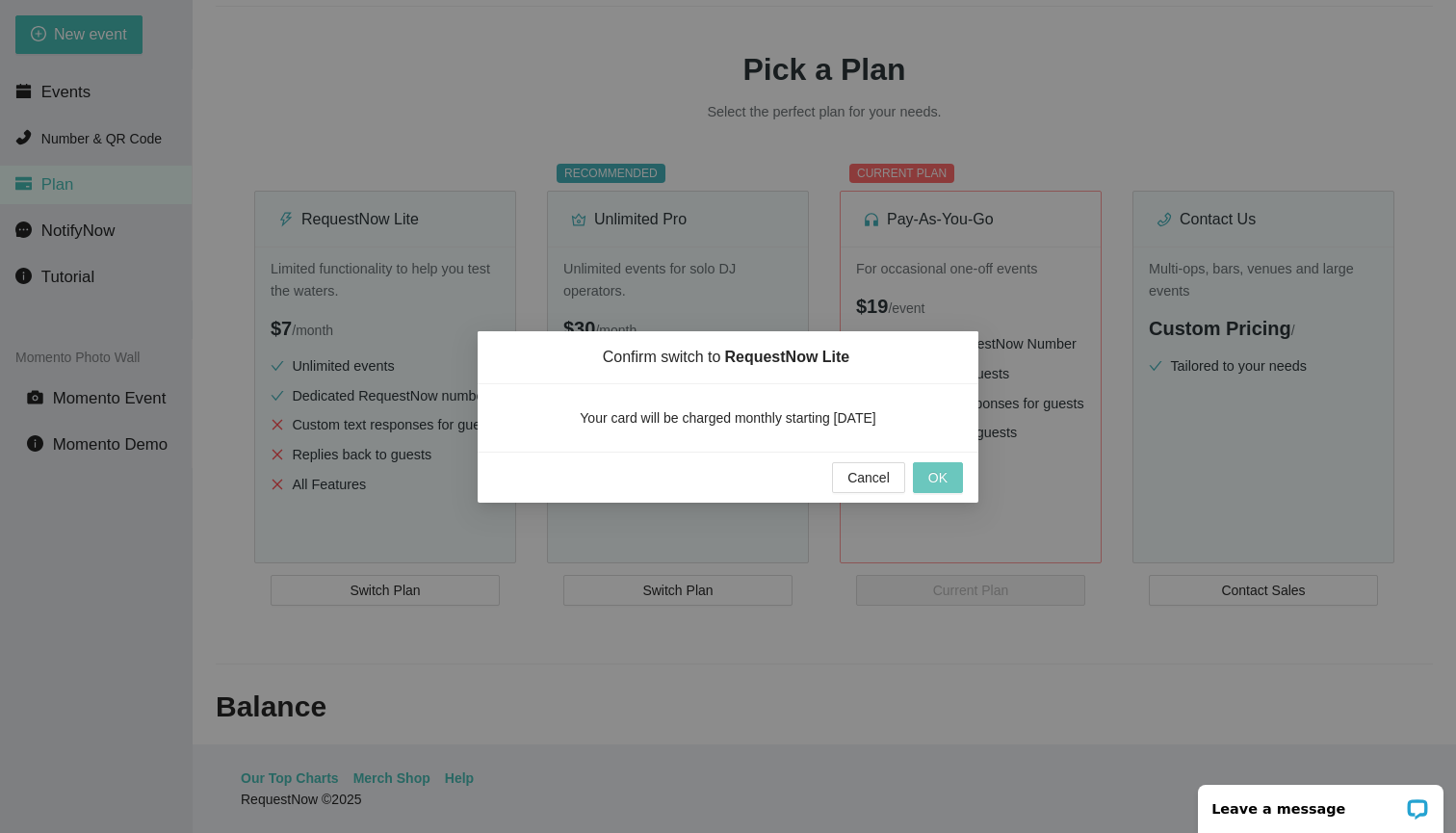
click at [930, 482] on span "OK" at bounding box center [938, 478] width 20 height 22
click at [858, 477] on span "Cancel" at bounding box center [847, 478] width 42 height 22
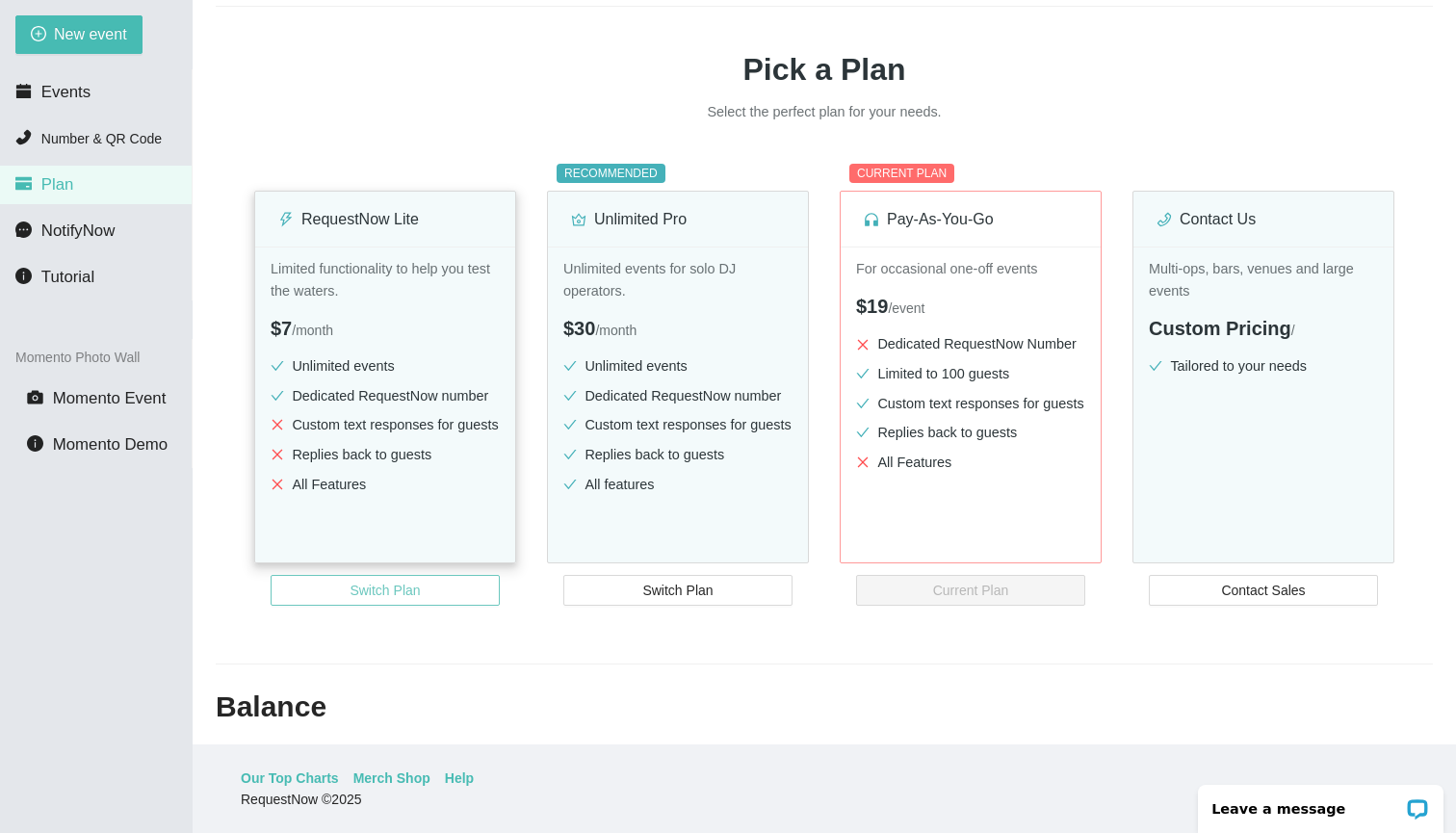
click at [434, 604] on button "Switch Plan" at bounding box center [386, 590] width 230 height 30
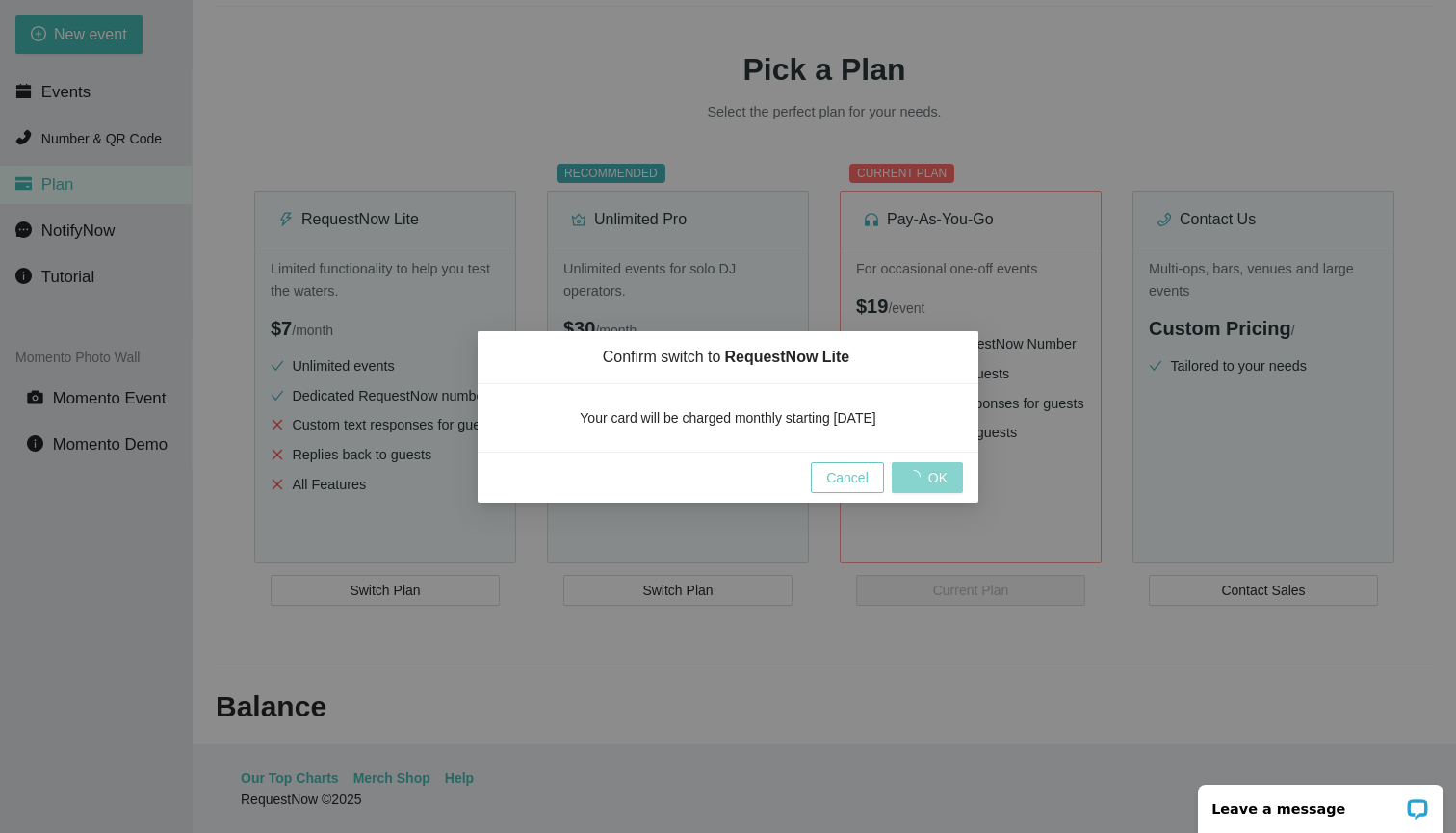
click at [864, 483] on span "Cancel" at bounding box center [847, 478] width 42 height 22
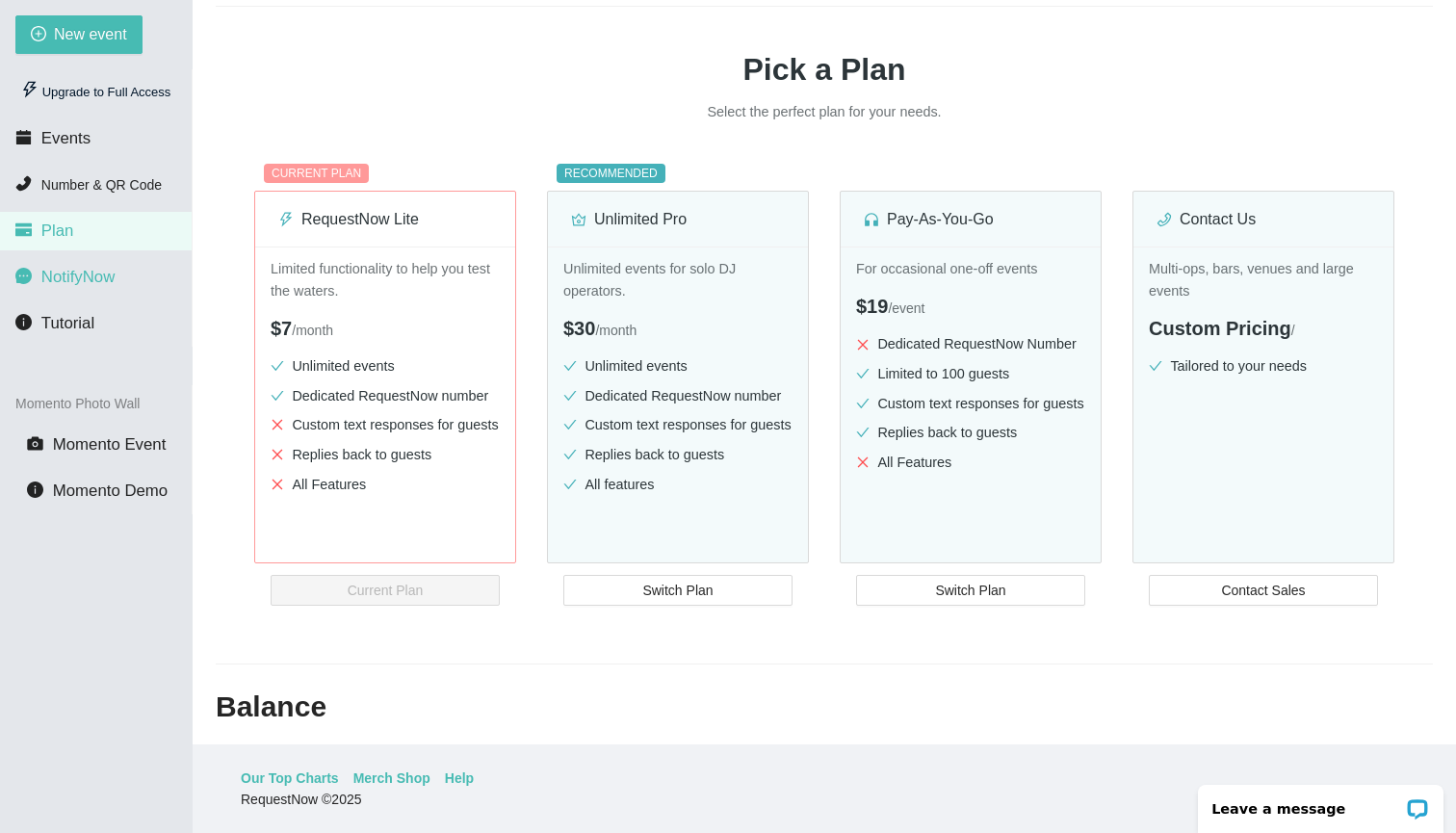
click at [110, 281] on span "NotifyNow" at bounding box center [78, 277] width 74 height 19
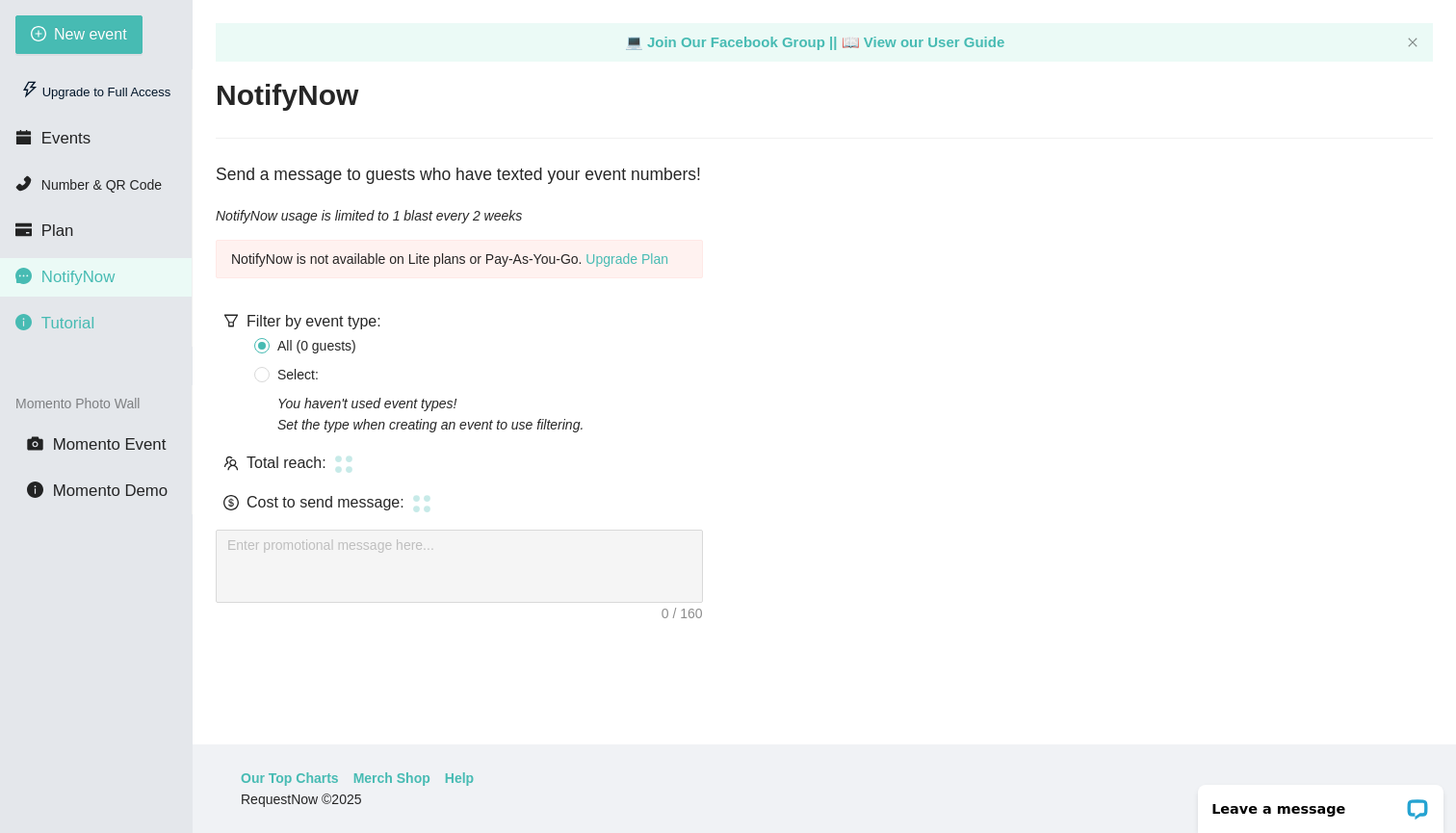
click at [101, 315] on li "Tutorial" at bounding box center [95, 323] width 191 height 38
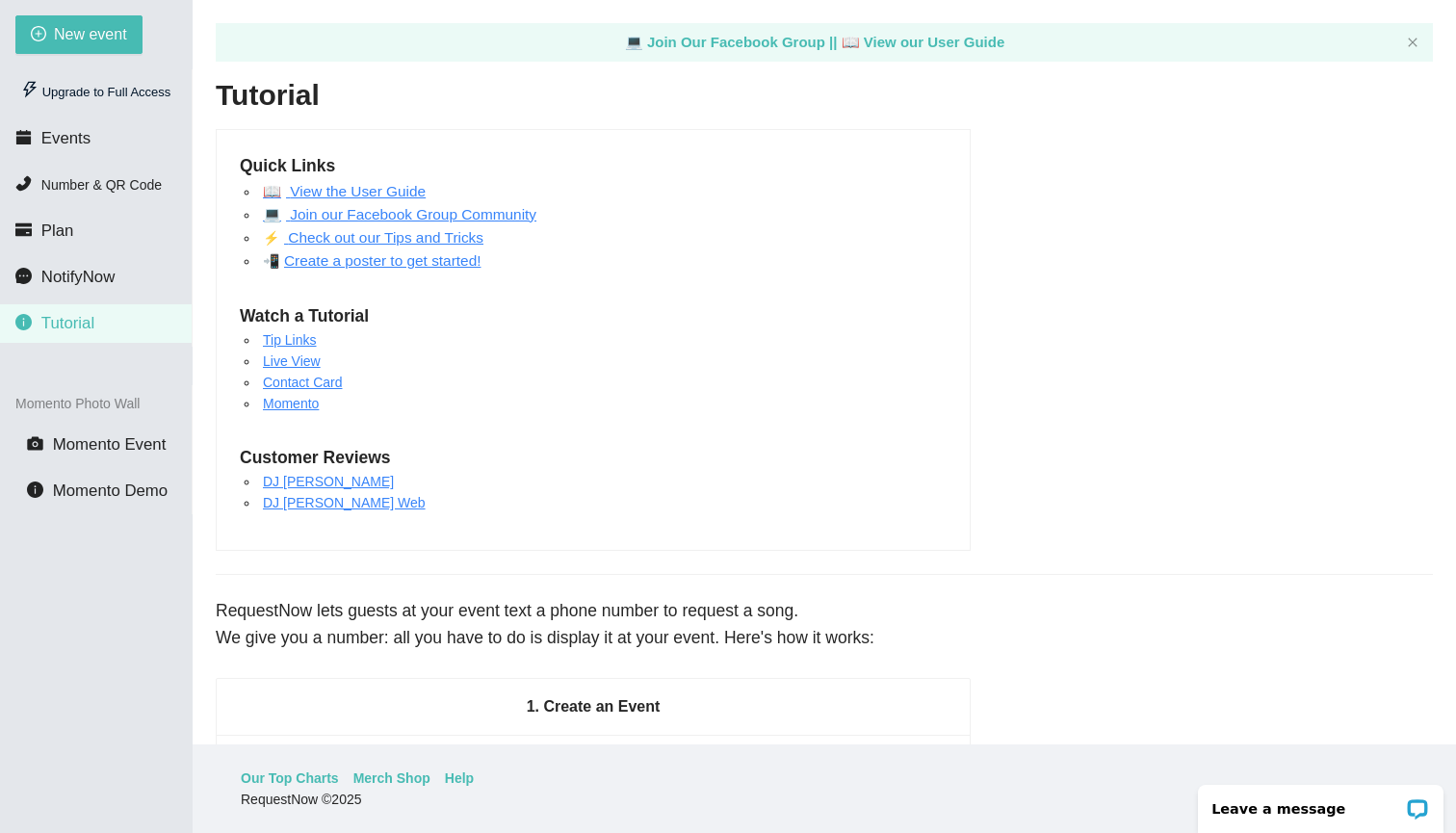
click at [111, 208] on ul "Upgrade to Full Access Events Number & QR Code Plan NotifyNow Tutorial" at bounding box center [96, 208] width 192 height 278
click at [100, 186] on span "Number & QR Code" at bounding box center [101, 185] width 121 height 16
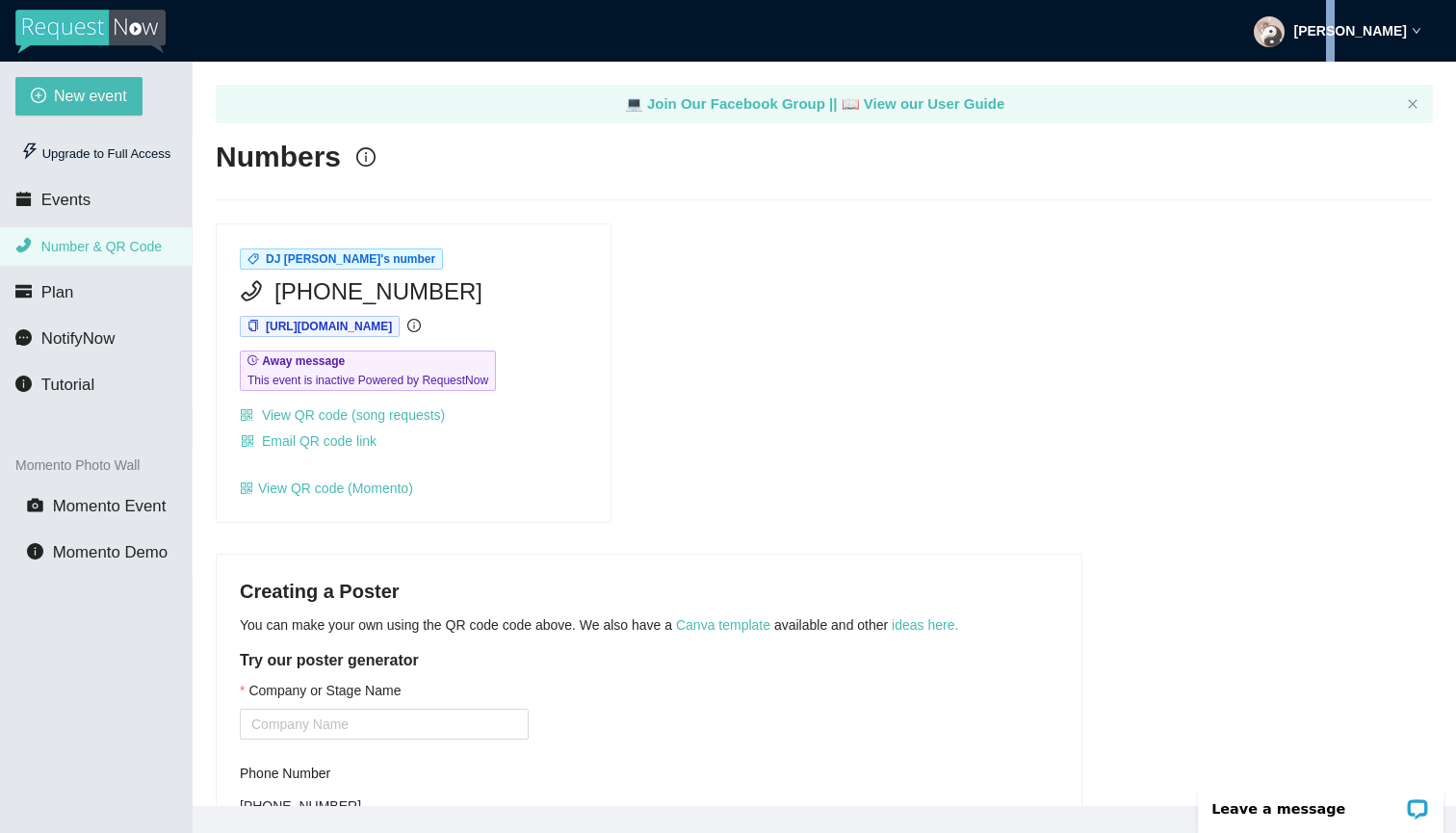
click at [1324, 26] on strong "[PERSON_NAME]" at bounding box center [1350, 31] width 113 height 16
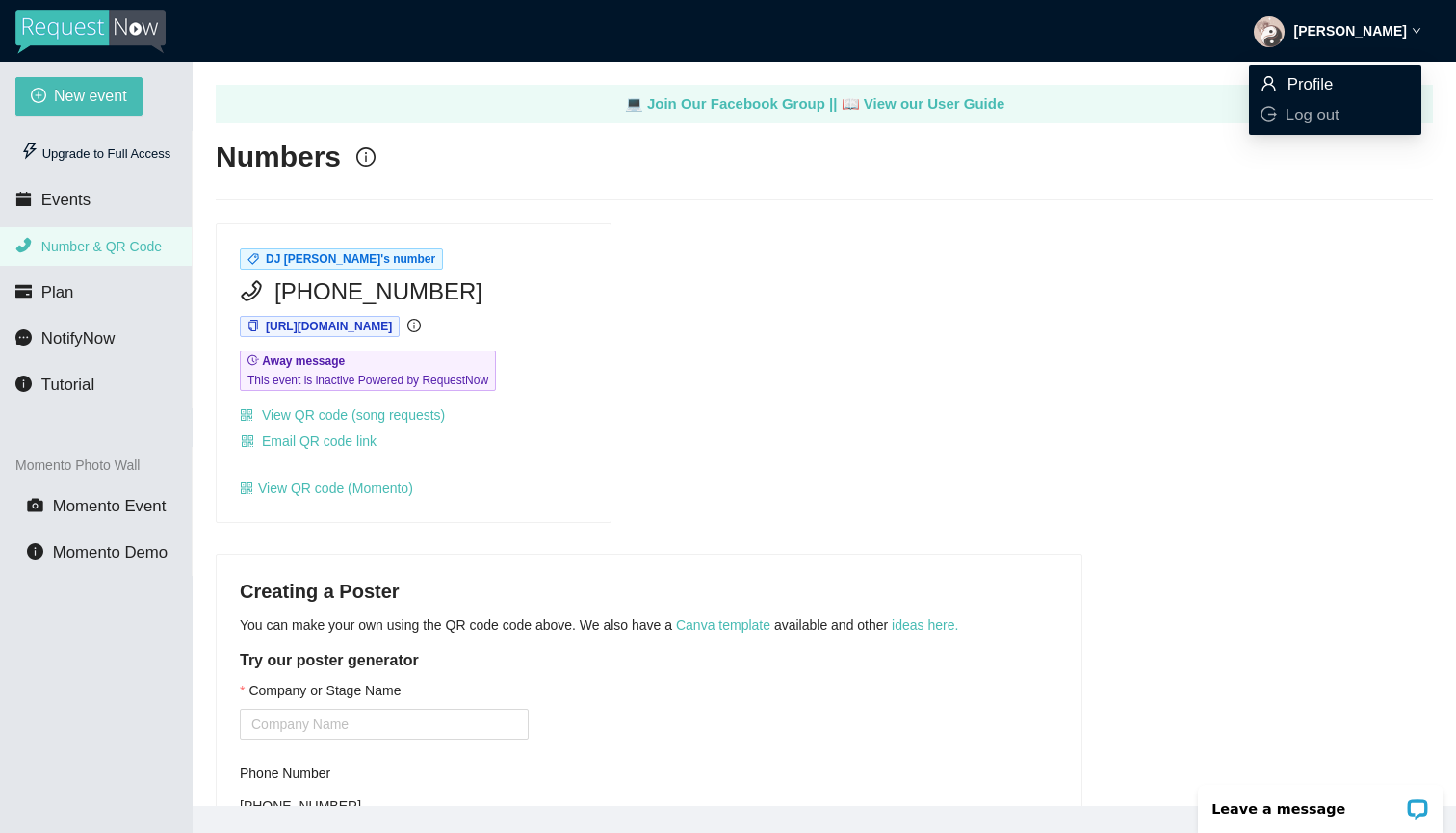
click at [1362, 78] on span "Profile" at bounding box center [1335, 85] width 149 height 22
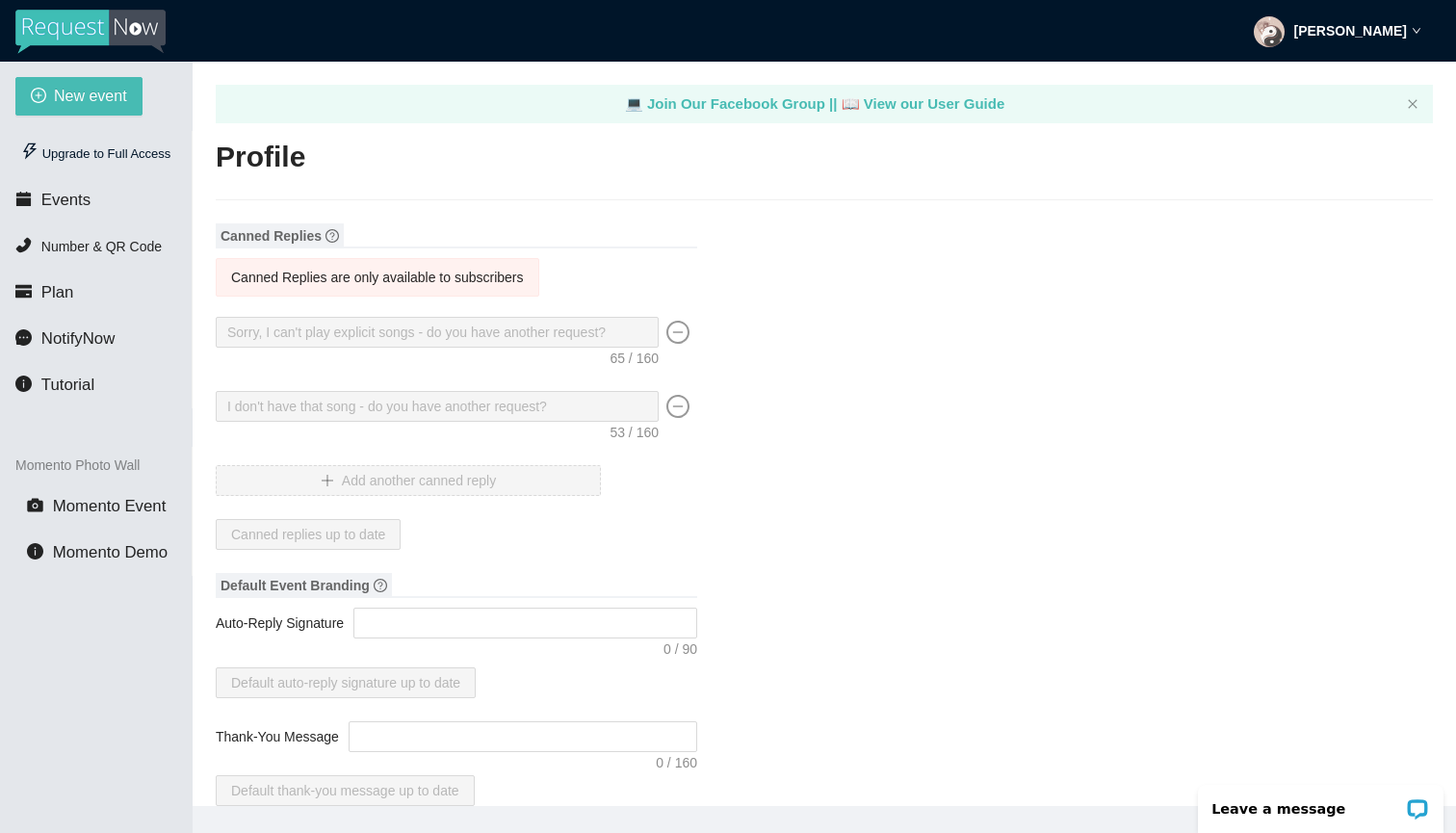
click at [1346, 26] on strong "[PERSON_NAME]" at bounding box center [1350, 31] width 113 height 16
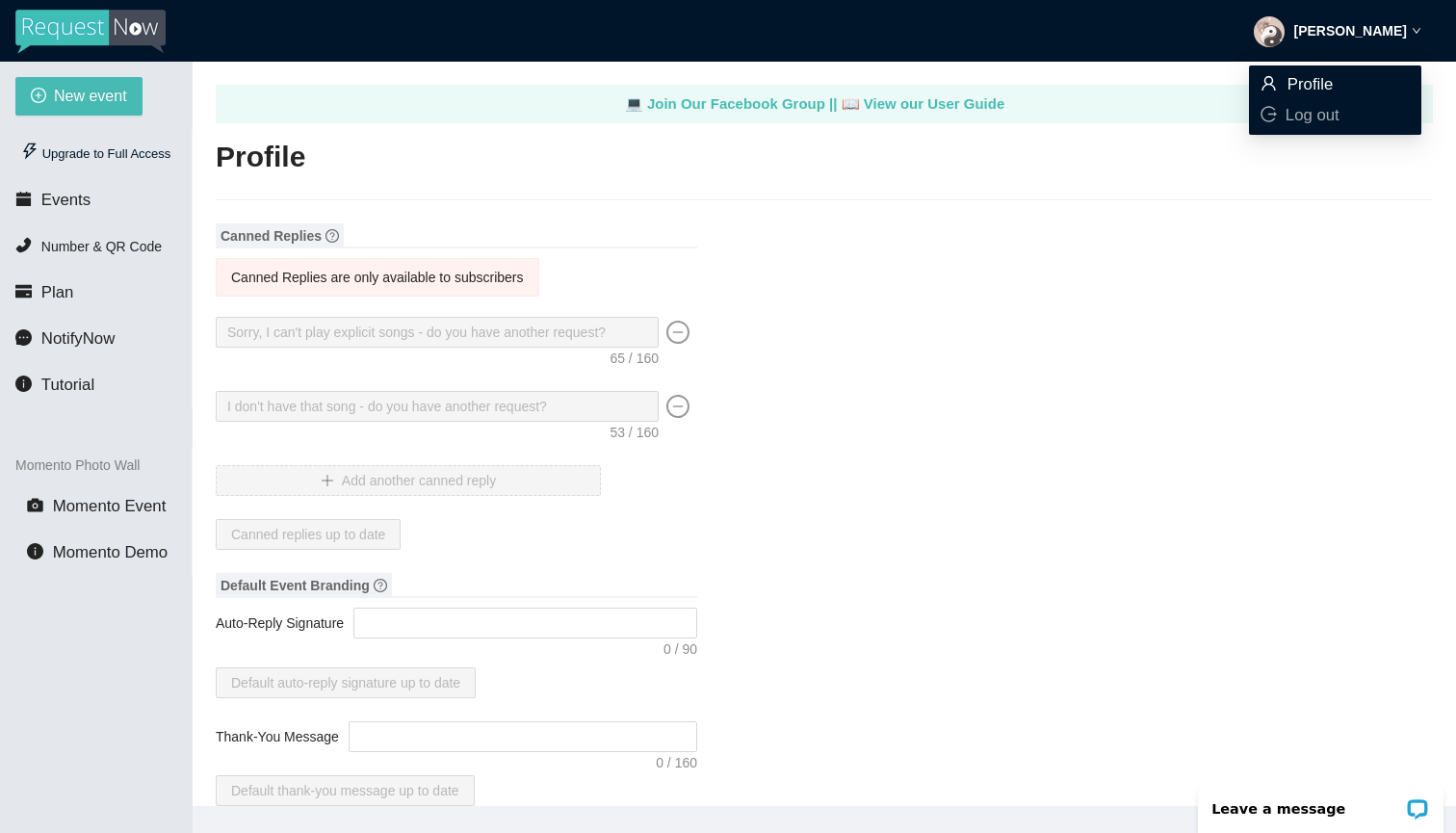
click at [1308, 84] on span "Profile" at bounding box center [1311, 84] width 46 height 19
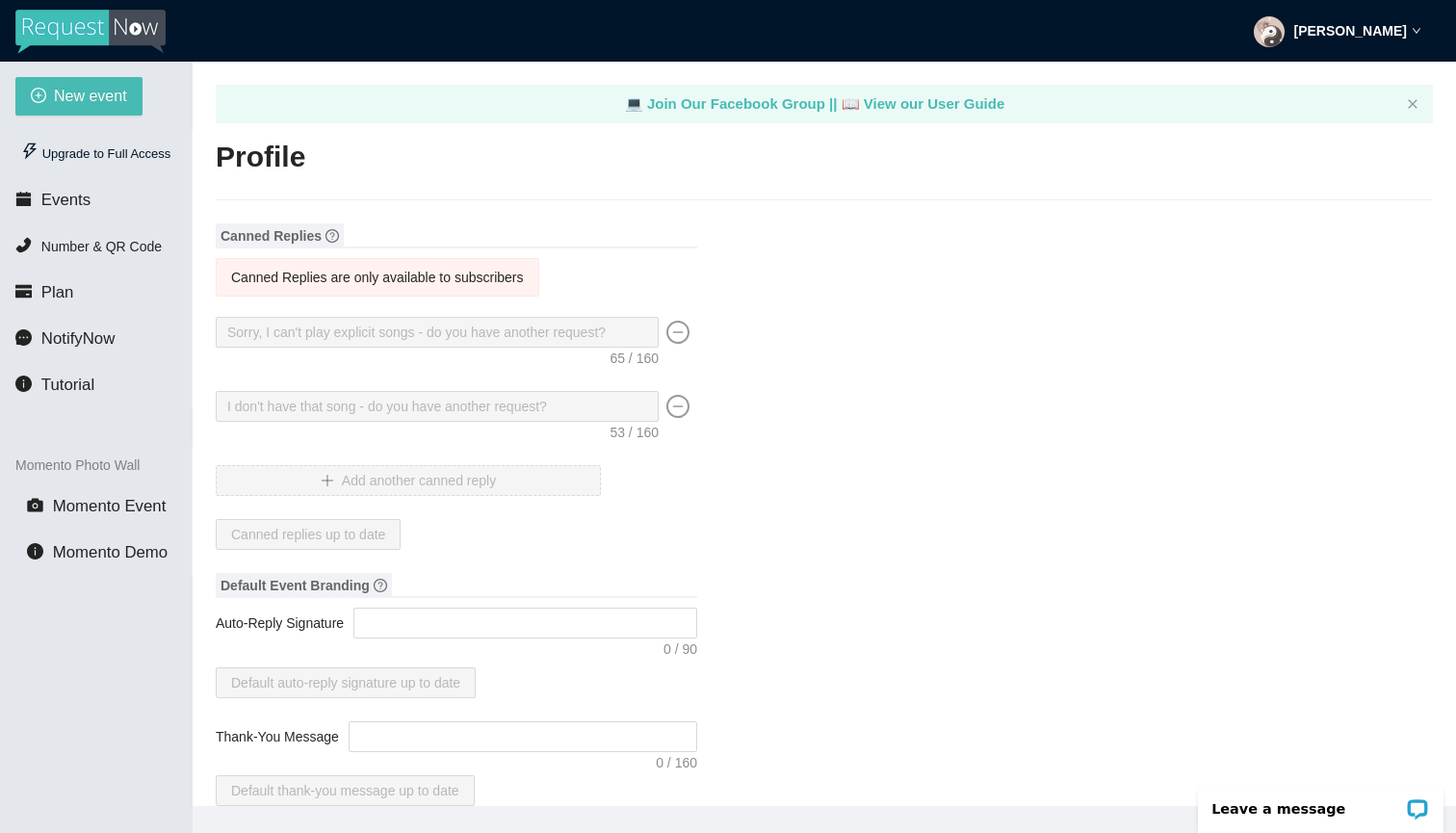
click at [1313, 36] on strong "[PERSON_NAME]" at bounding box center [1350, 31] width 113 height 16
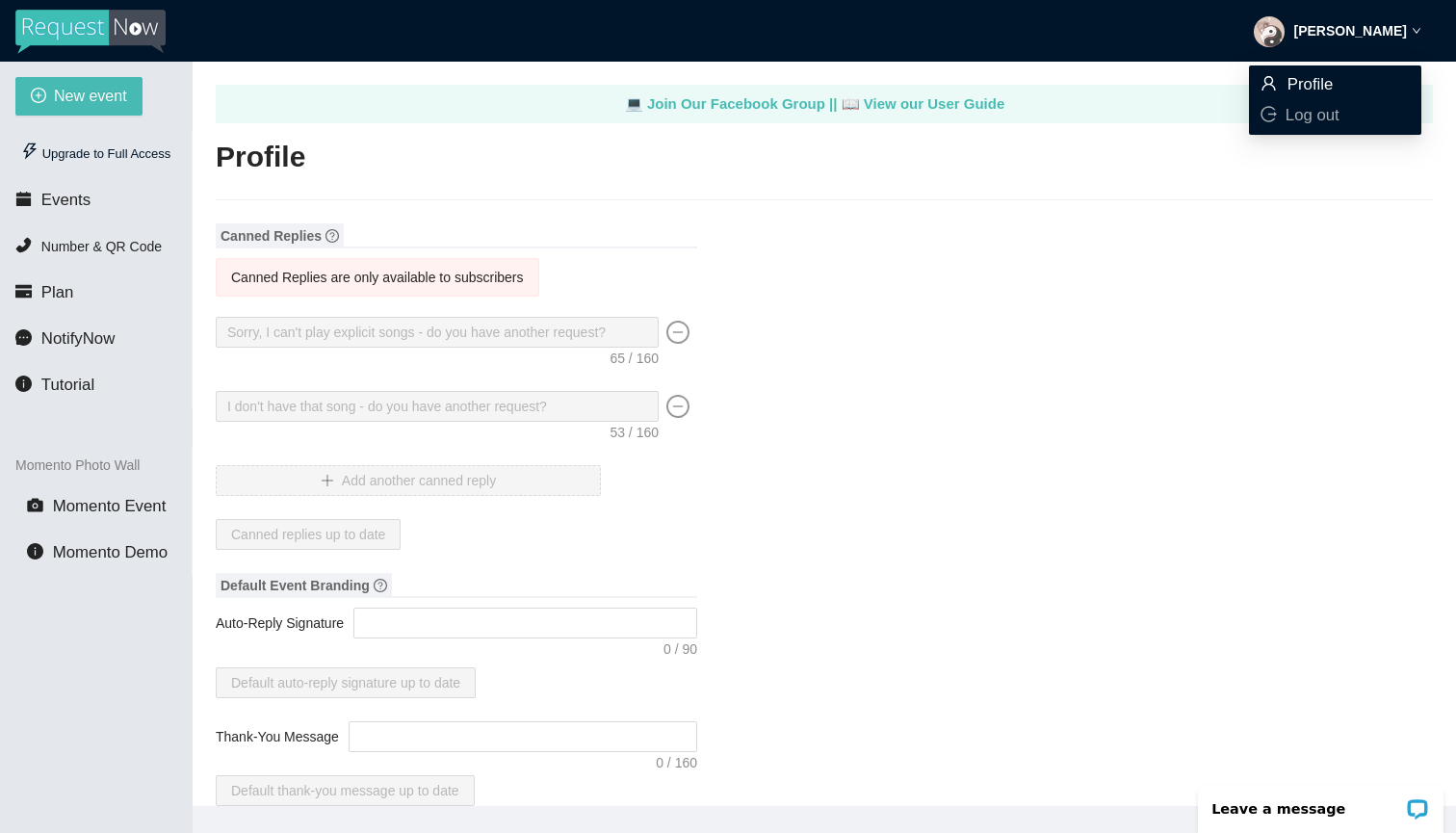
click at [1265, 82] on icon "user" at bounding box center [1269, 83] width 14 height 15
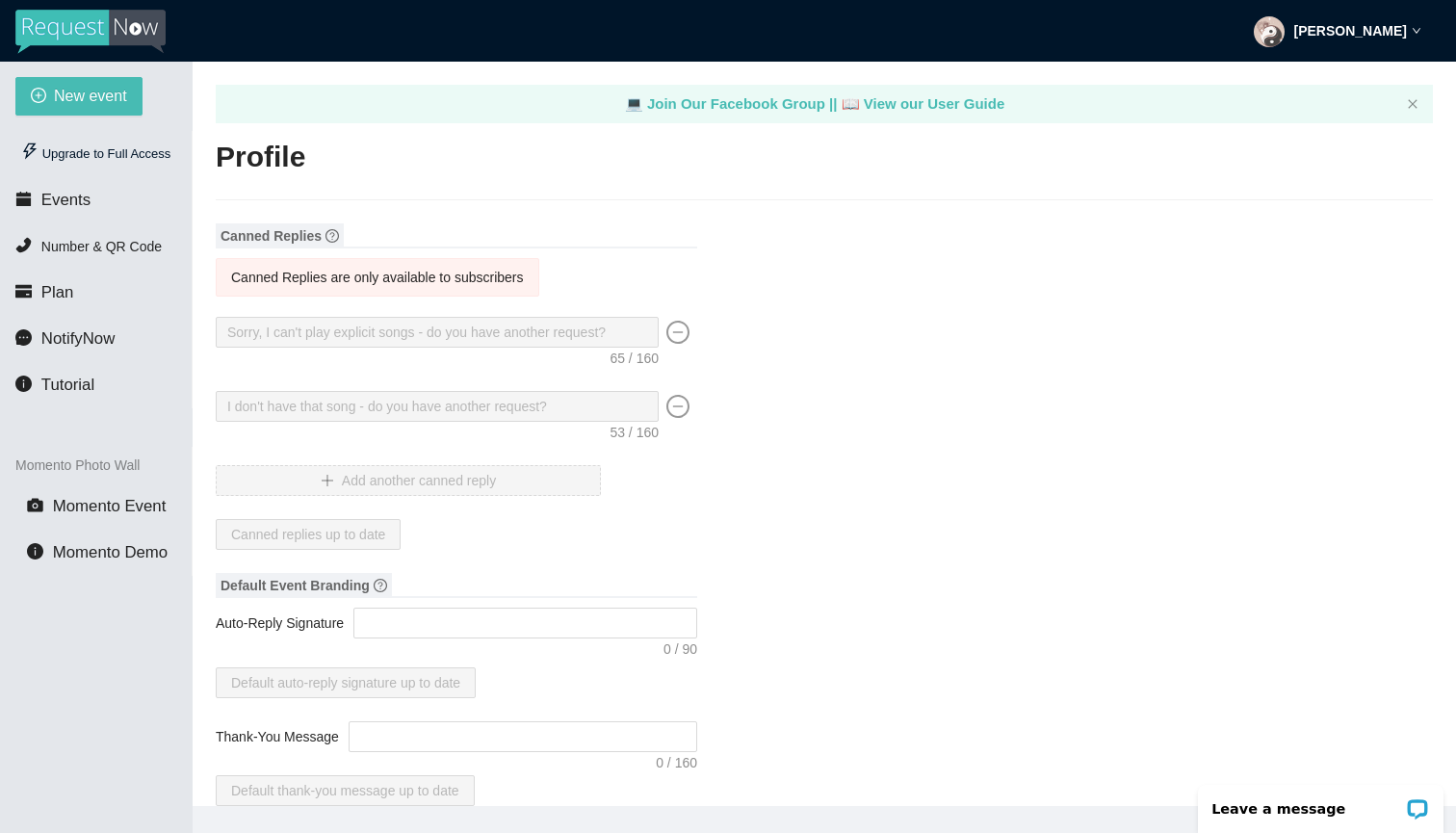
click at [1333, 24] on strong "[PERSON_NAME]" at bounding box center [1350, 31] width 113 height 16
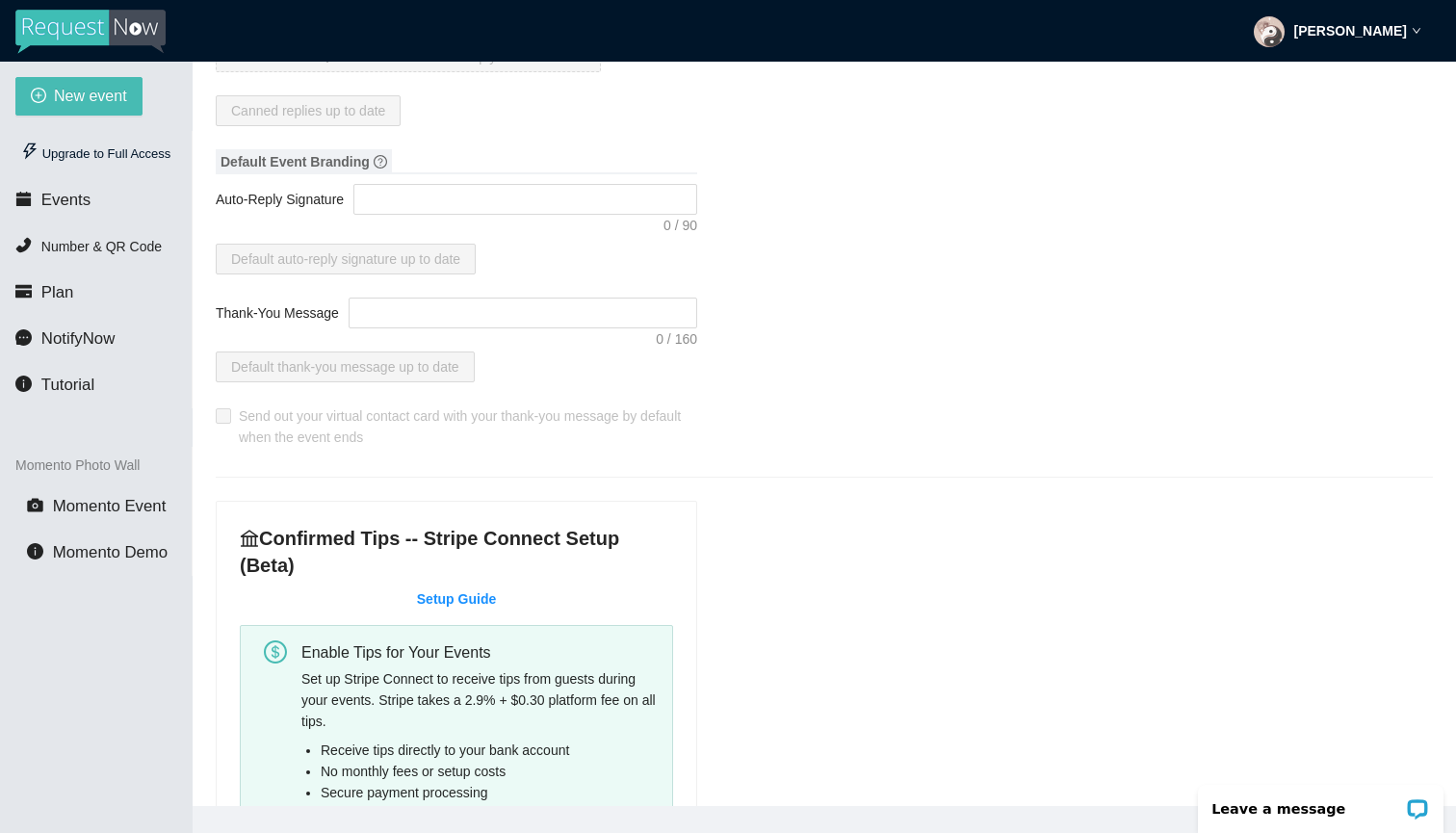
scroll to position [432, 0]
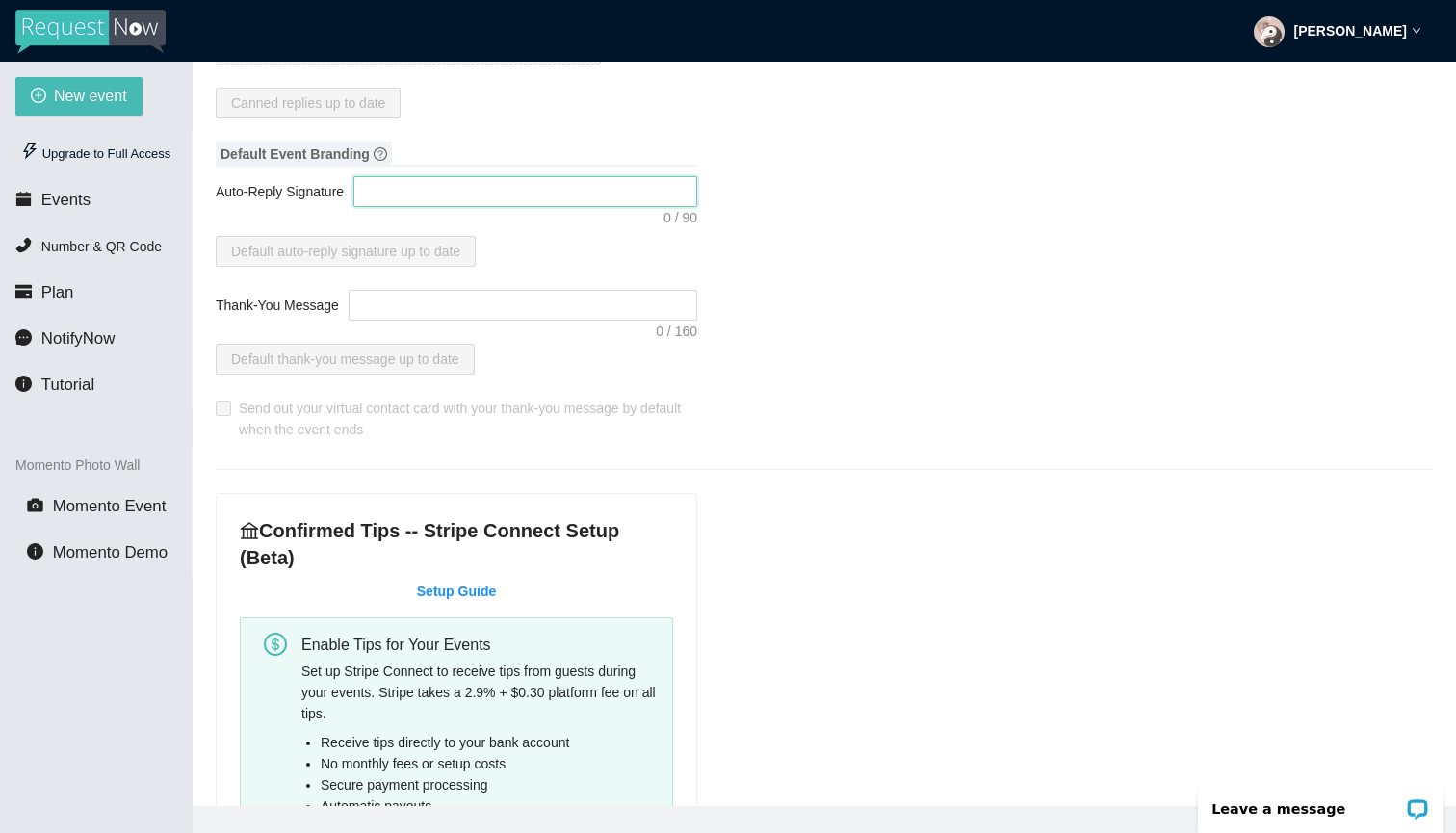
click at [593, 191] on textarea "Auto-Reply Signature" at bounding box center [525, 191] width 343 height 30
type textarea "h"
type textarea "hh"
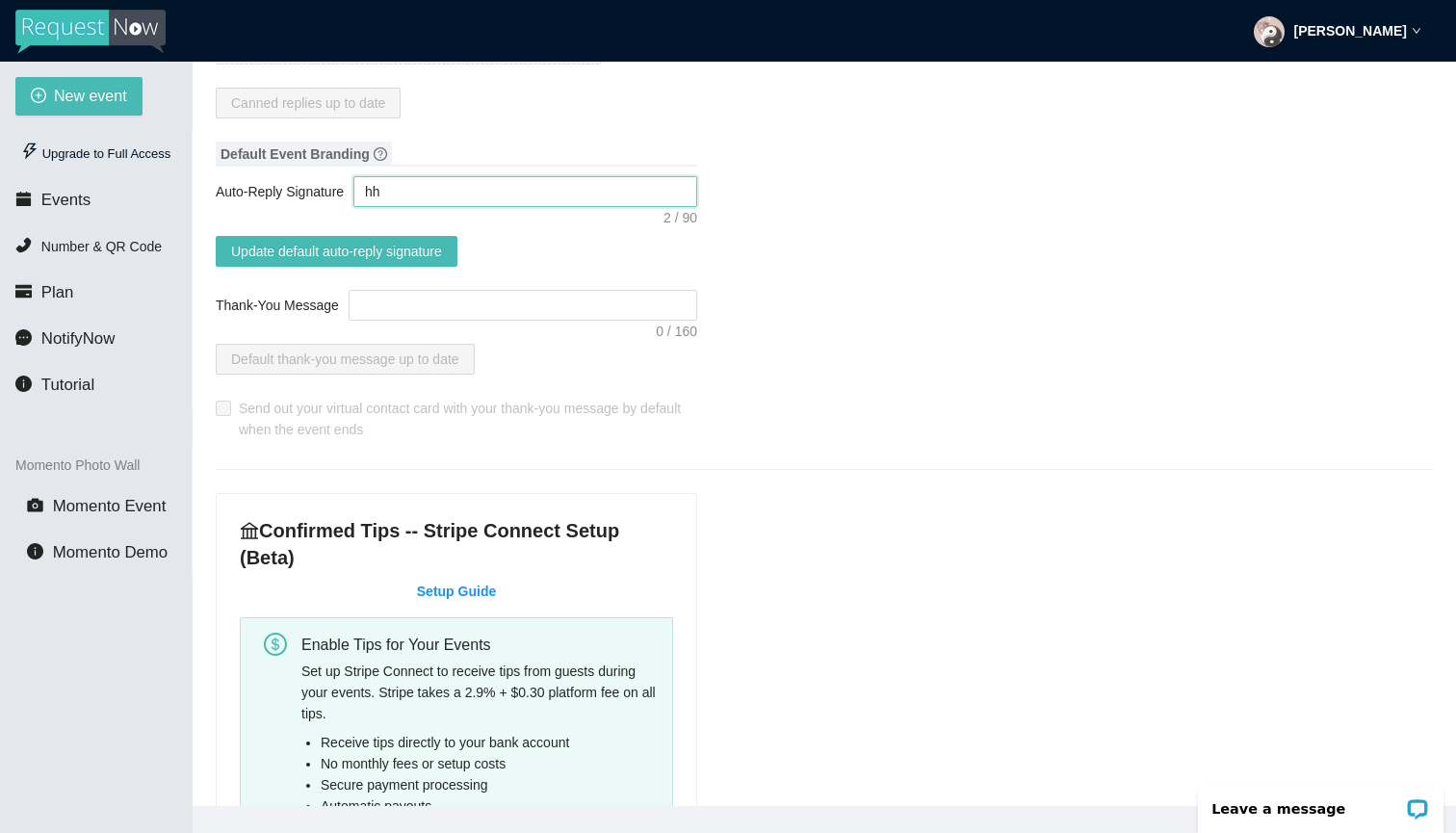
type textarea "h"
paste textarea "[URL][DOMAIN_NAME]"
type textarea "[URL][DOMAIN_NAME]"
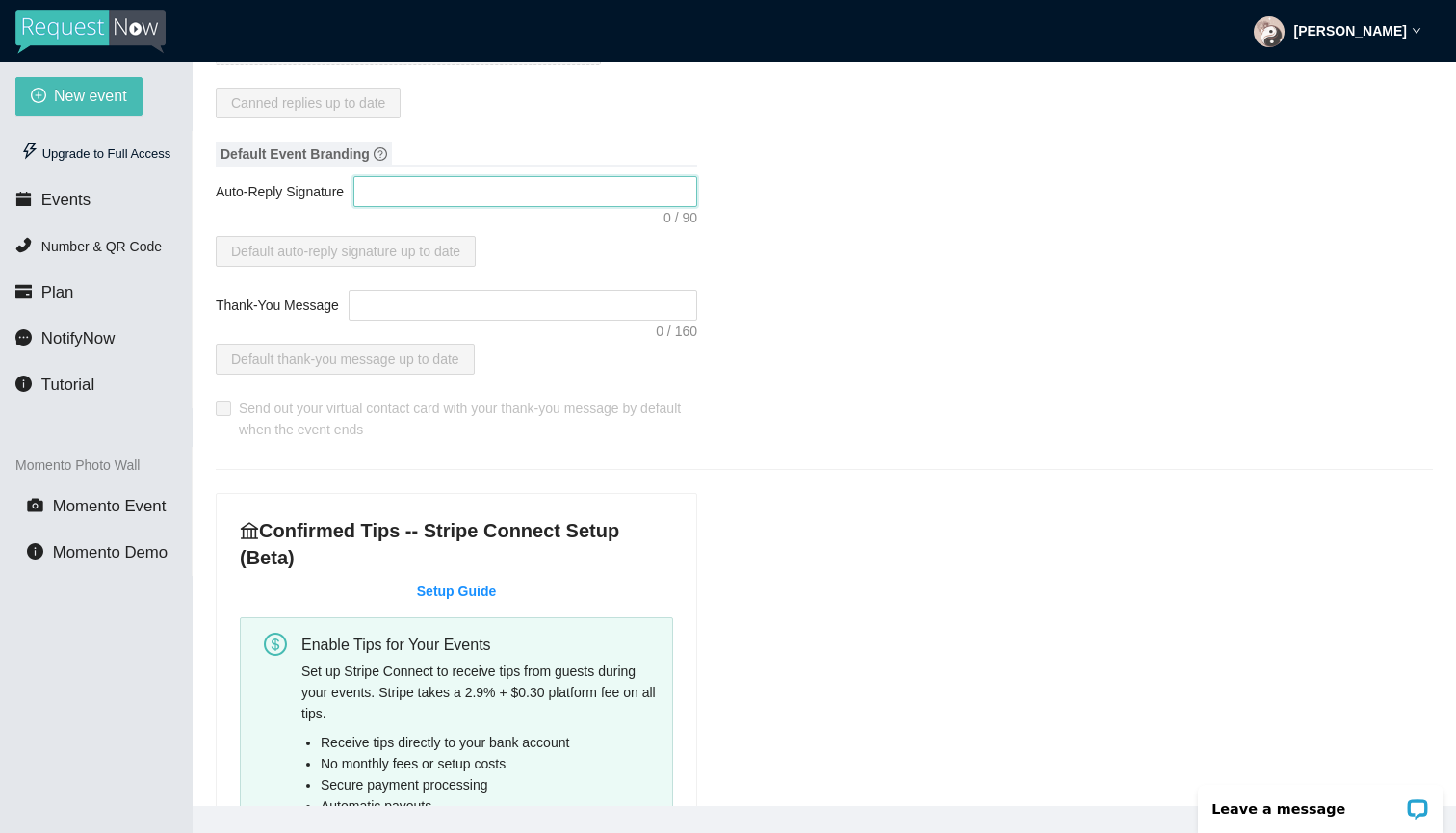
paste textarea "Got it 💿 gracias por tu request! I’ll try to mix it in tonight 🎧 – DJ [PERSON_N…"
type textarea "Got it 💿 gracias por tu request! I’ll try to mix it in tonight 🎧 – DJ [PERSON_N…"
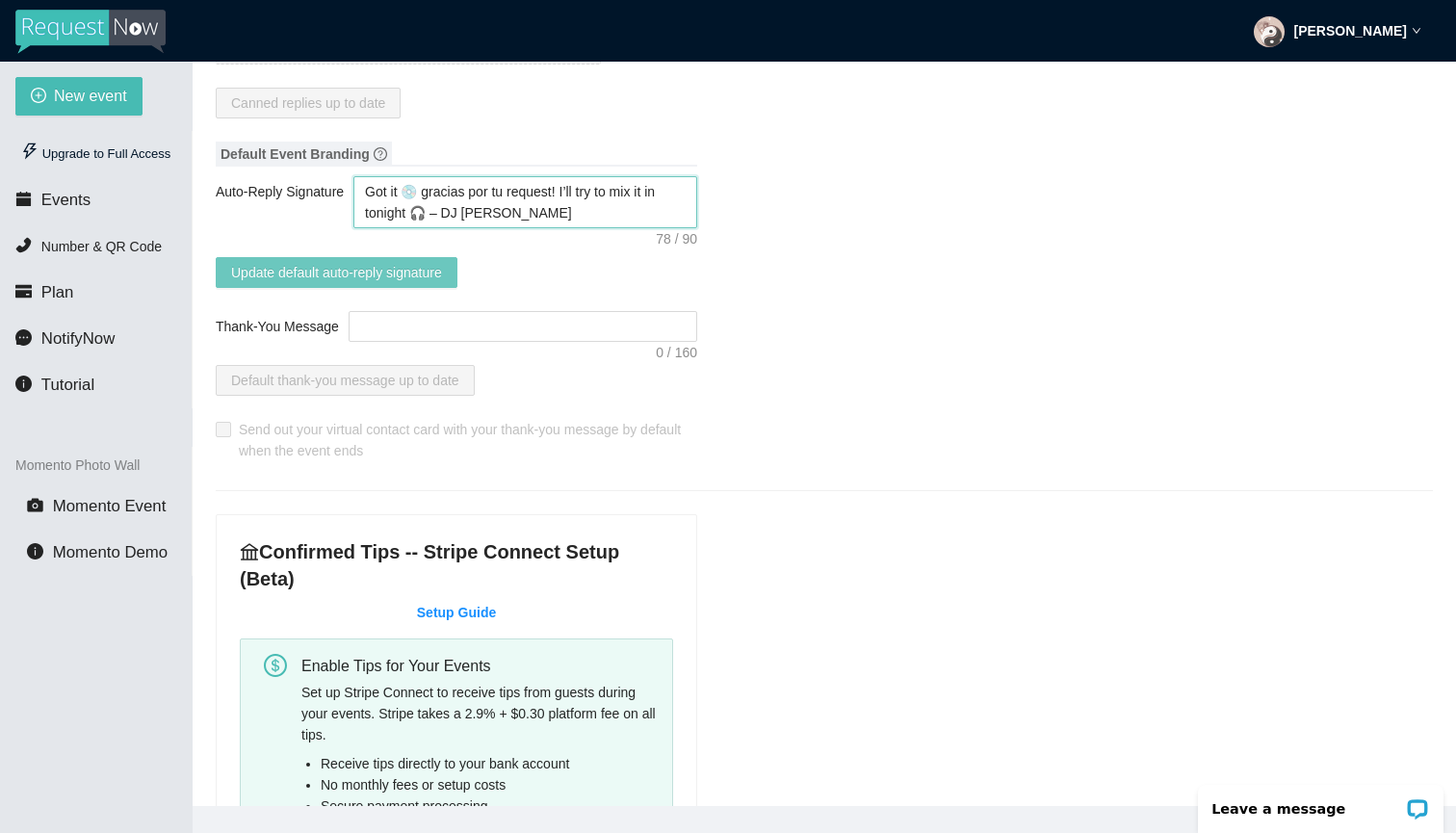
type textarea "Got it 💿 gracias por tu request! I’ll try to mix it in tonight 🎧 – DJ [PERSON_N…"
click at [392, 257] on button "Update default auto-reply signature" at bounding box center [337, 272] width 241 height 30
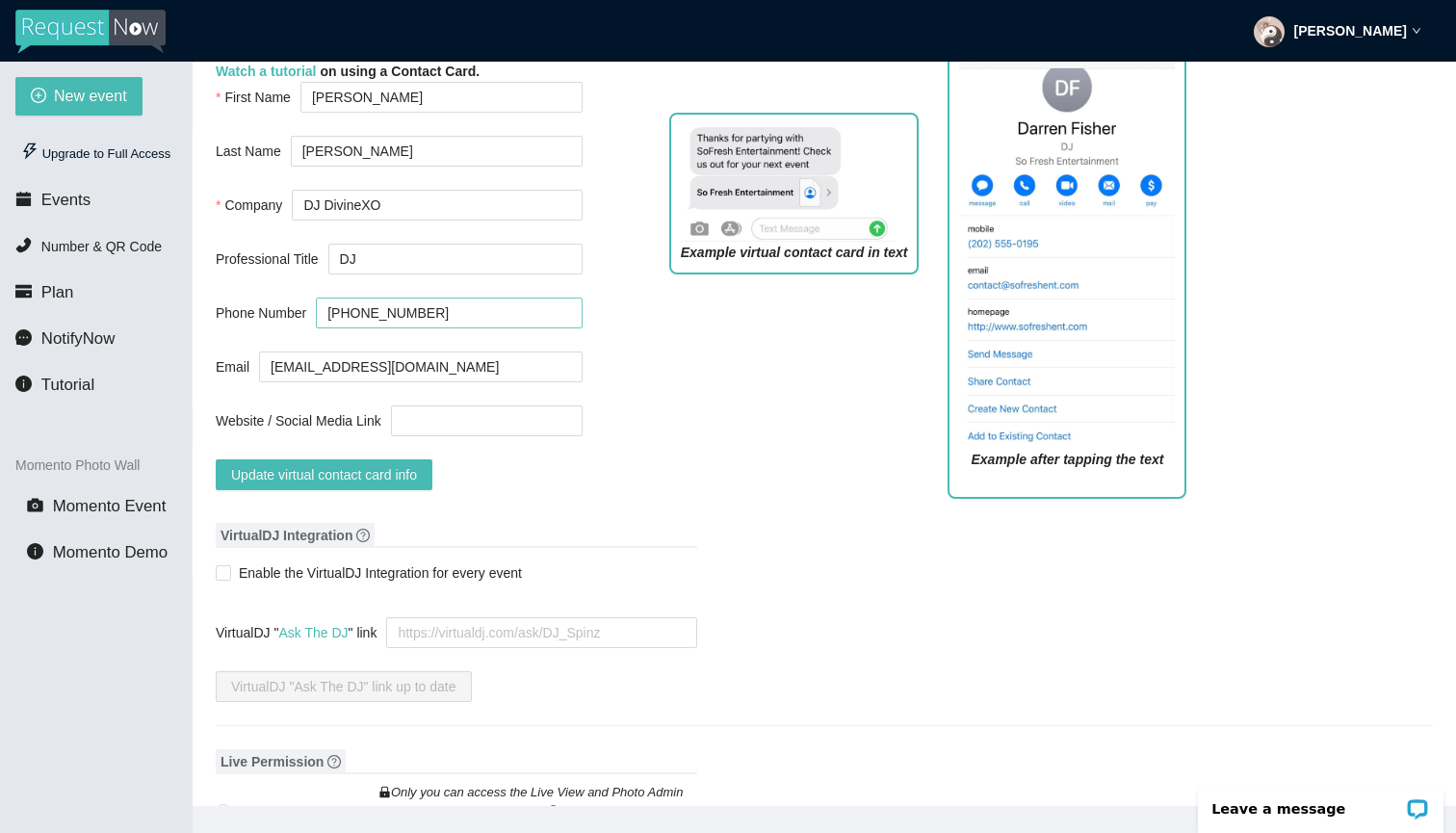
scroll to position [1635, 0]
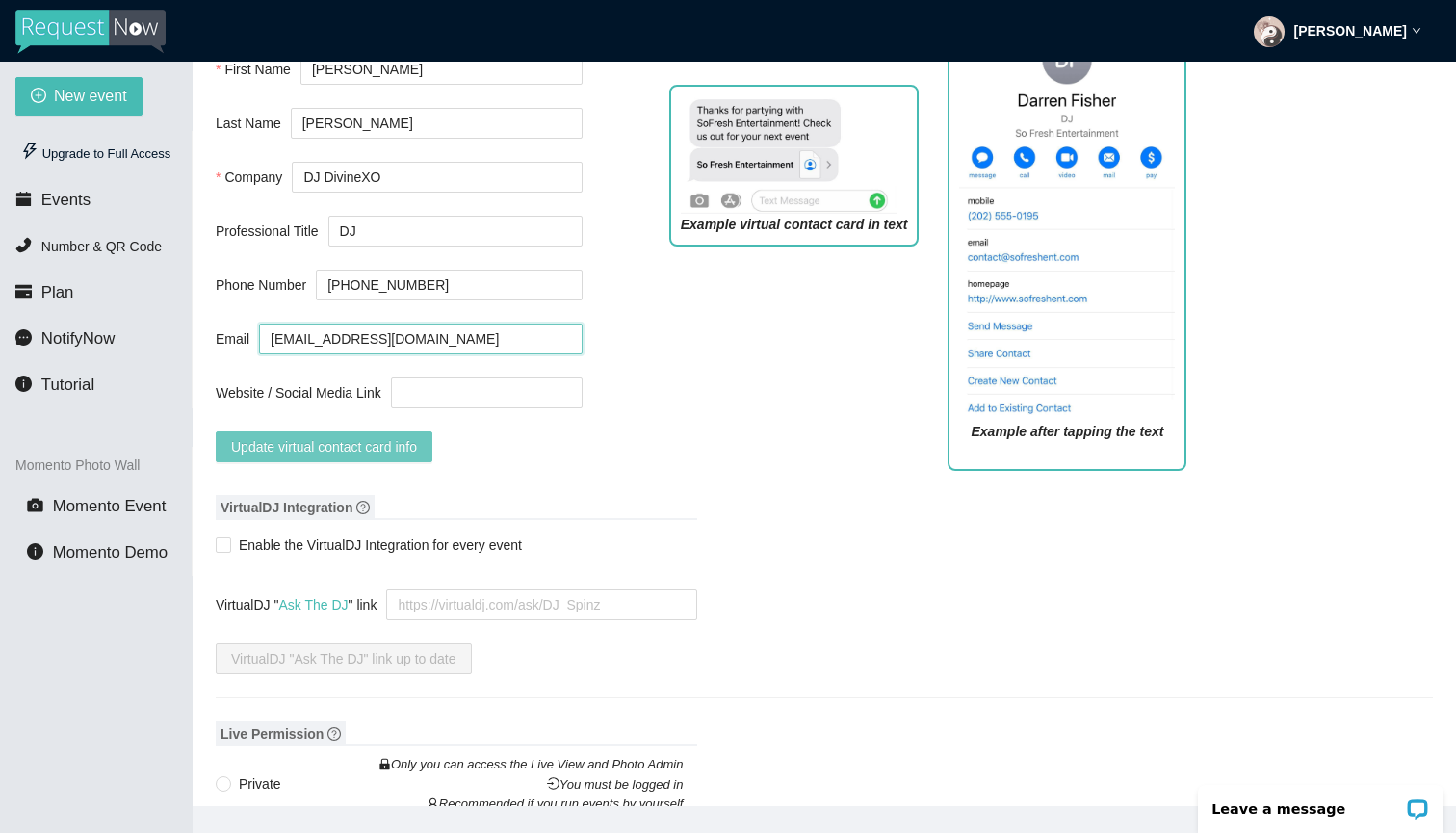
type input "[EMAIL_ADDRESS][DOMAIN_NAME]"
click at [397, 457] on span "Update virtual contact card info" at bounding box center [324, 447] width 185 height 22
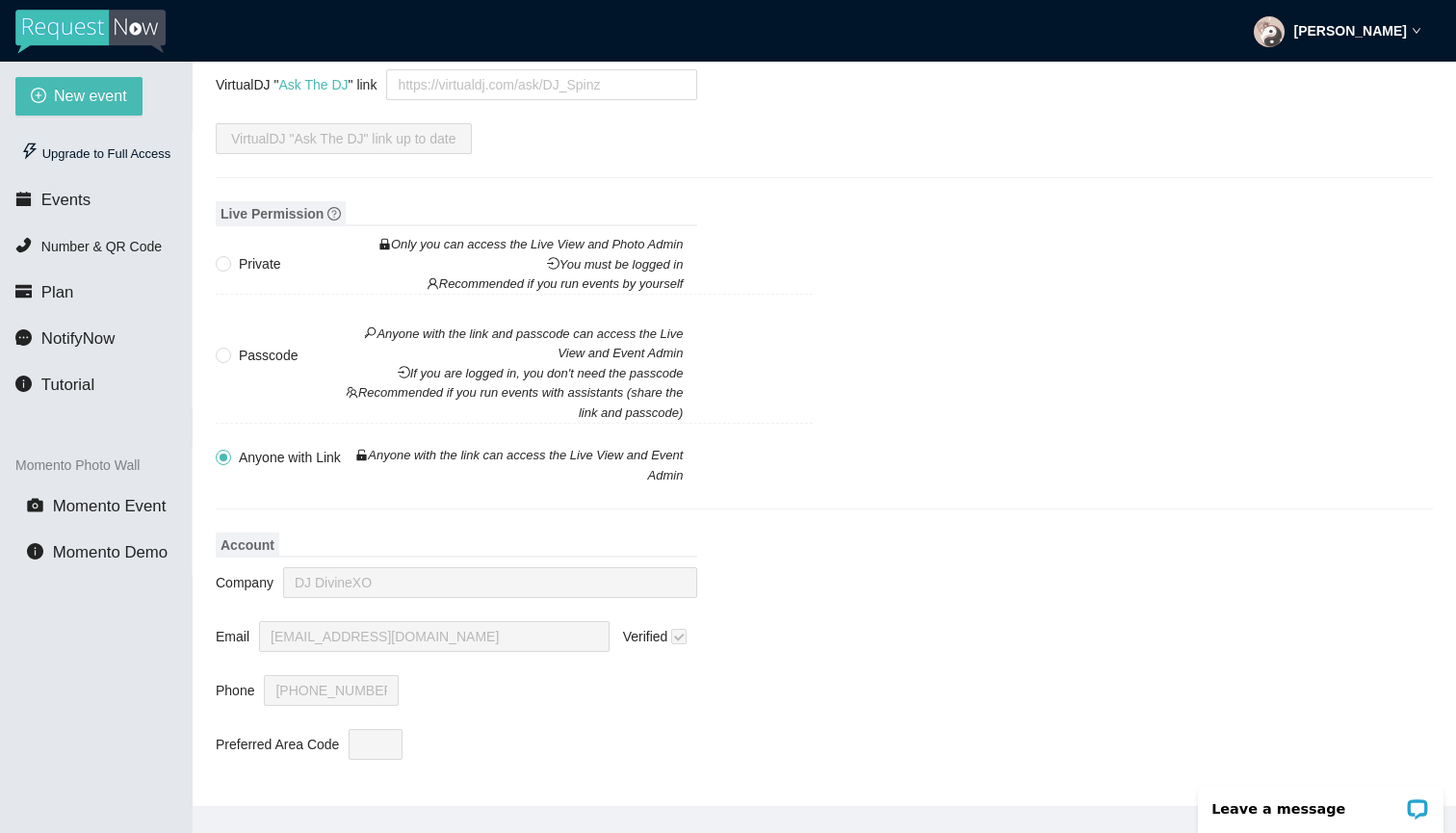
scroll to position [2182, 0]
click at [248, 253] on span "Private Only you can access the Live View and Photo Admin You must be logged in…" at bounding box center [461, 273] width 459 height 40
click at [230, 256] on input "Private Only you can access the Live View and Photo Admin You must be logged in…" at bounding box center [223, 263] width 14 height 14
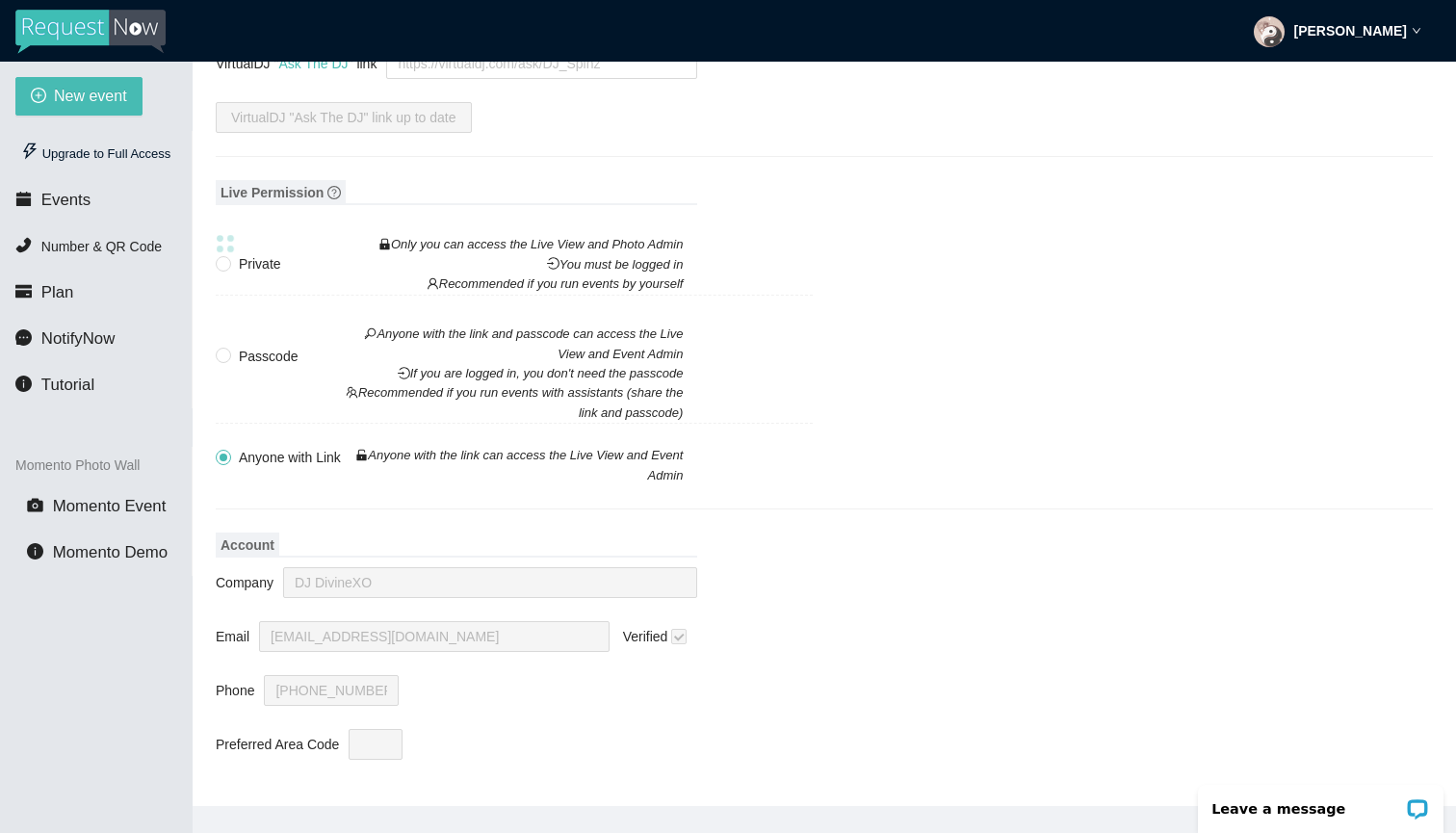
radio input "true"
radio input "false"
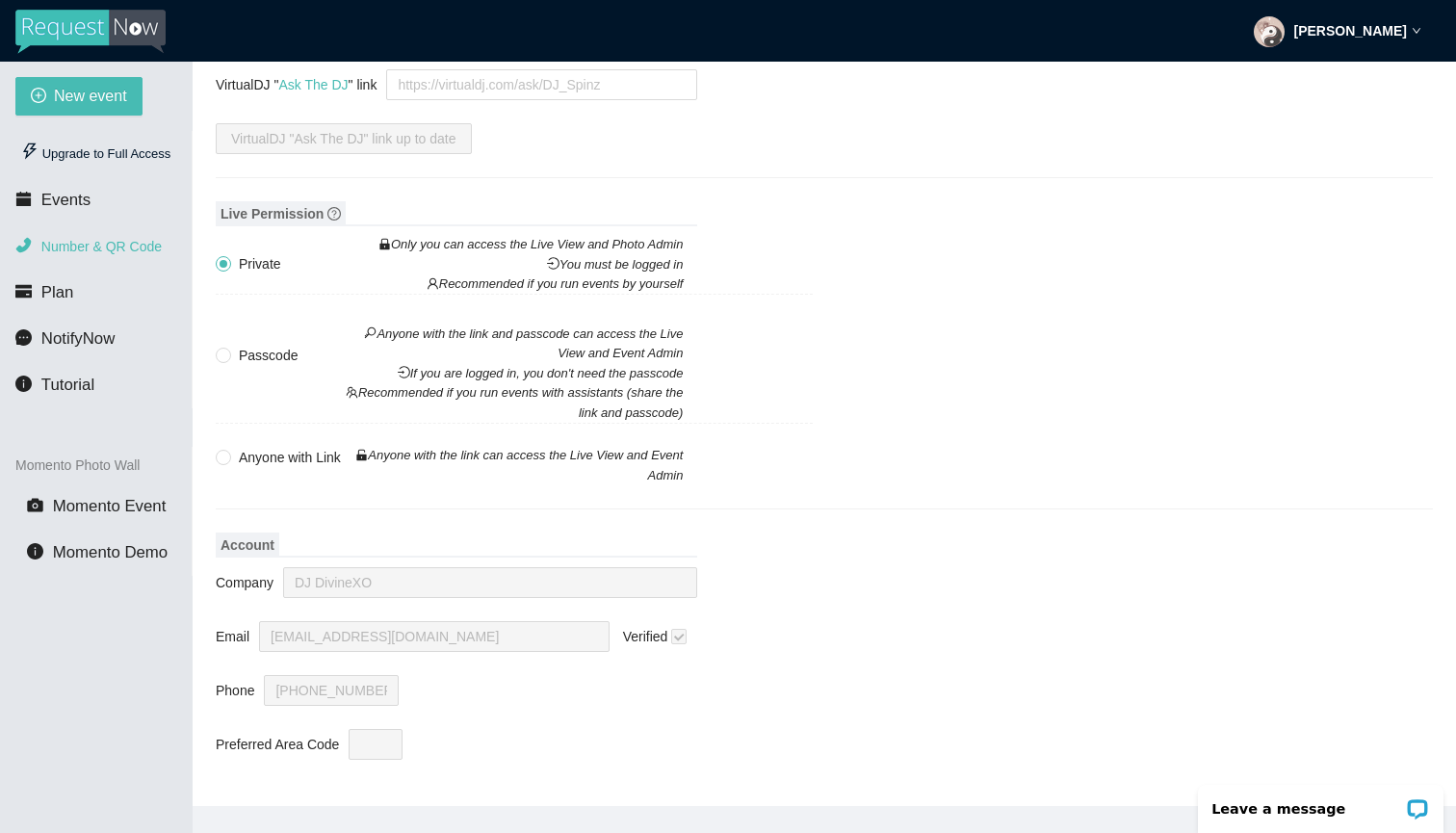
click at [120, 239] on span "Number & QR Code" at bounding box center [101, 246] width 121 height 16
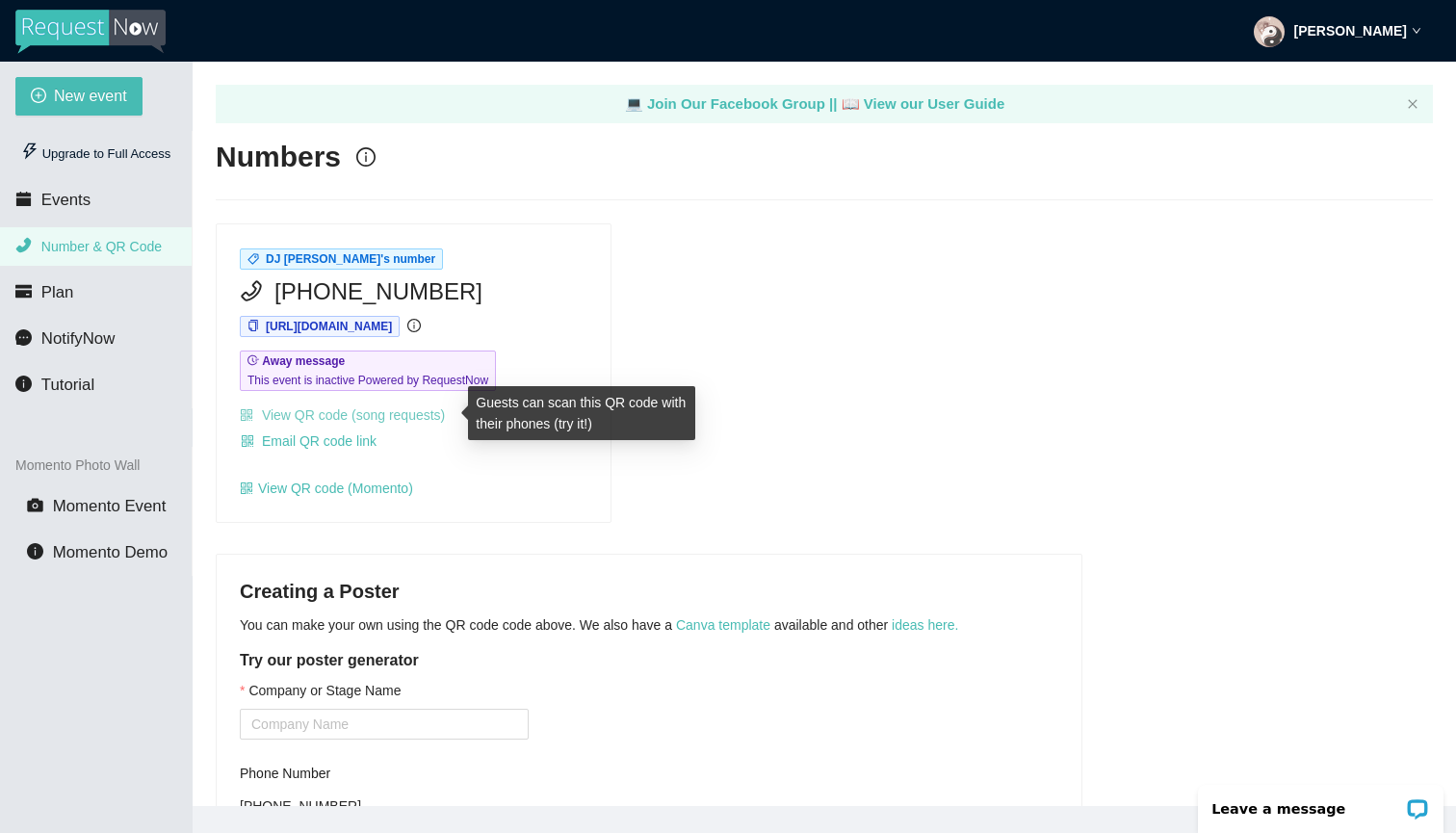
click at [370, 414] on link "View QR code (song requests)" at bounding box center [341, 415] width 205 height 16
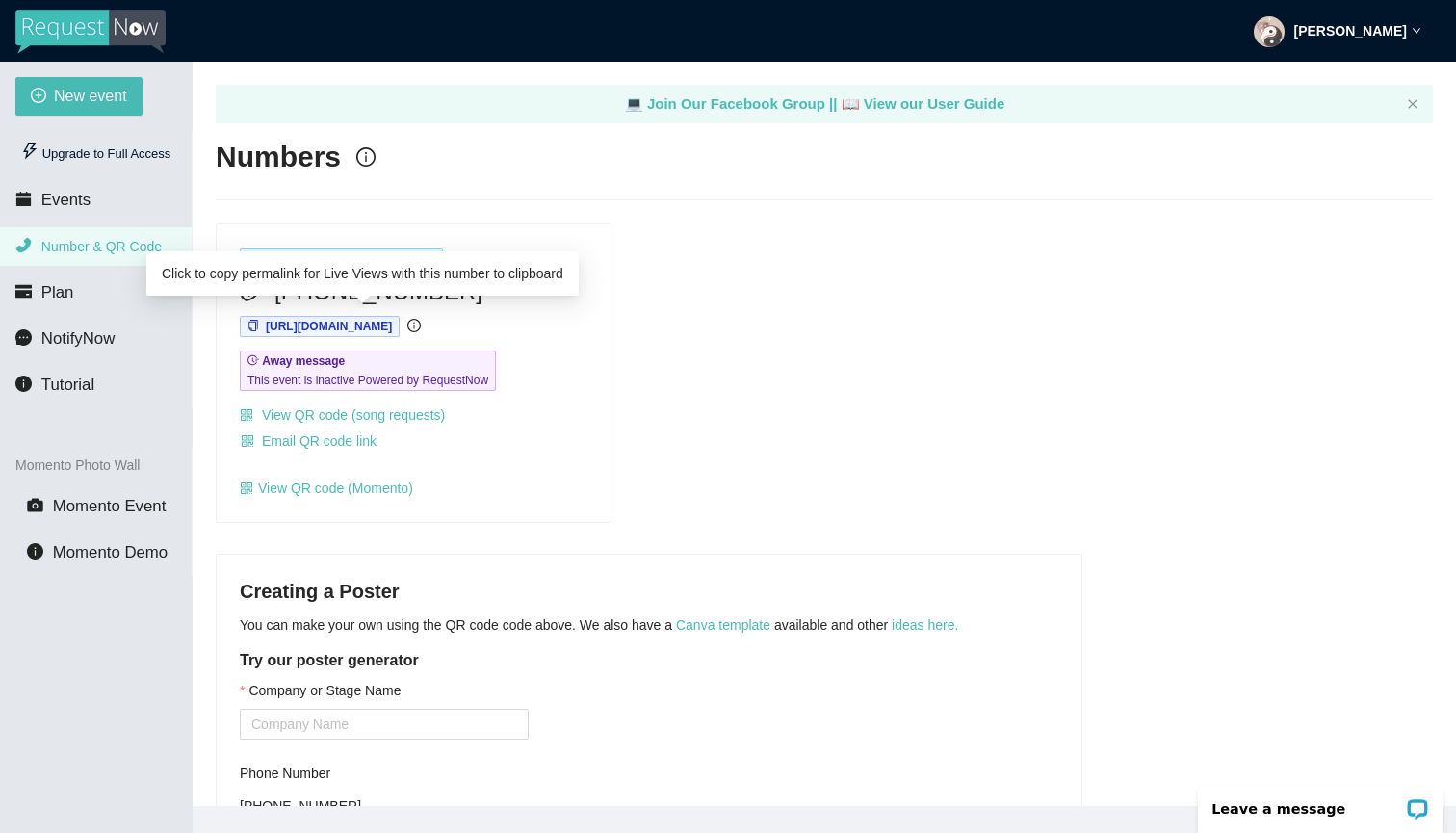
click at [399, 334] on span "[URL][DOMAIN_NAME]" at bounding box center [319, 327] width 160 height 22
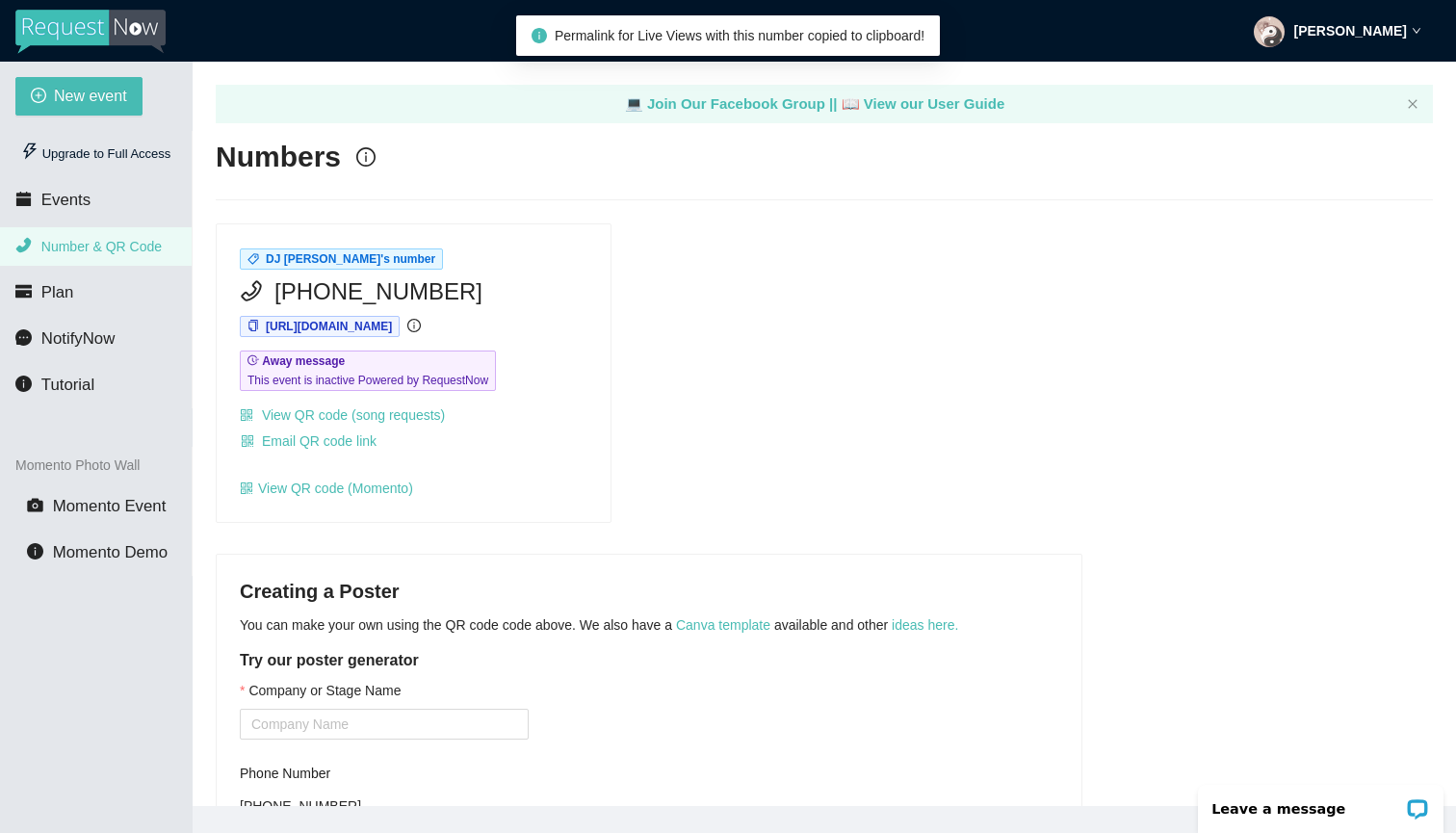
click at [365, 403] on div "DJ [PERSON_NAME]'s number [PHONE_NUMBER] [URL][DOMAIN_NAME] Away message This e…" at bounding box center [414, 373] width 394 height 297
click at [364, 413] on link "View QR code (song requests)" at bounding box center [341, 415] width 205 height 16
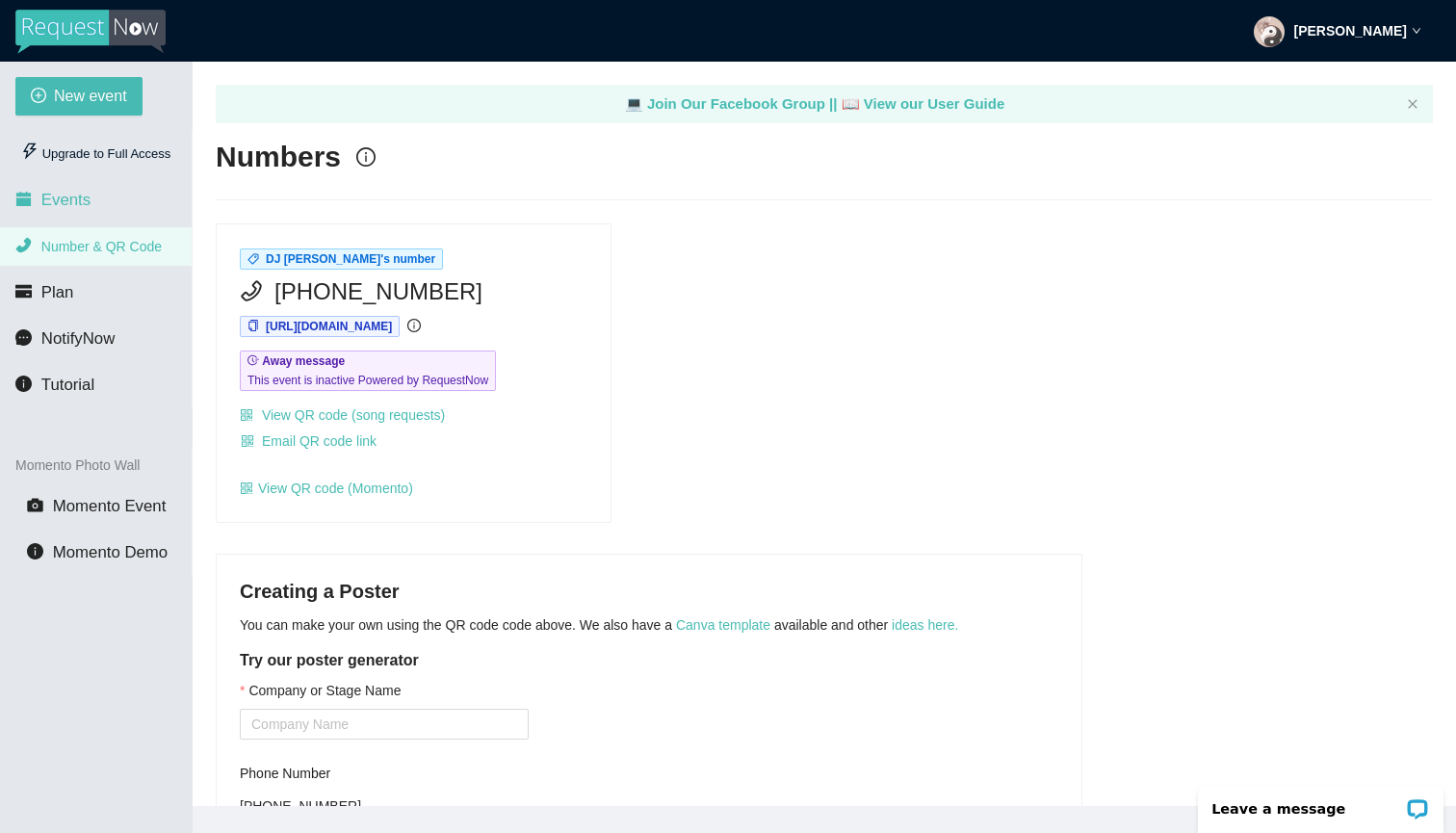
click at [128, 209] on li "Events" at bounding box center [95, 200] width 191 height 38
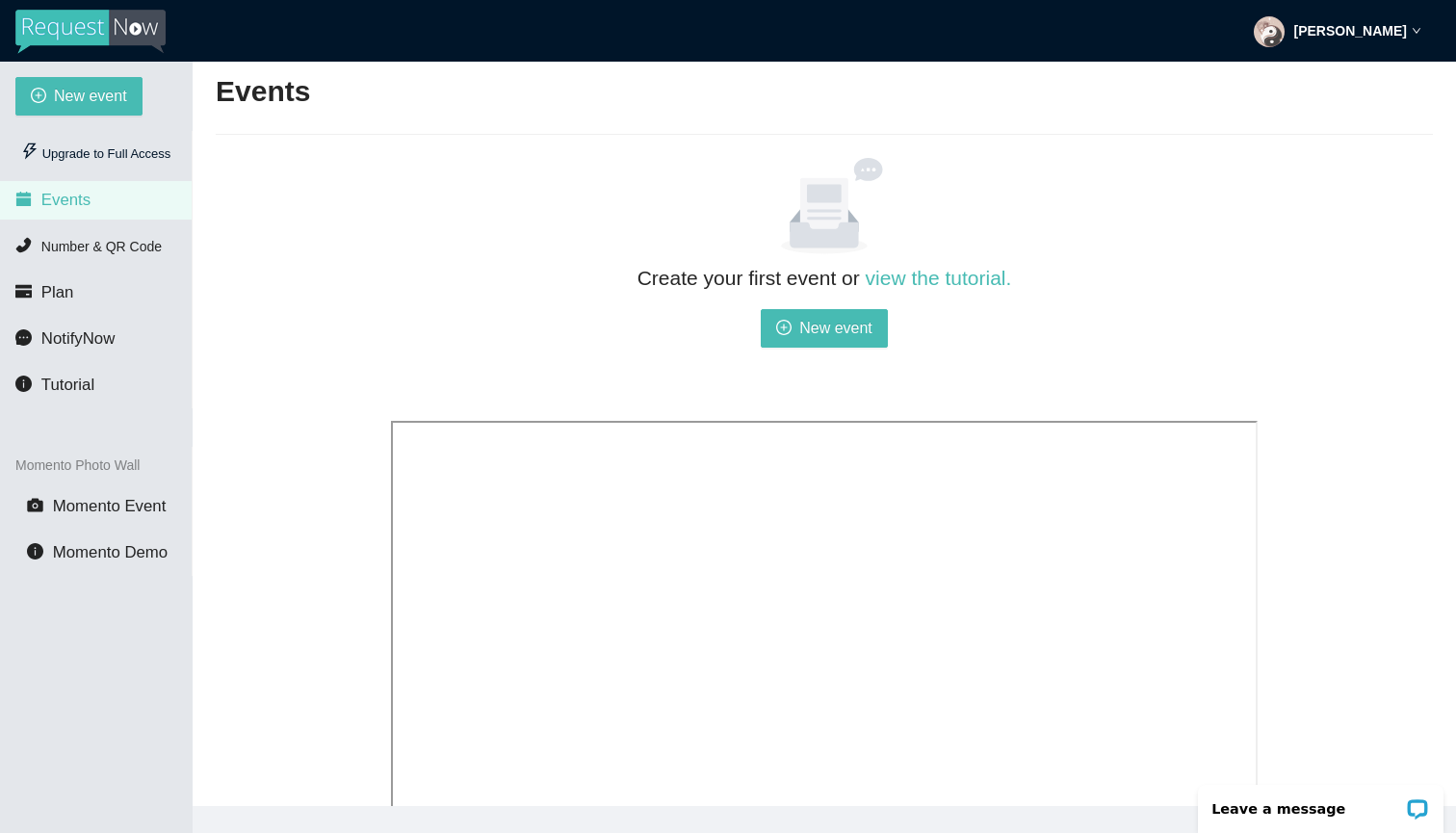
scroll to position [219, 0]
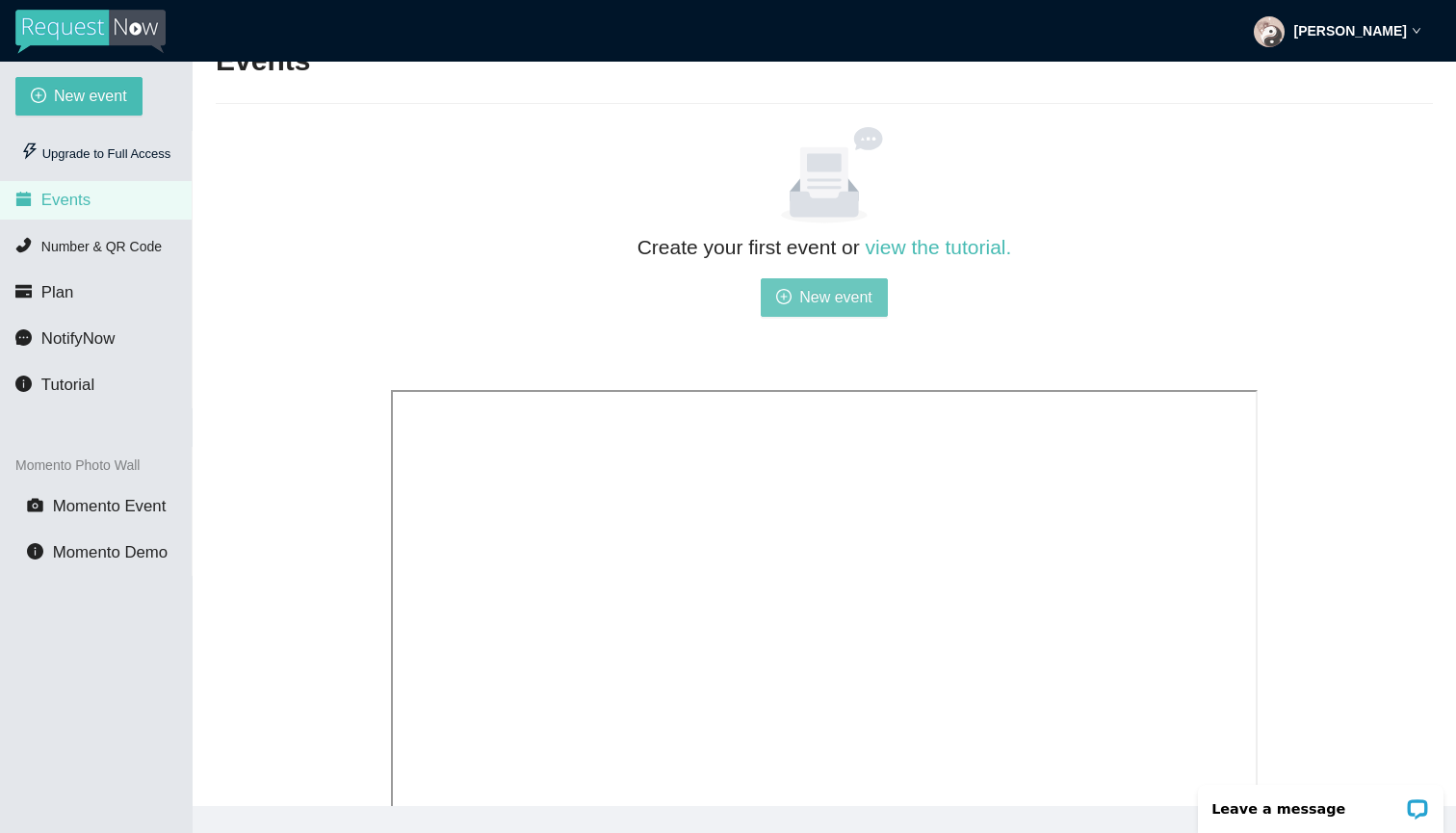
click at [840, 307] on button "New event" at bounding box center [825, 297] width 128 height 38
type textarea "[URL][DOMAIN_NAME]"
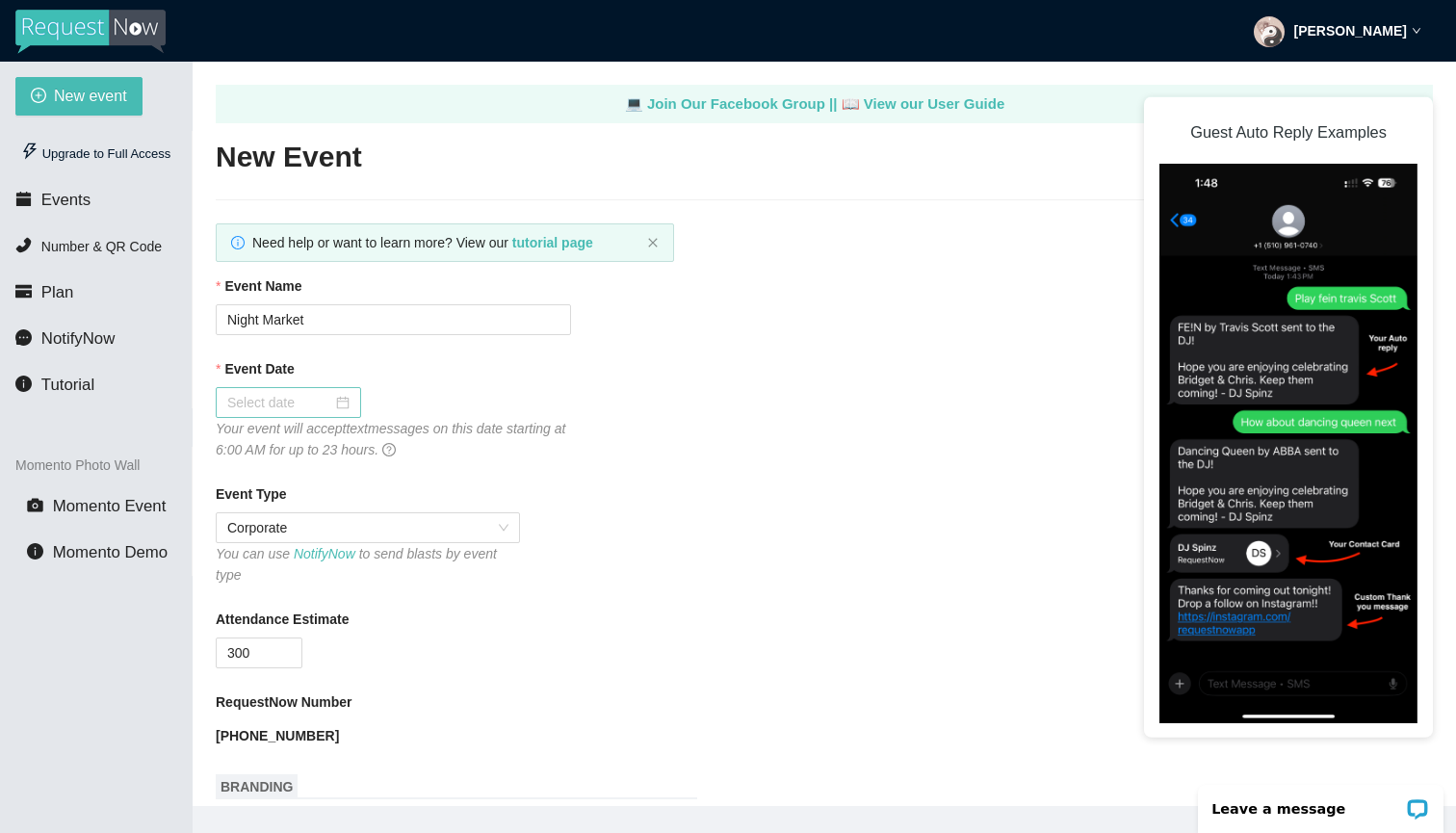
click at [323, 401] on input "Event Date" at bounding box center [280, 403] width 105 height 22
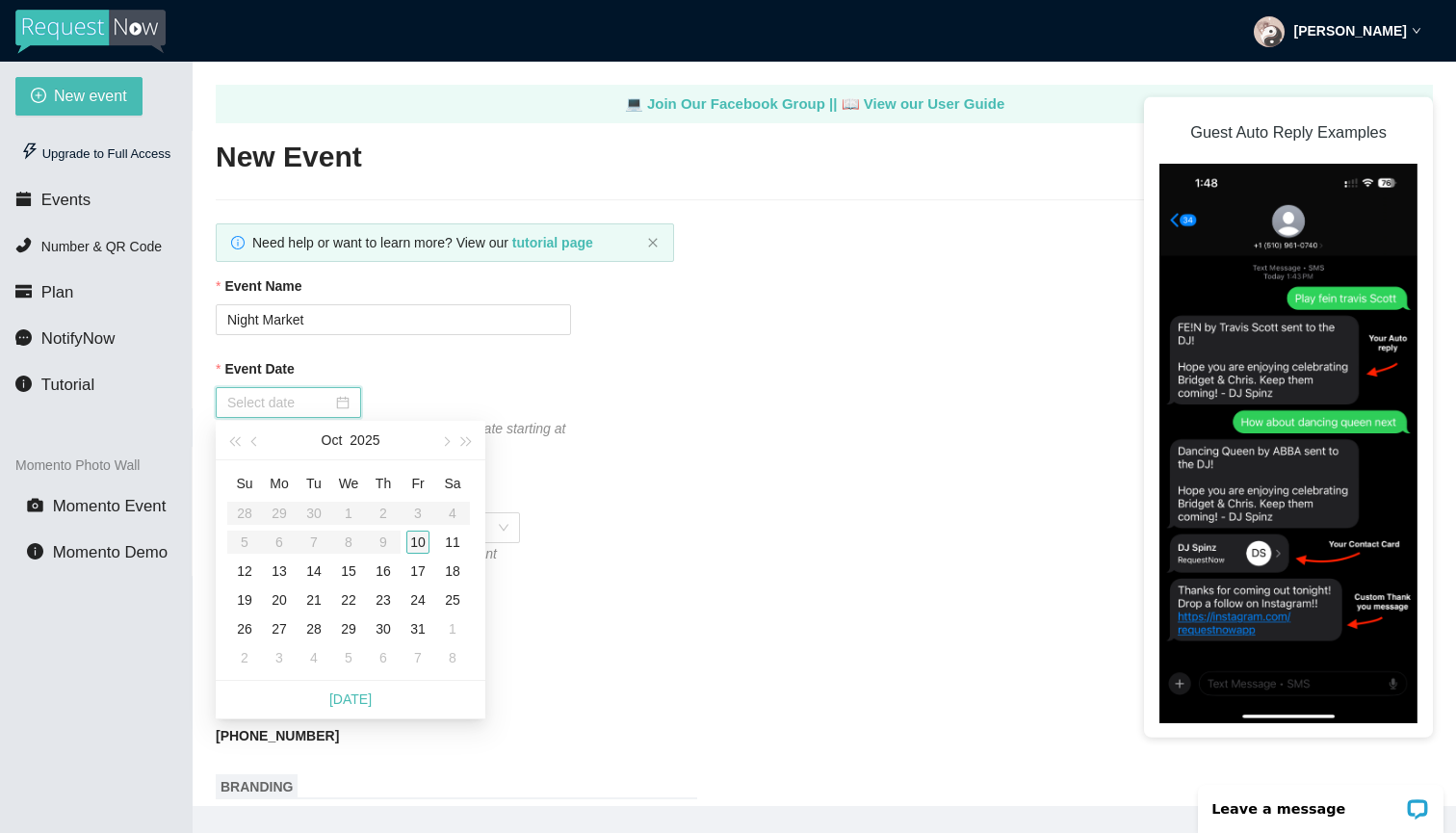
type input "[DATE]"
click at [422, 547] on div "10" at bounding box center [418, 543] width 24 height 24
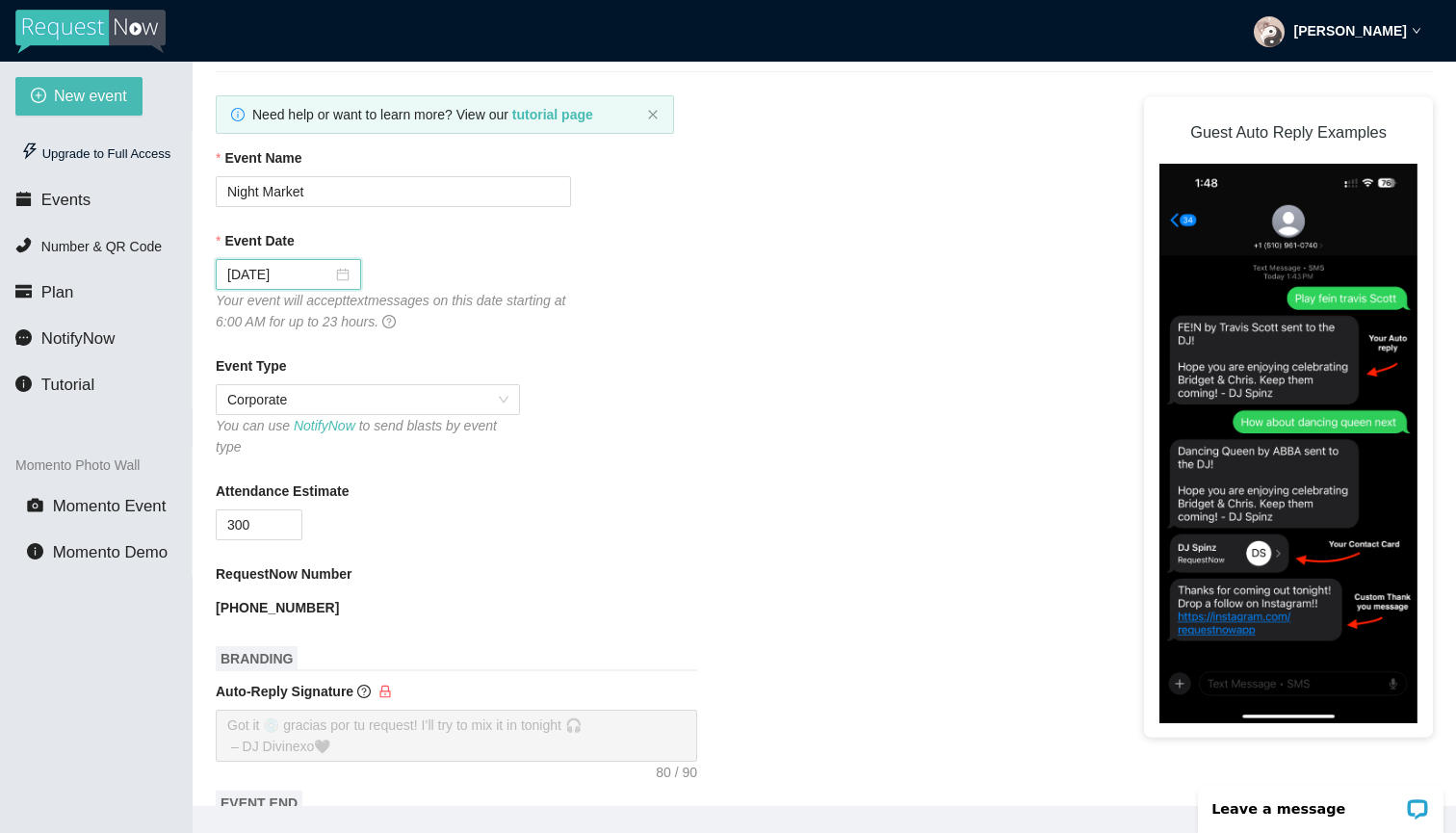
scroll to position [156, 0]
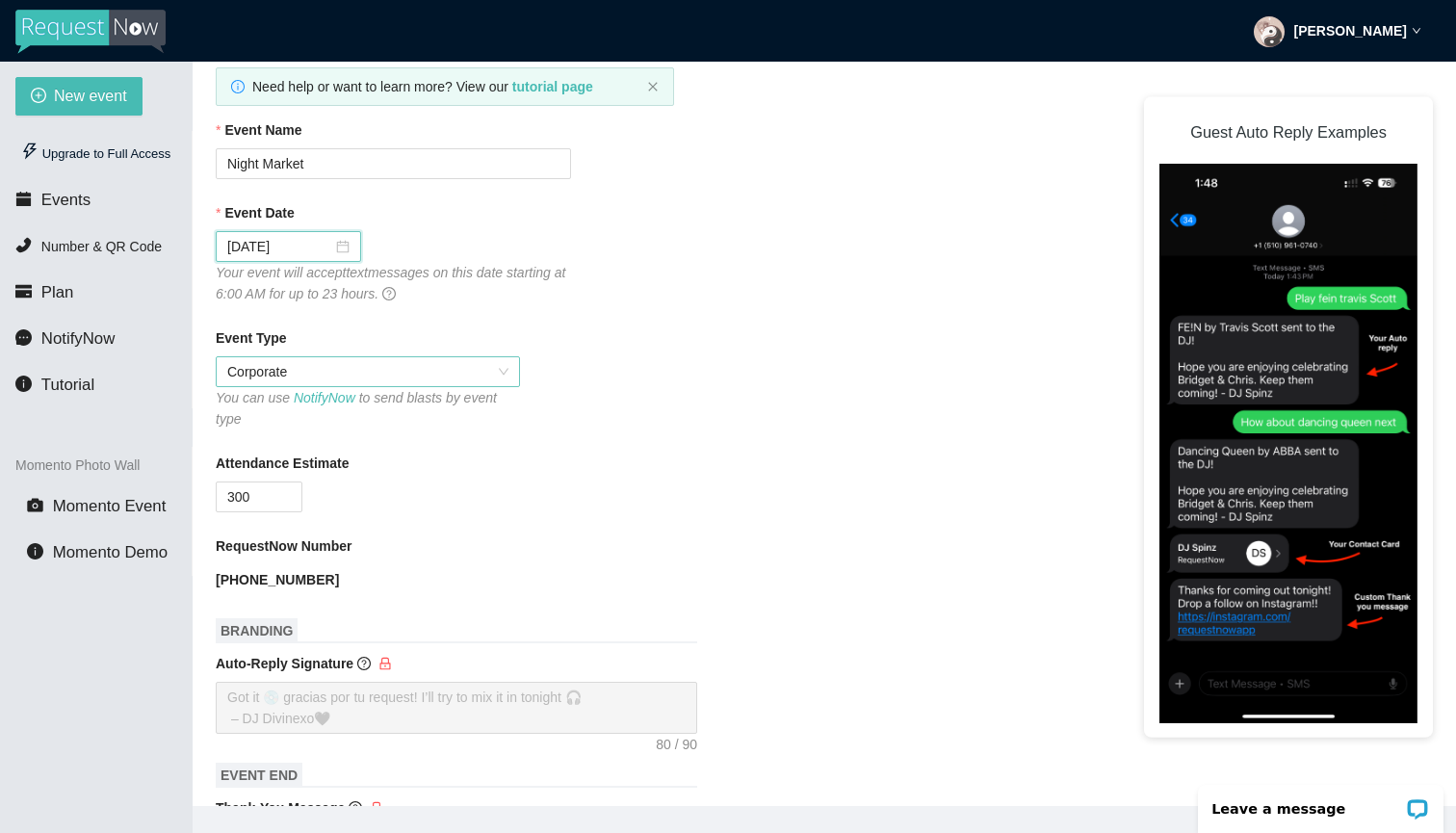
click at [386, 376] on span "Corporate" at bounding box center [368, 371] width 282 height 28
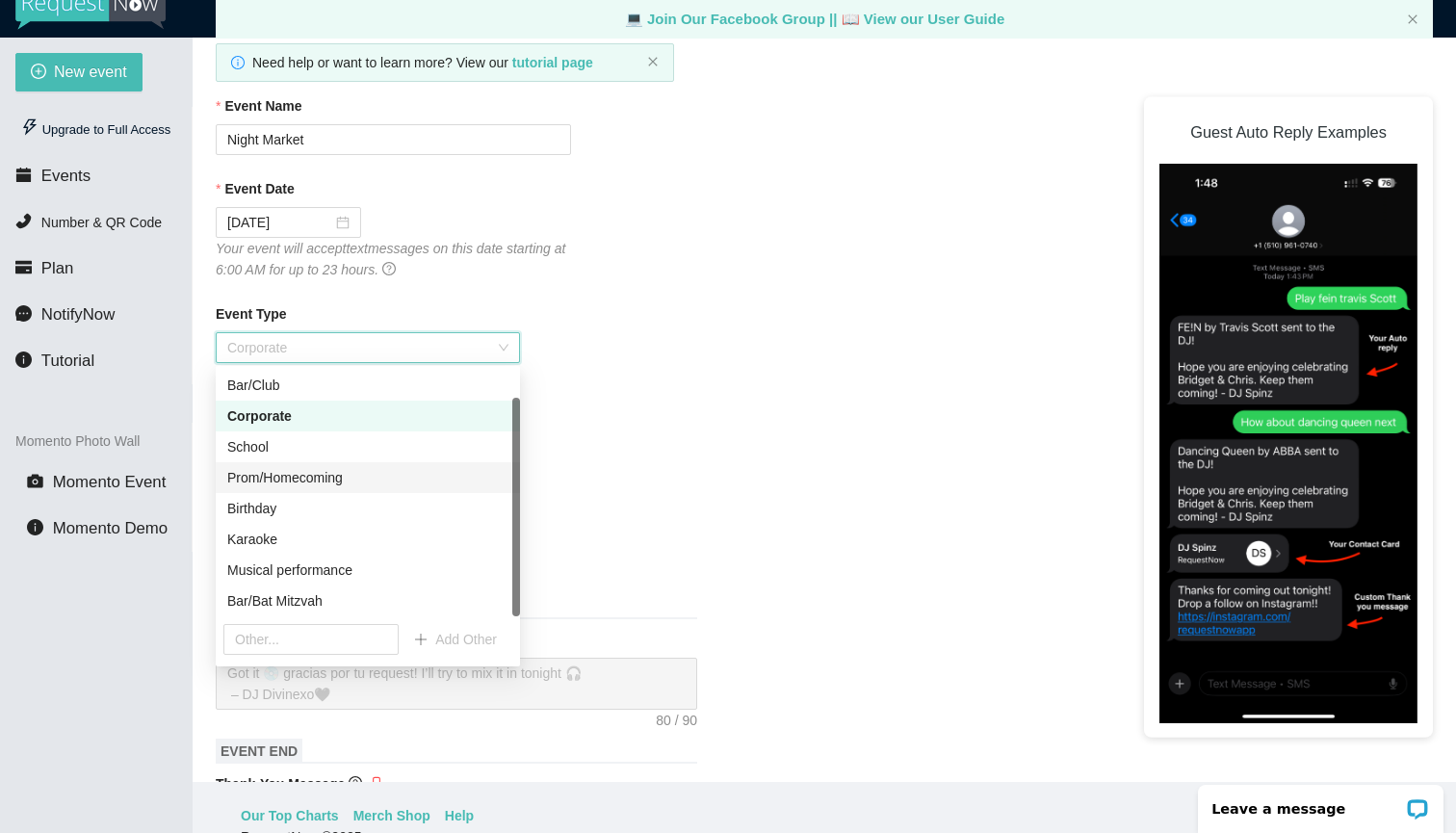
scroll to position [0, 0]
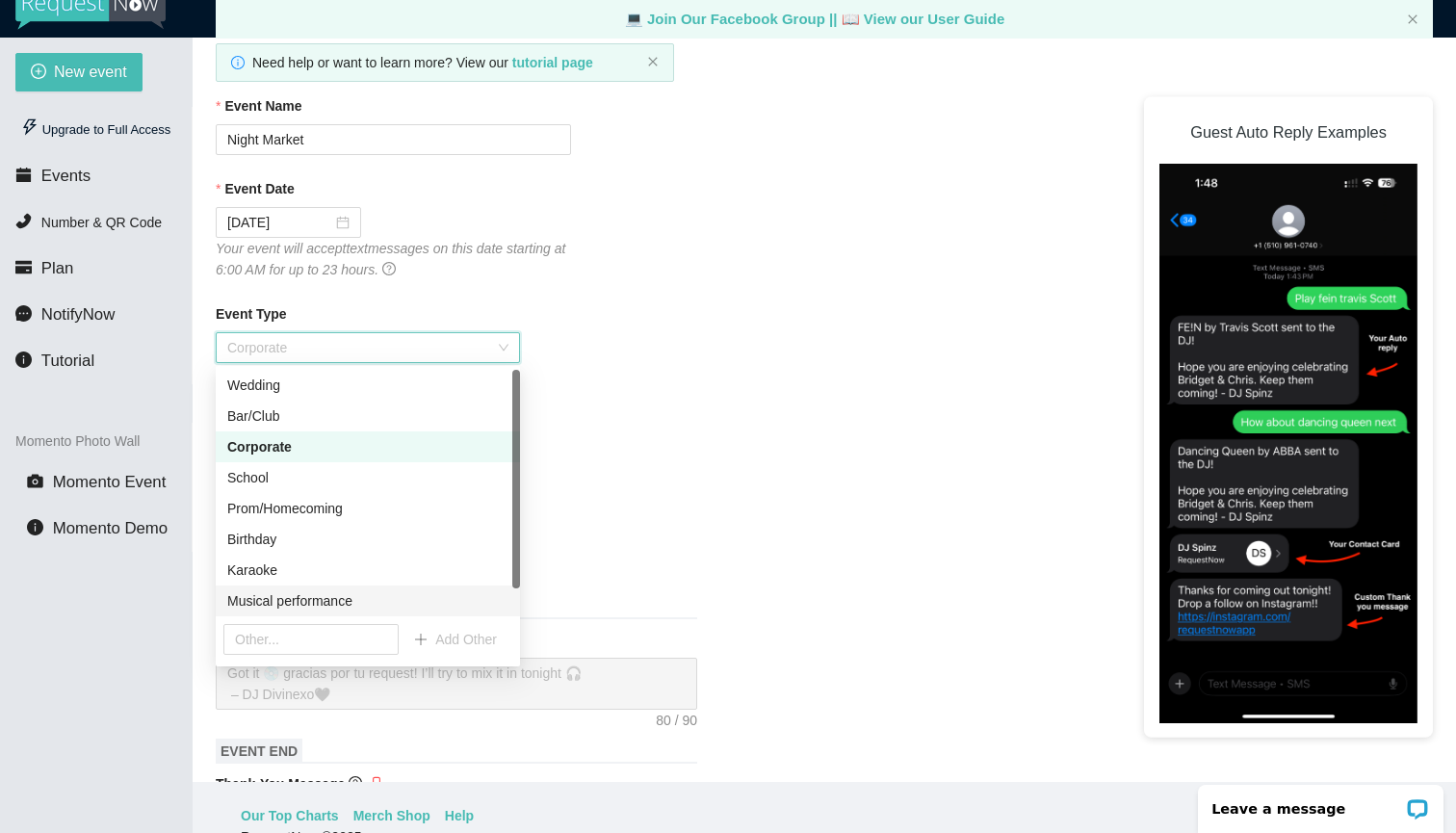
click at [392, 599] on div "Musical performance" at bounding box center [368, 601] width 282 height 22
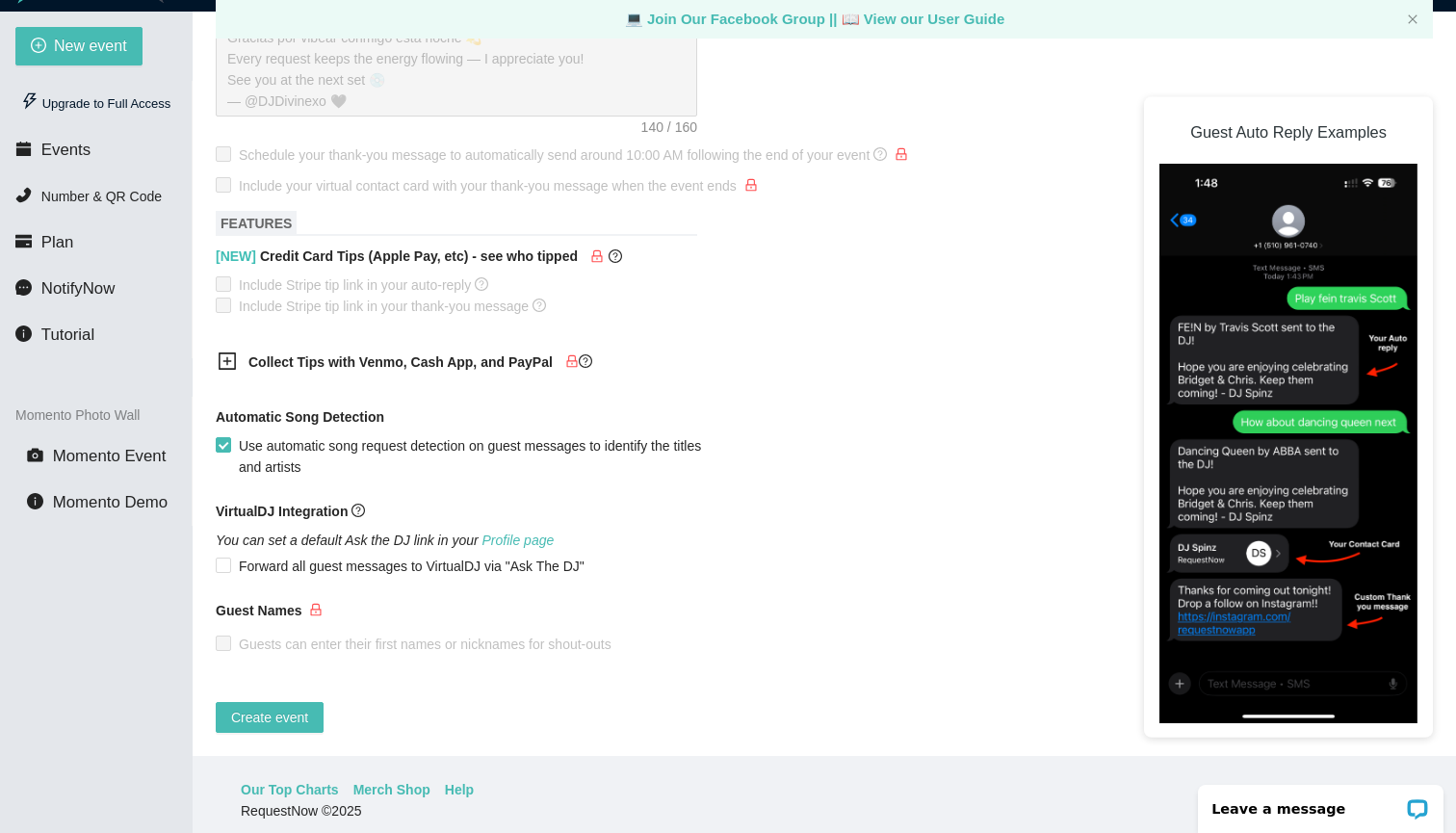
scroll to position [55, 0]
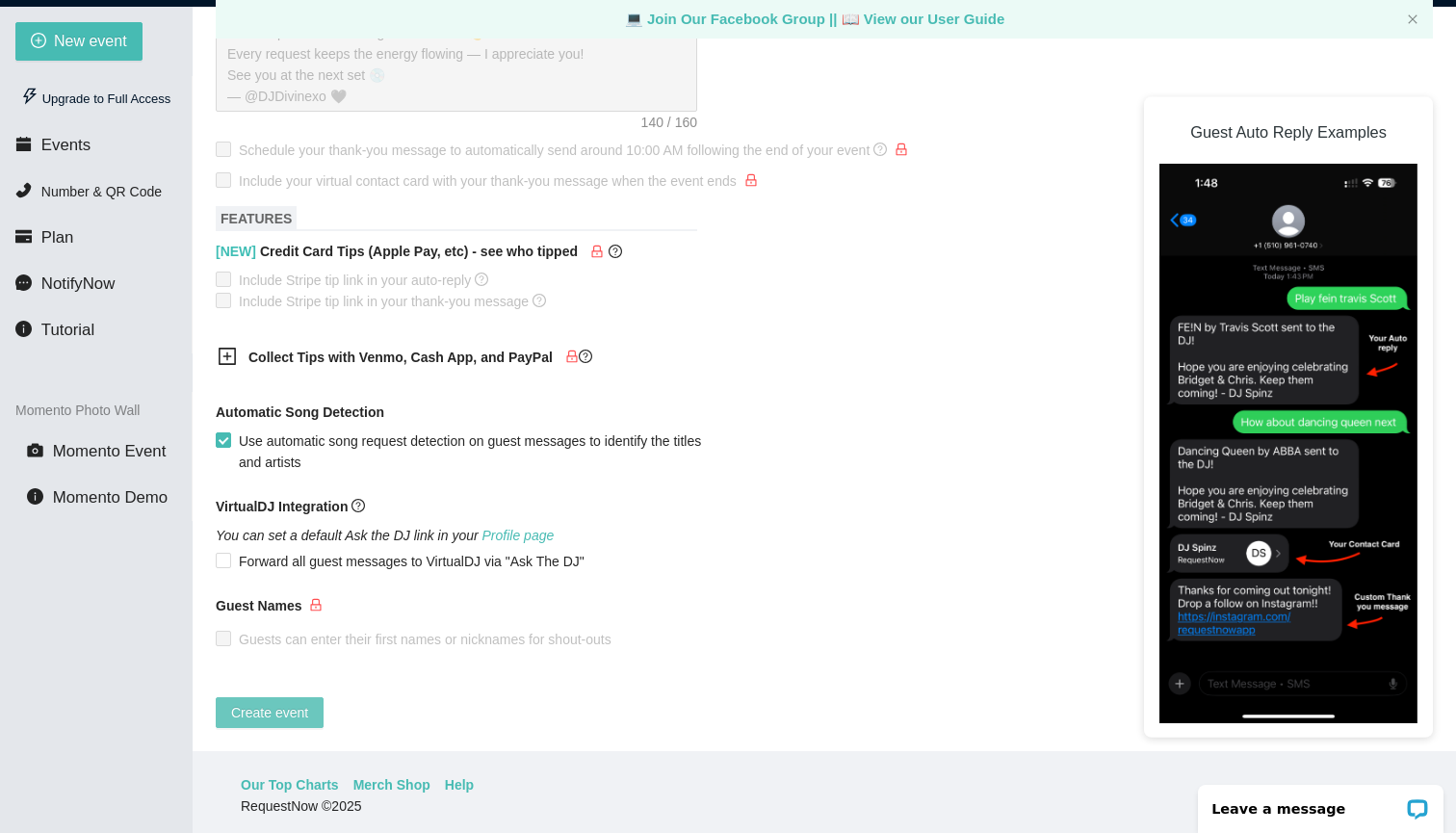
click at [275, 703] on span "Create event" at bounding box center [270, 713] width 78 height 22
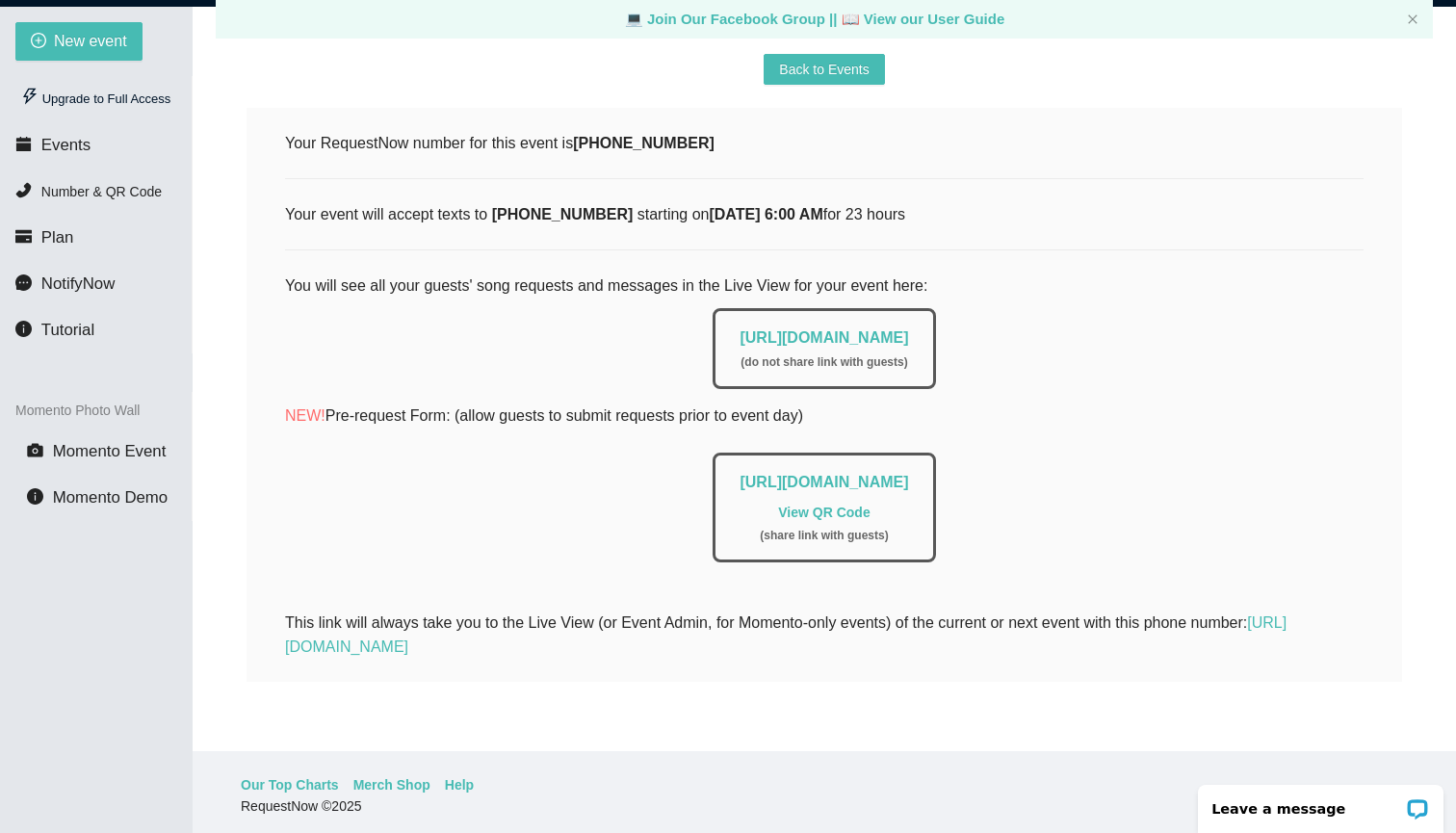
scroll to position [243, 0]
click at [740, 474] on link "[URL][DOMAIN_NAME]" at bounding box center [824, 482] width 169 height 17
click at [790, 504] on link "View QR Code" at bounding box center [823, 512] width 91 height 16
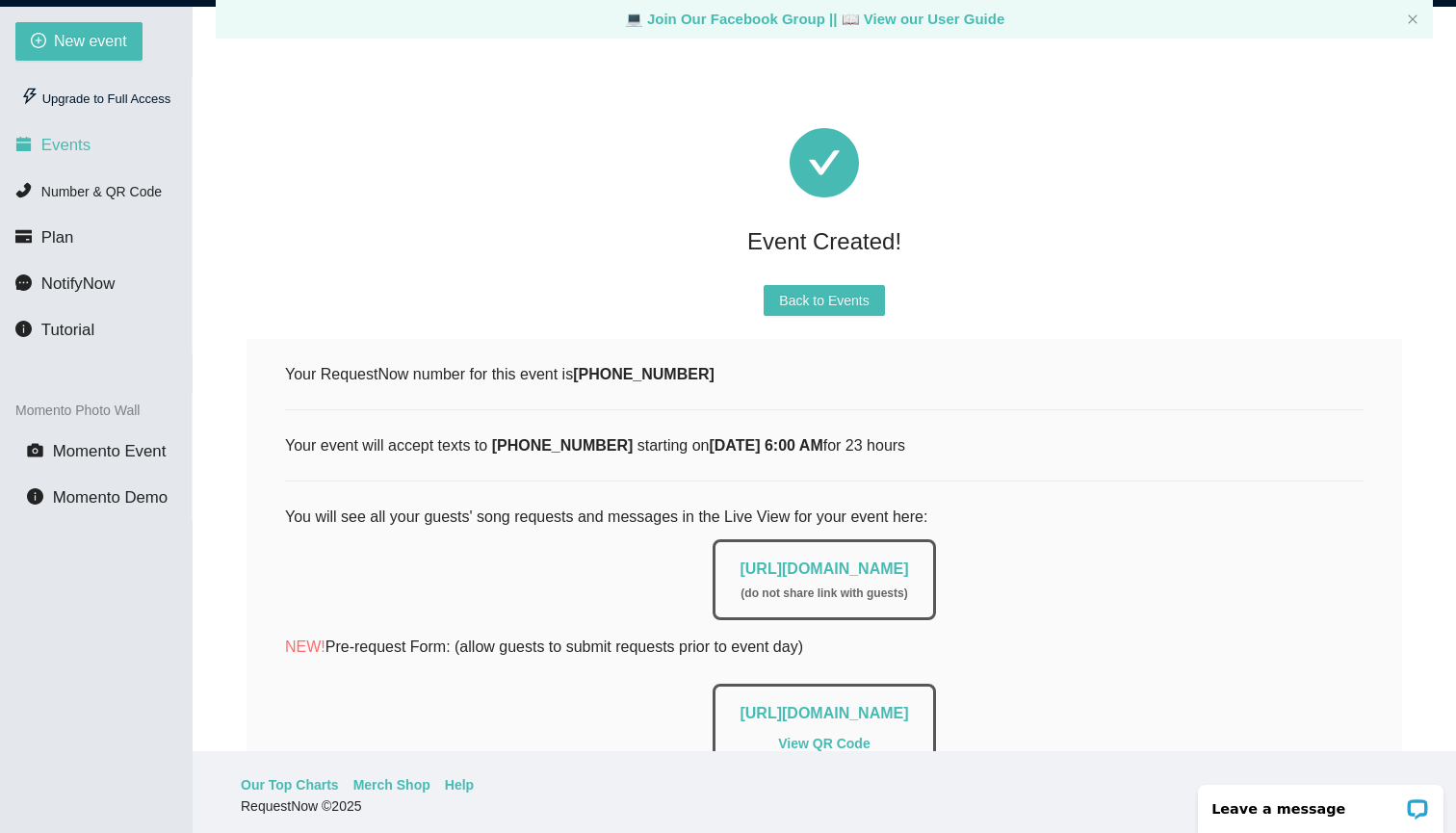
click at [59, 152] on span "Events" at bounding box center [66, 144] width 49 height 19
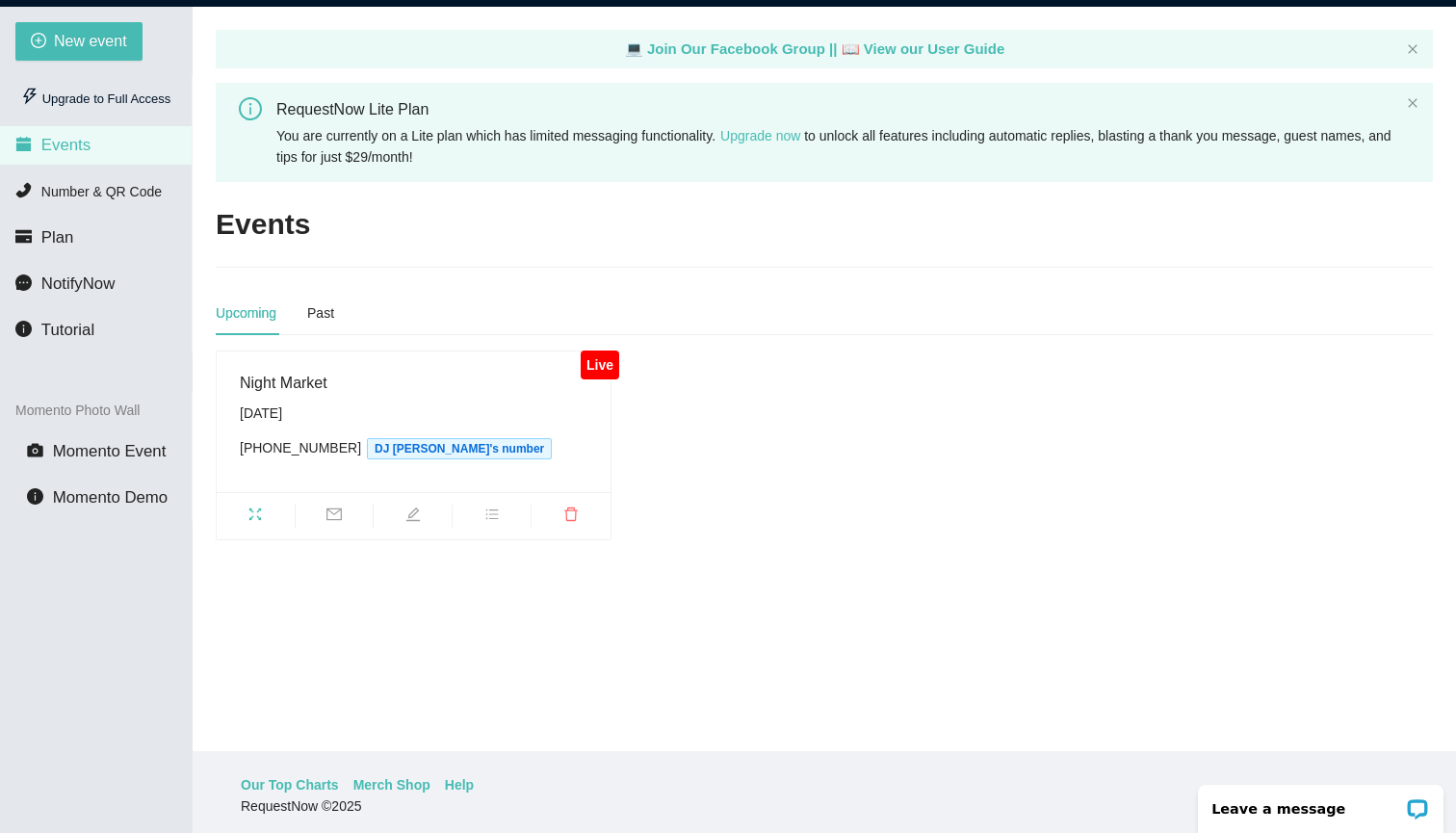
click at [250, 513] on icon "fullscreen" at bounding box center [255, 514] width 16 height 16
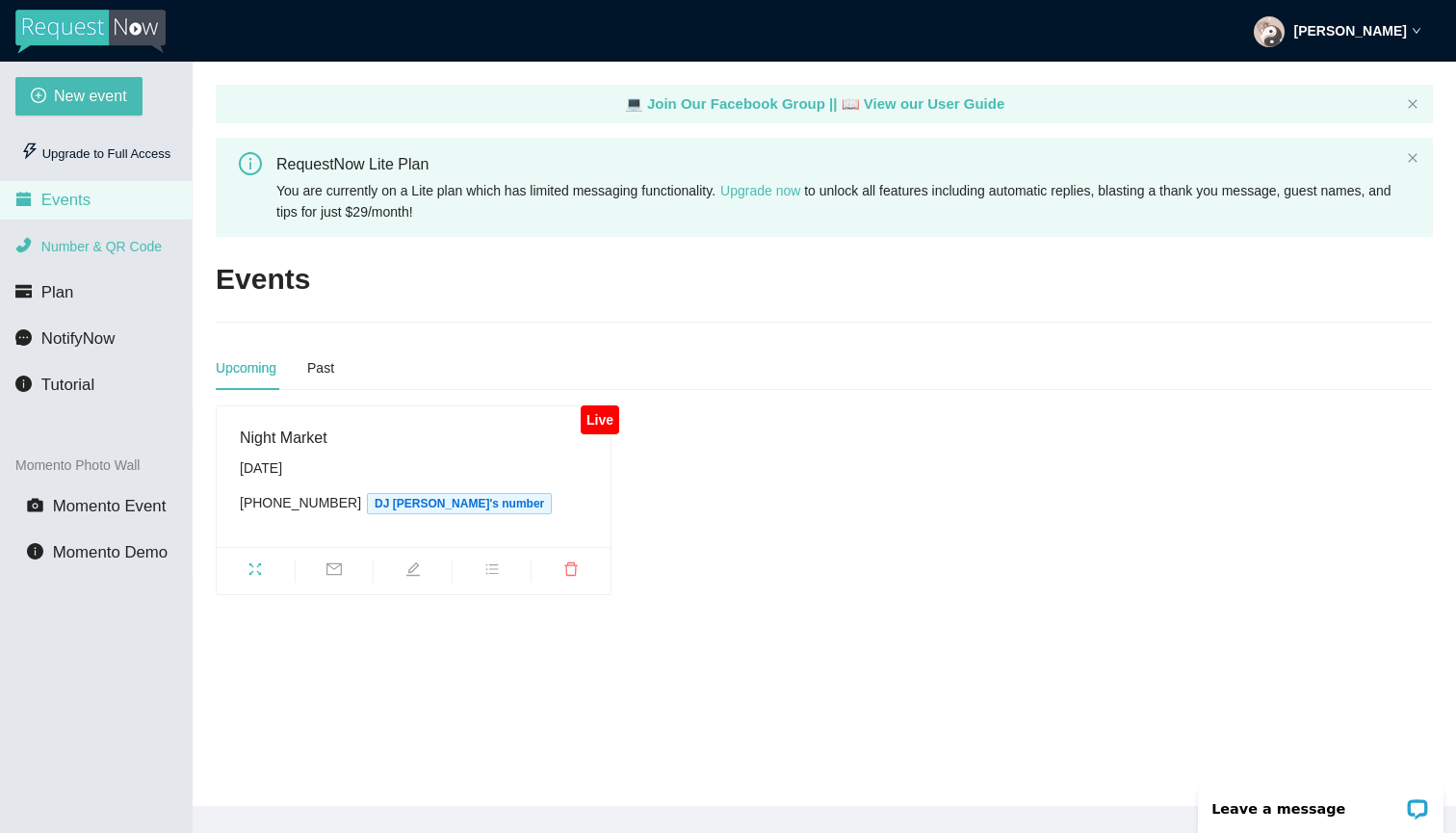
click at [131, 244] on span "Number & QR Code" at bounding box center [101, 246] width 121 height 16
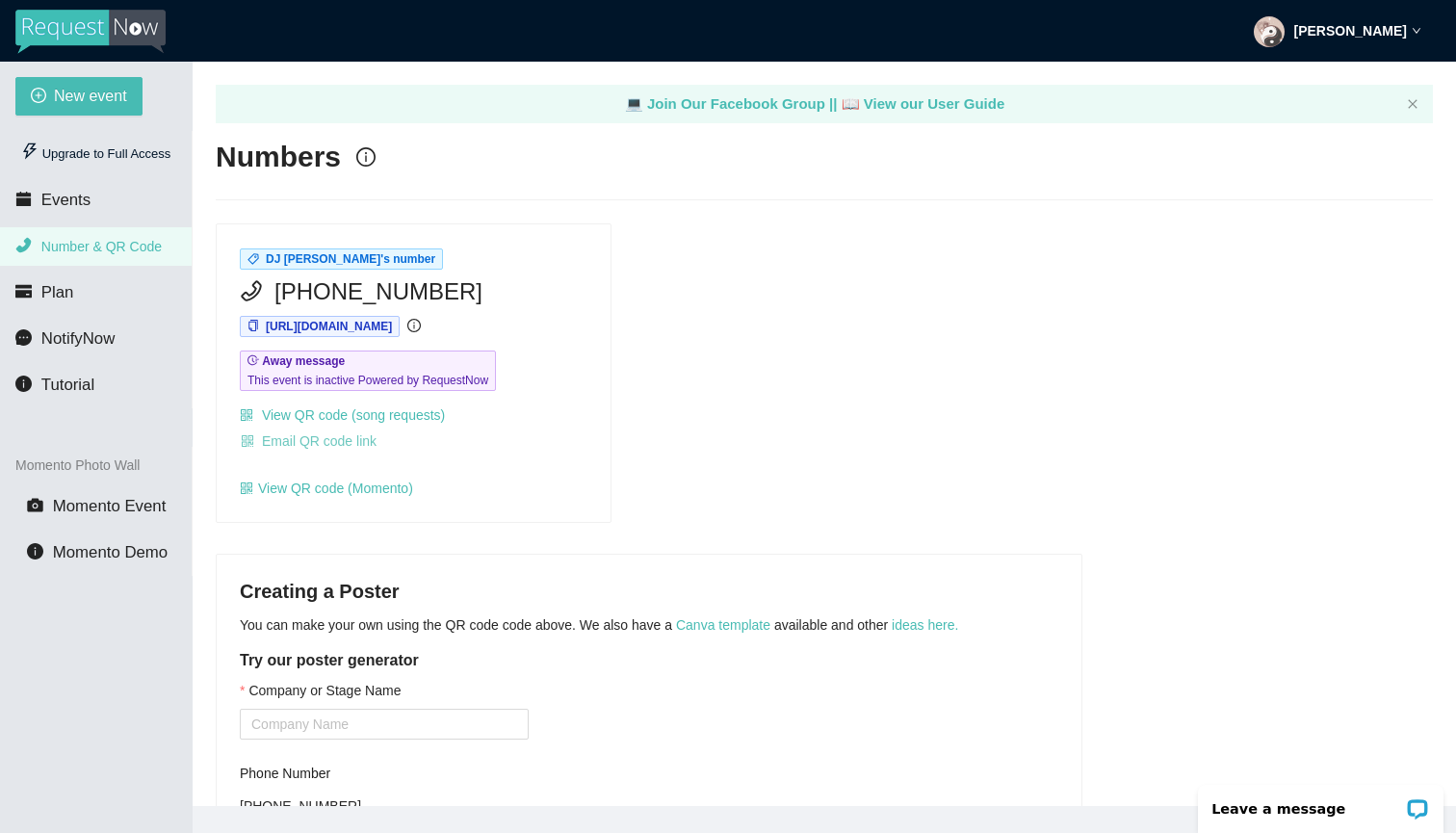
click at [338, 441] on span "Email QR code link" at bounding box center [319, 442] width 115 height 22
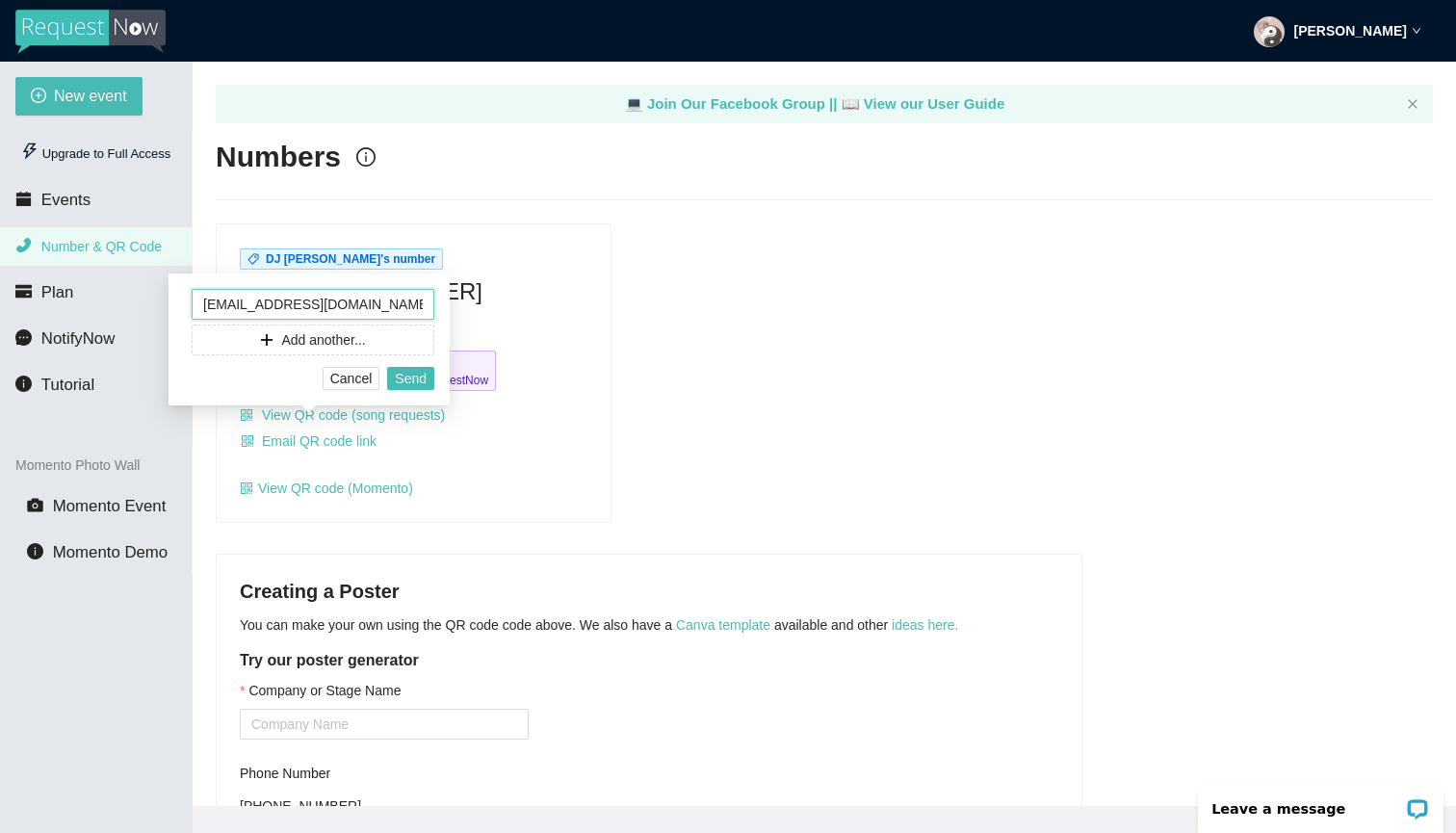
click at [334, 306] on input "[EMAIL_ADDRESS][DOMAIN_NAME]" at bounding box center [312, 304] width 242 height 30
type input "[EMAIL_ADDRESS][DOMAIN_NAME]"
click at [418, 379] on span "Send" at bounding box center [410, 379] width 31 height 22
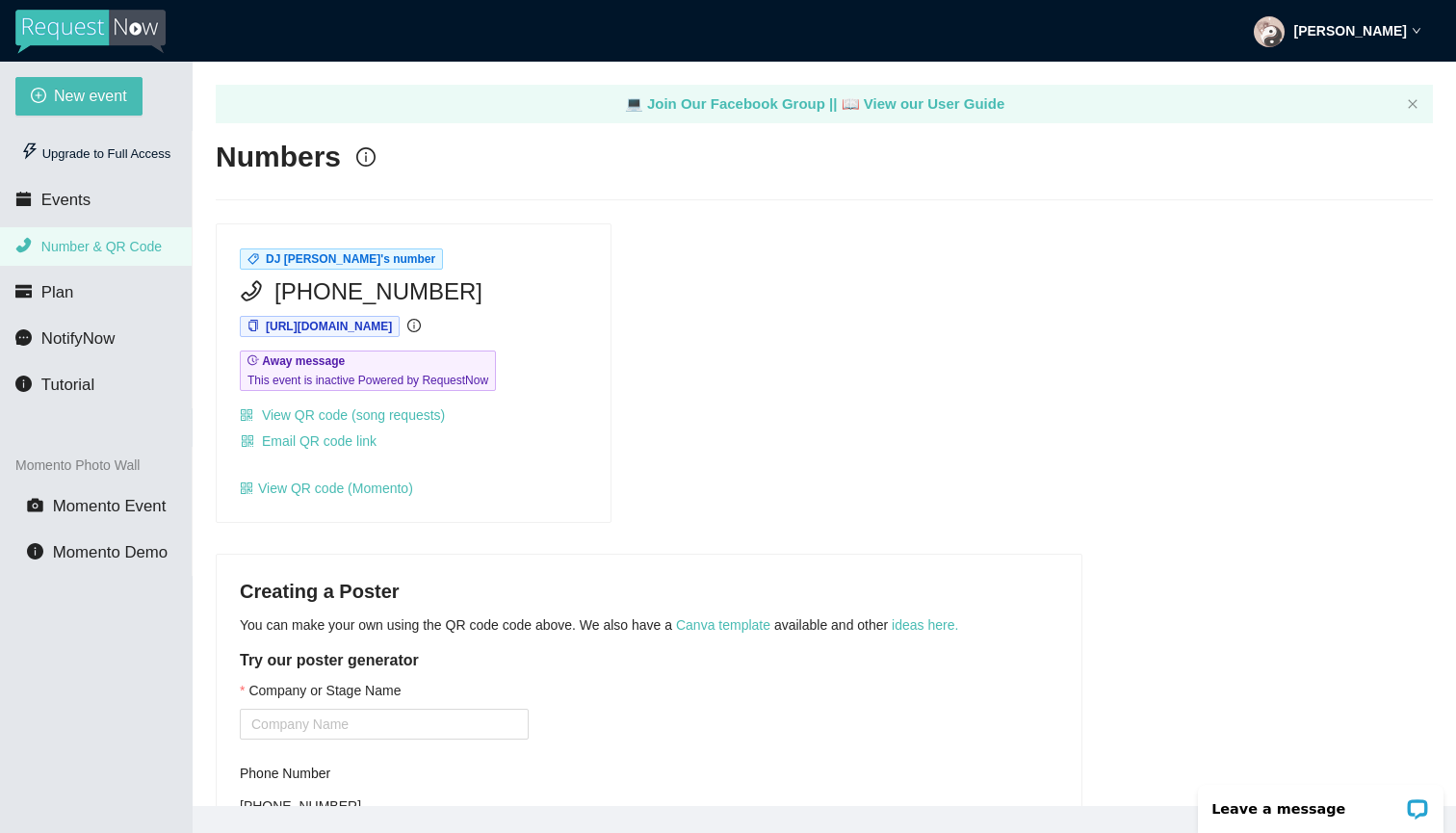
click at [131, 247] on span "Number & QR Code" at bounding box center [101, 246] width 121 height 16
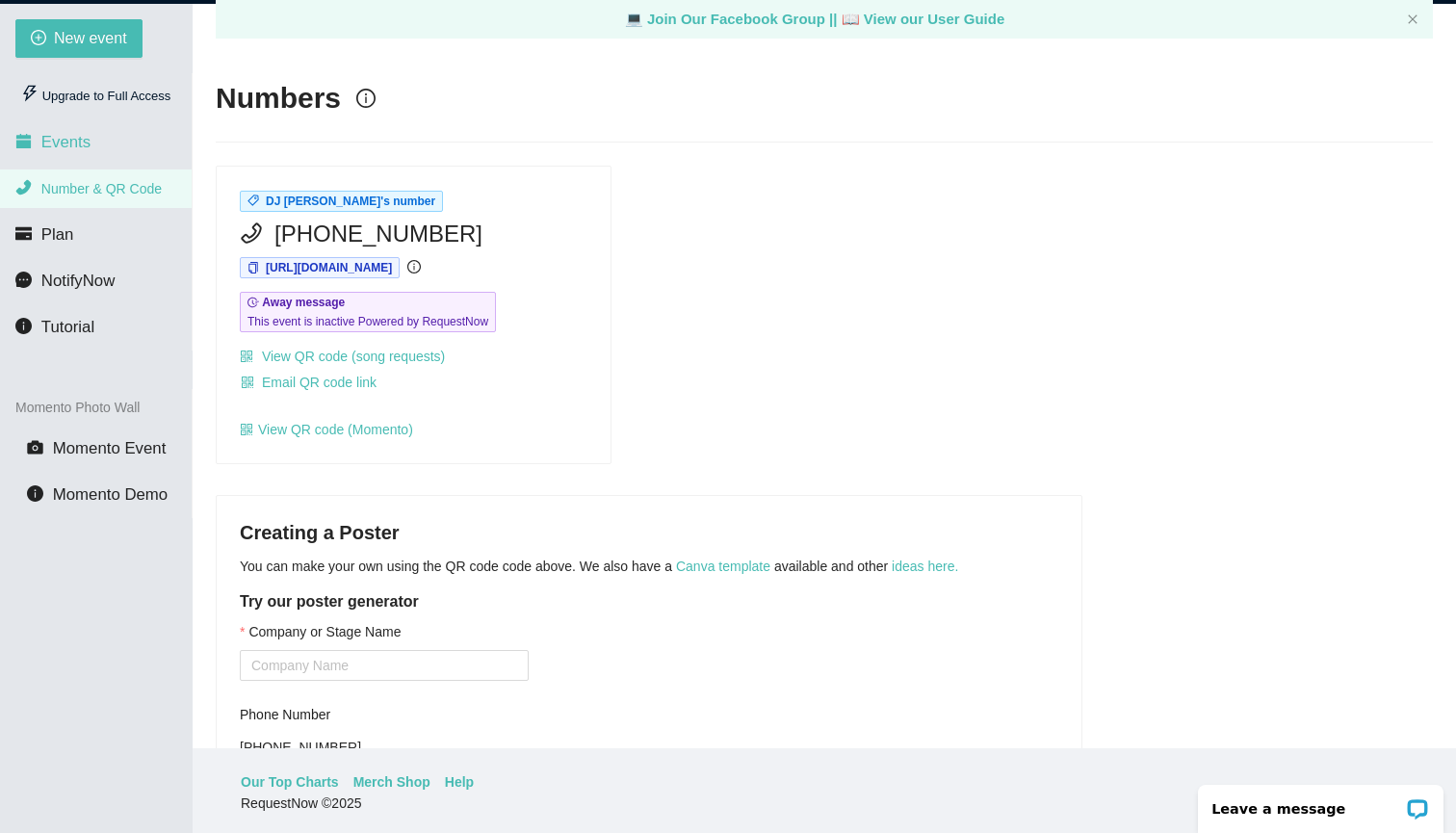
click at [94, 149] on li "Events" at bounding box center [95, 142] width 191 height 38
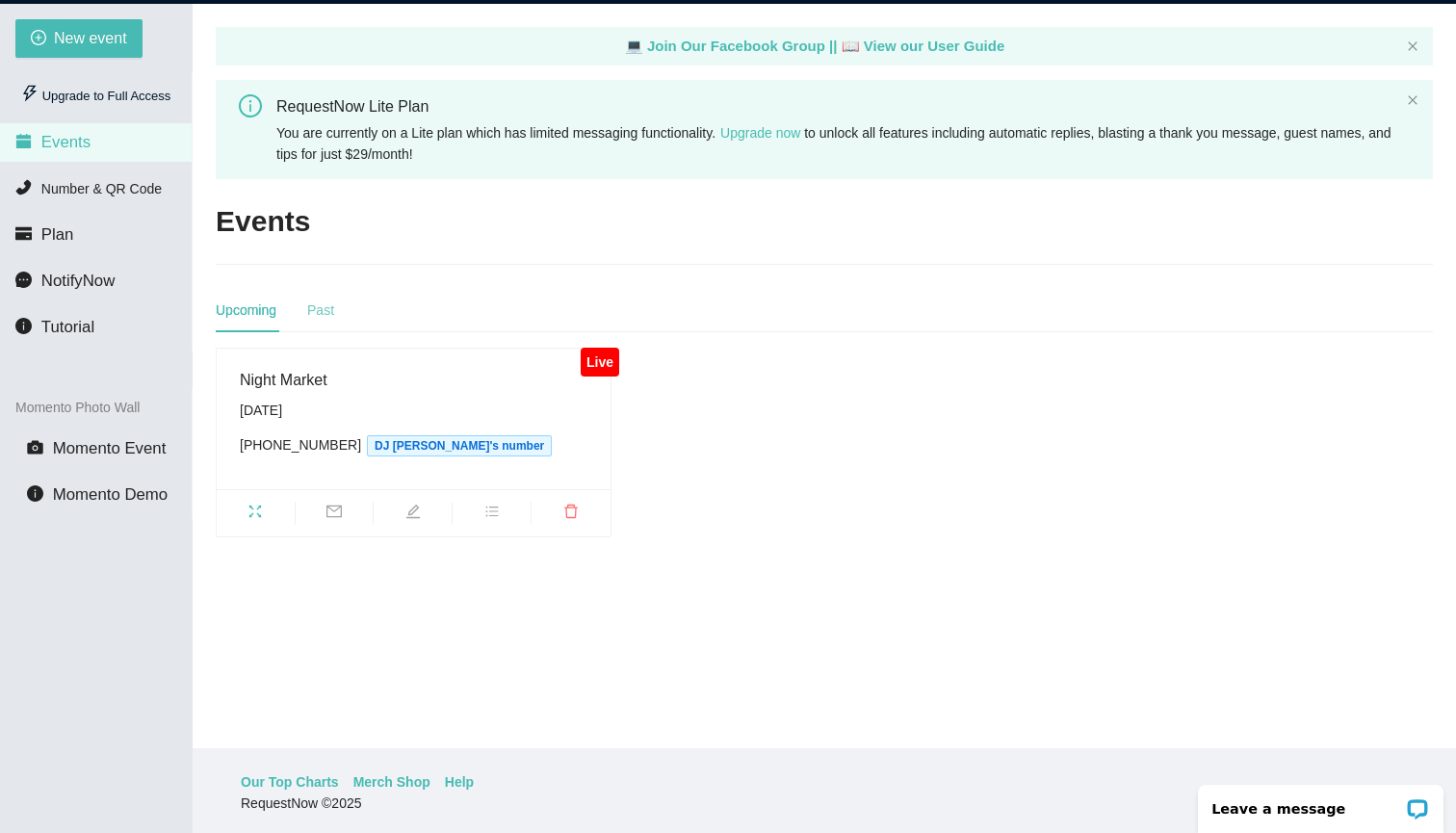
click at [330, 297] on div "Past" at bounding box center [320, 310] width 26 height 44
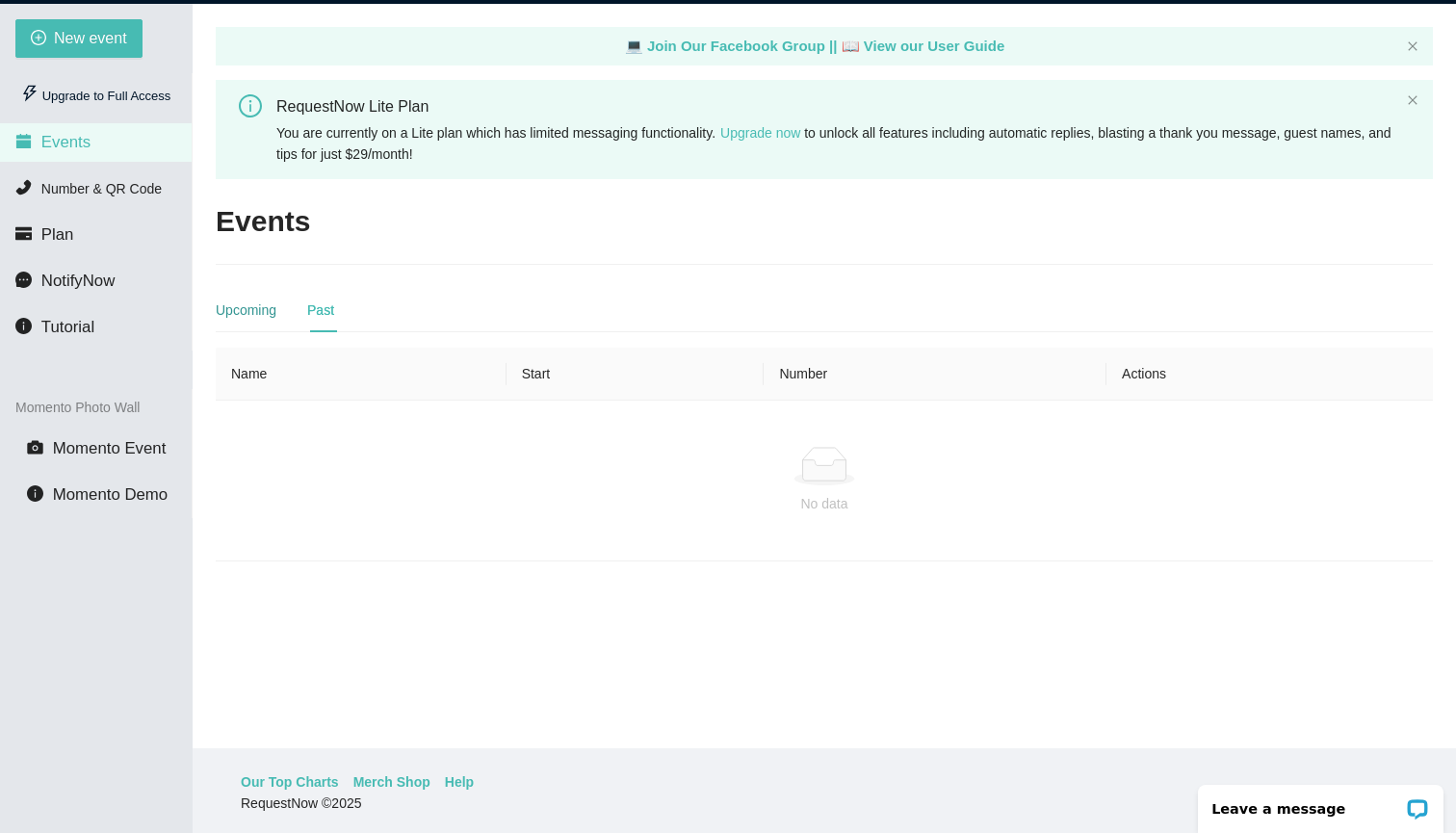
click at [258, 310] on div "Upcoming" at bounding box center [246, 310] width 61 height 22
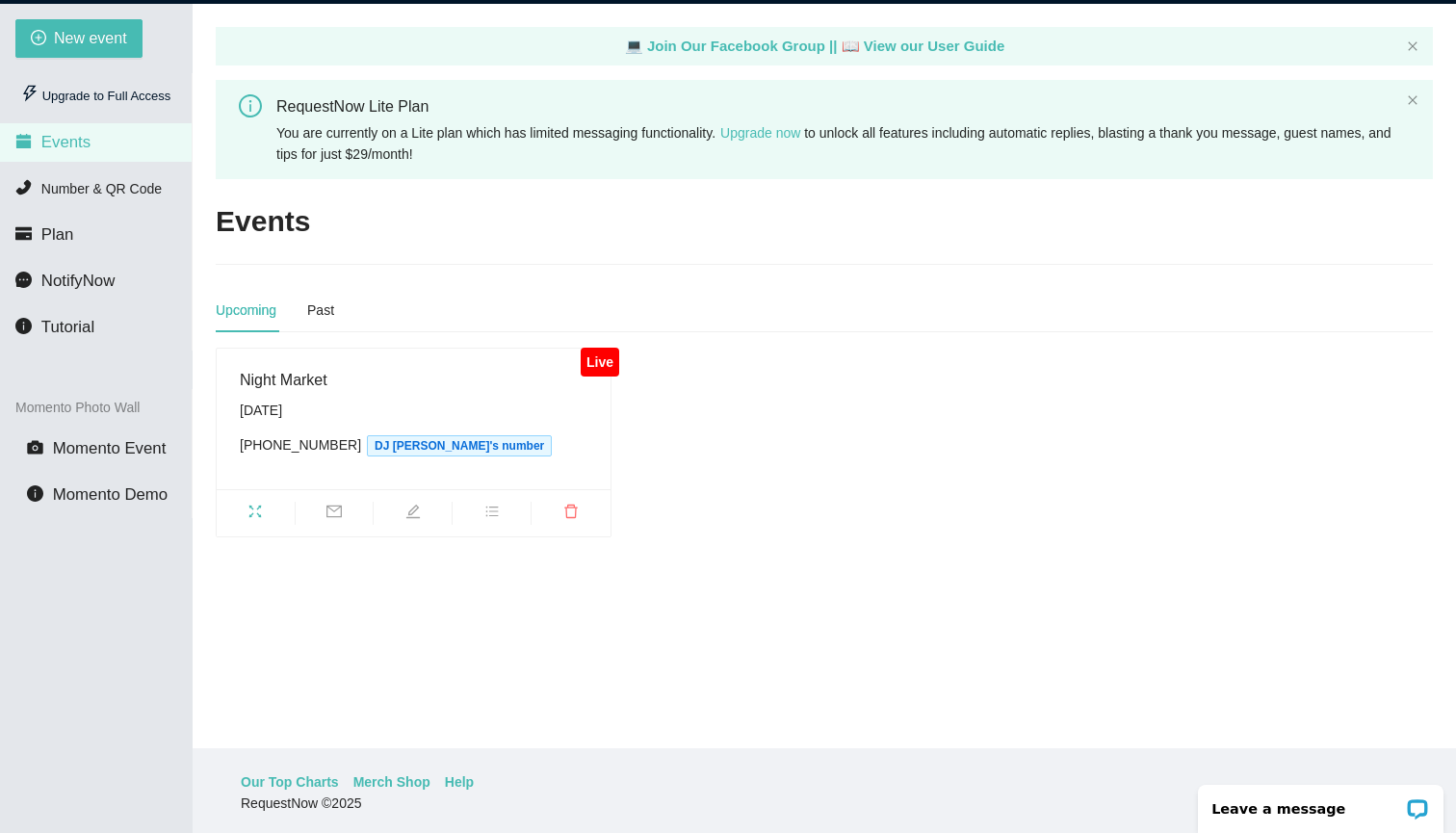
click at [337, 497] on ul at bounding box center [414, 513] width 394 height 47
click at [336, 513] on icon "mail" at bounding box center [335, 511] width 16 height 16
click at [274, 508] on span "fullscreen" at bounding box center [256, 514] width 78 height 22
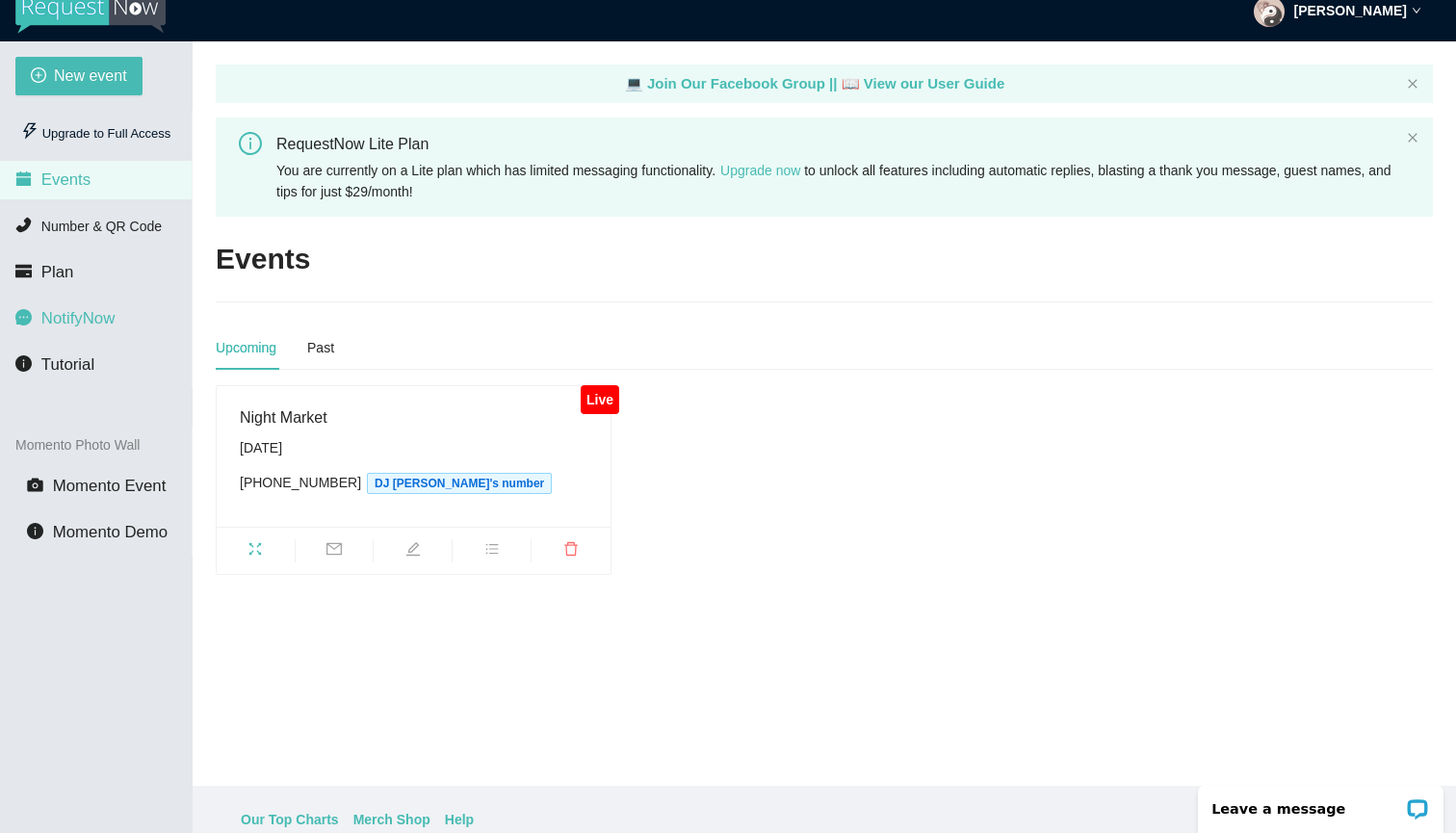
scroll to position [7, 0]
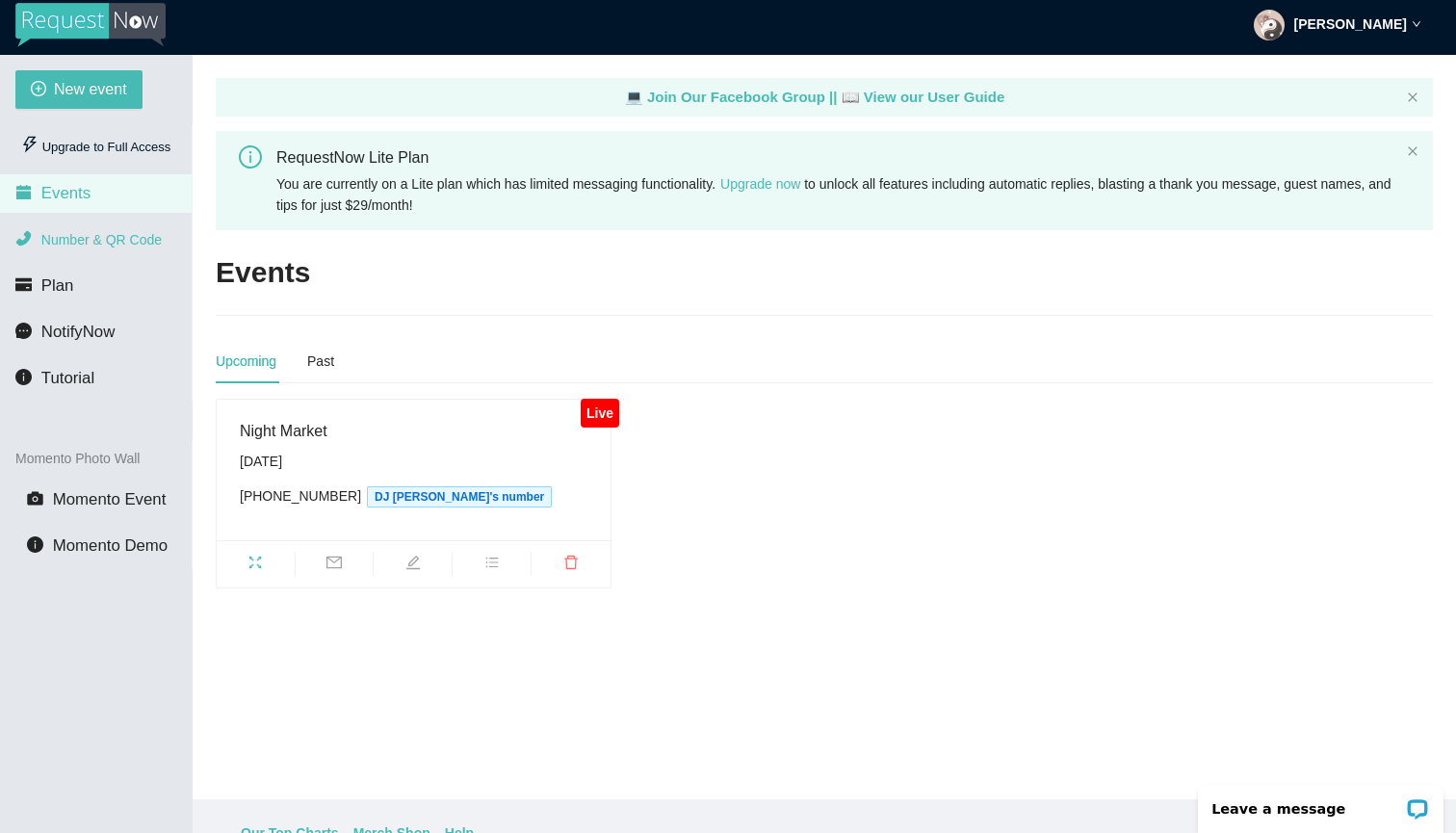
click at [110, 242] on span "Number & QR Code" at bounding box center [101, 240] width 121 height 16
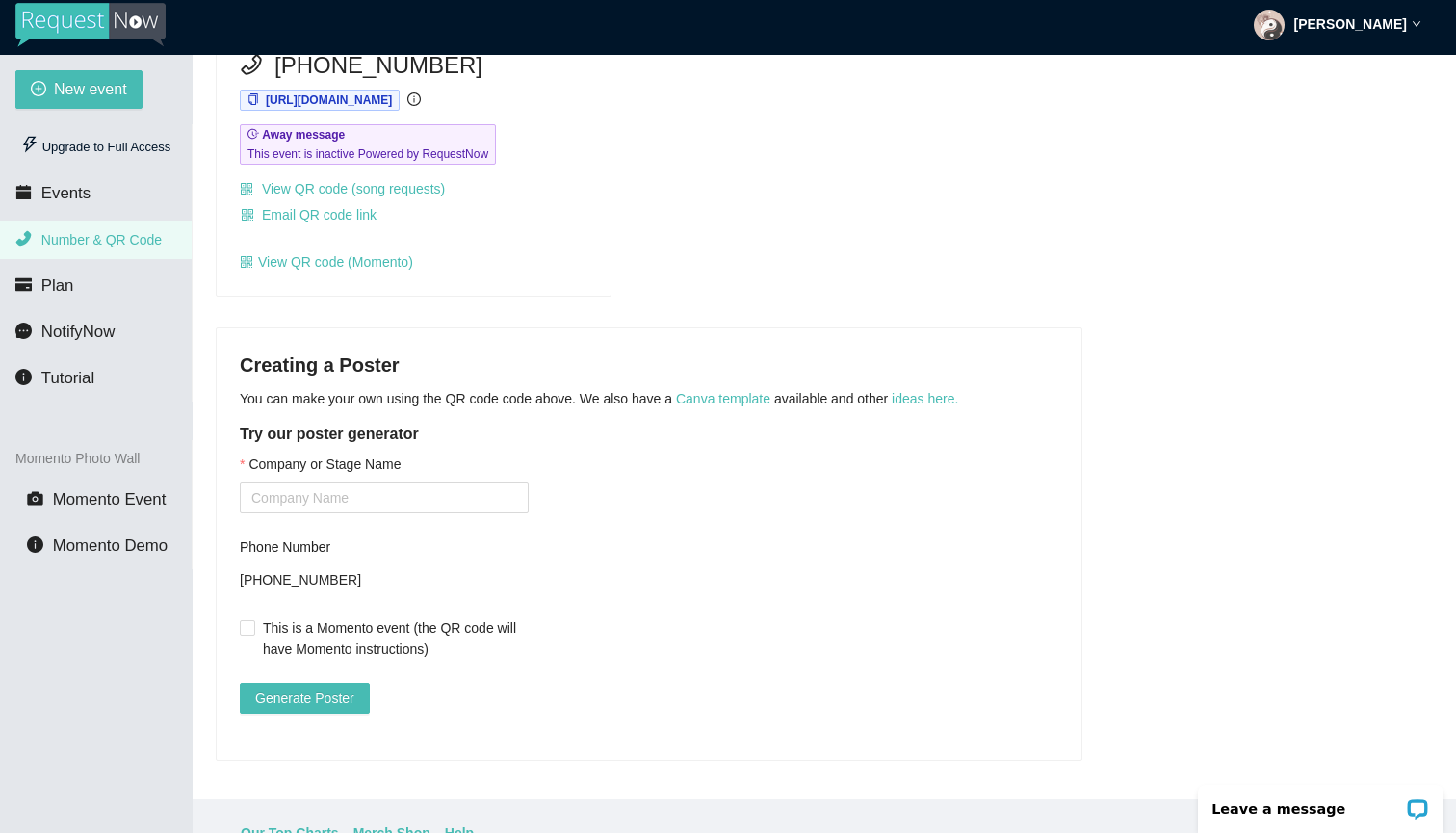
scroll to position [234, 0]
click at [412, 483] on input "Company or Stage Name" at bounding box center [384, 497] width 289 height 30
type input "DJ DivineXO"
click at [240, 620] on input "This is a Momento event (the QR code will have Momento instructions)" at bounding box center [246, 627] width 14 height 14
click at [249, 620] on input "This is a Momento event (the QR code will have Momento instructions)" at bounding box center [246, 627] width 14 height 14
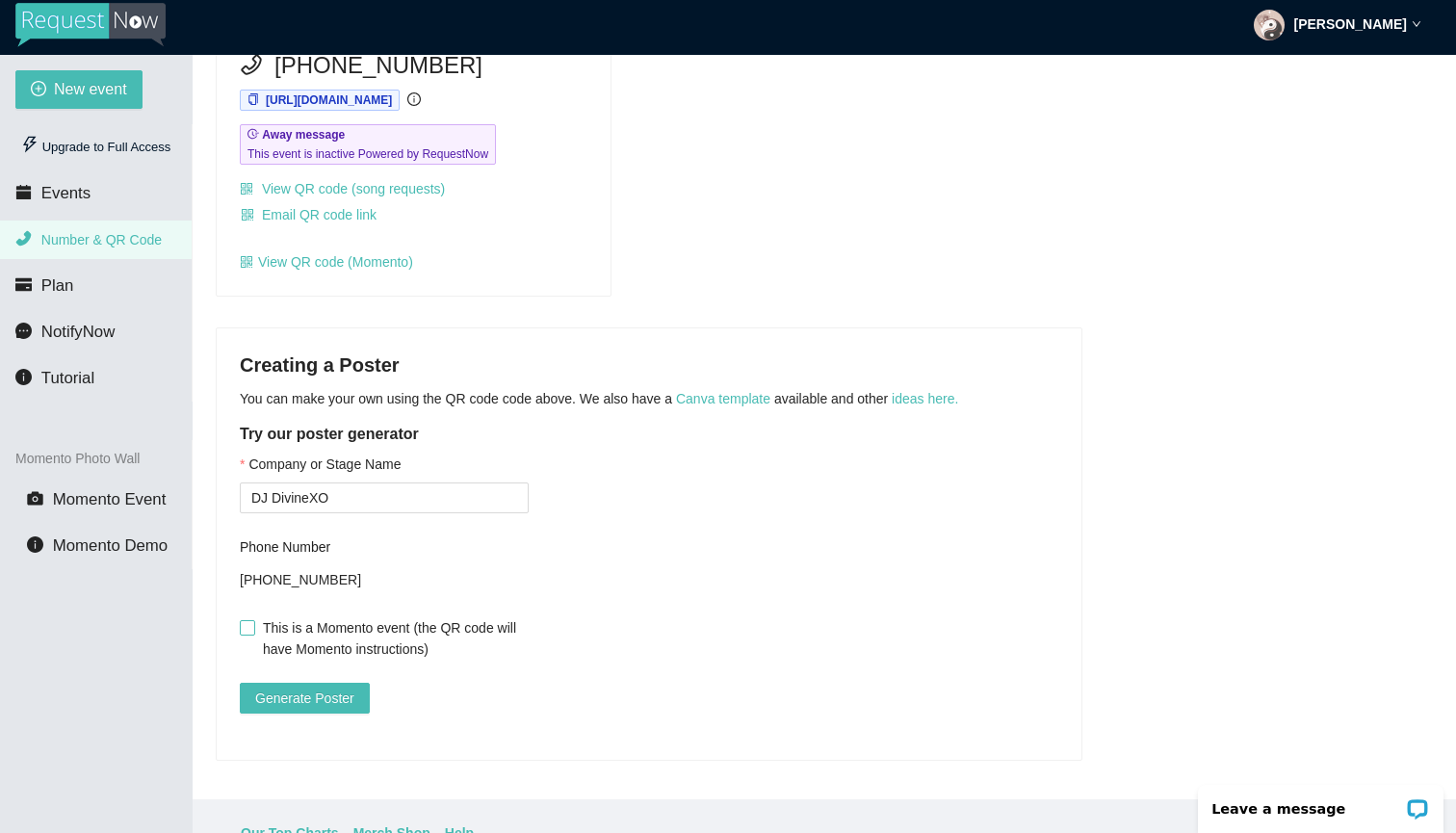
click at [246, 620] on input "This is a Momento event (the QR code will have Momento instructions)" at bounding box center [246, 627] width 14 height 14
checkbox input "true"
click at [323, 688] on span "Generate Poster" at bounding box center [304, 699] width 99 height 22
click at [770, 391] on link "Canva template" at bounding box center [723, 399] width 94 height 16
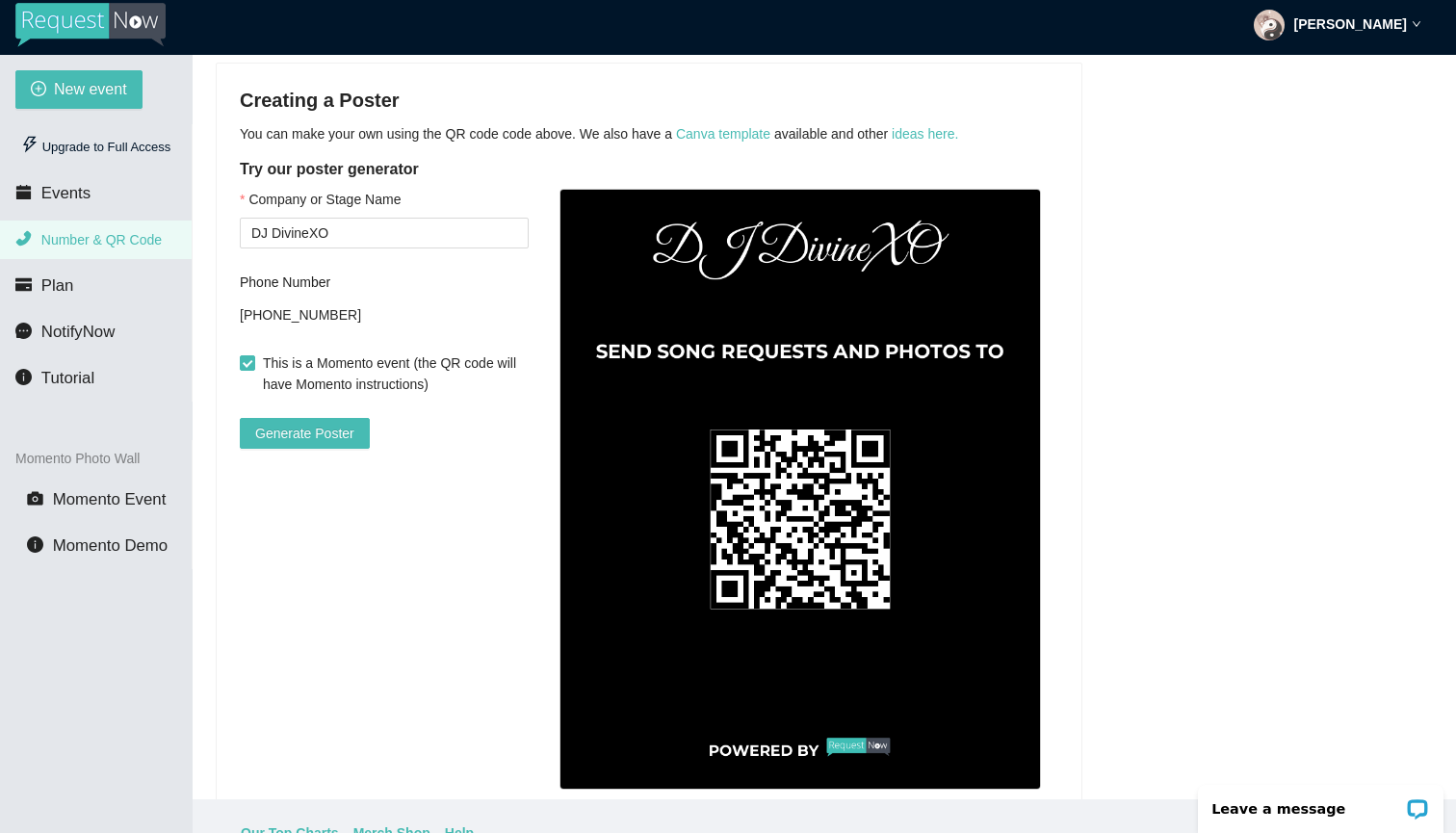
scroll to position [475, 0]
